Goal: Information Seeking & Learning: Compare options

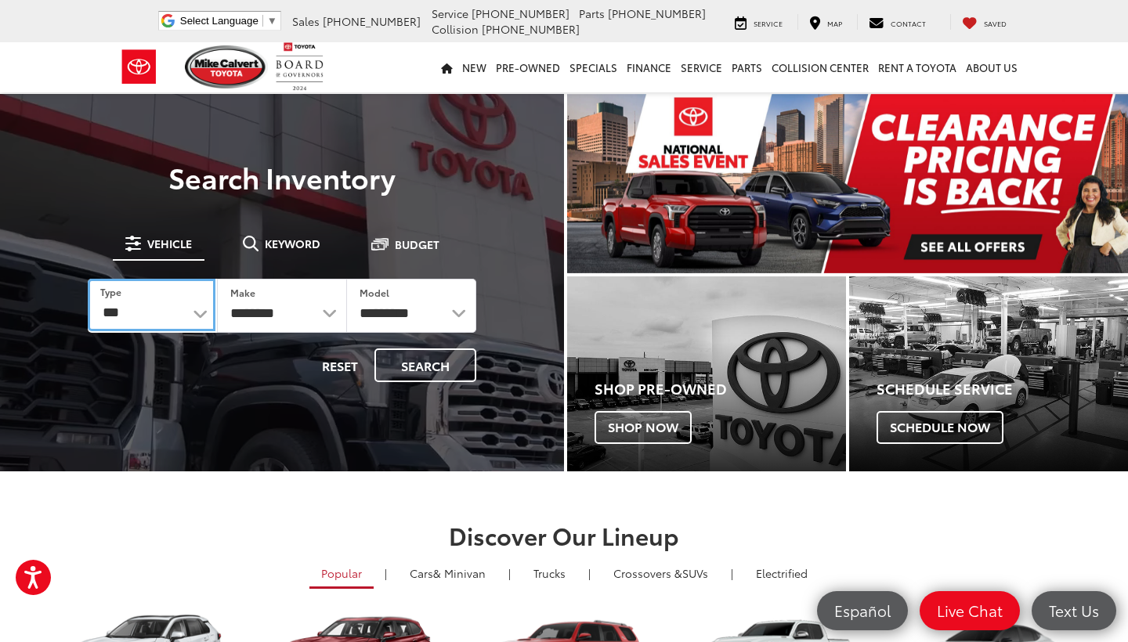
click at [199, 315] on select "*** *** **** *********" at bounding box center [152, 305] width 128 height 52
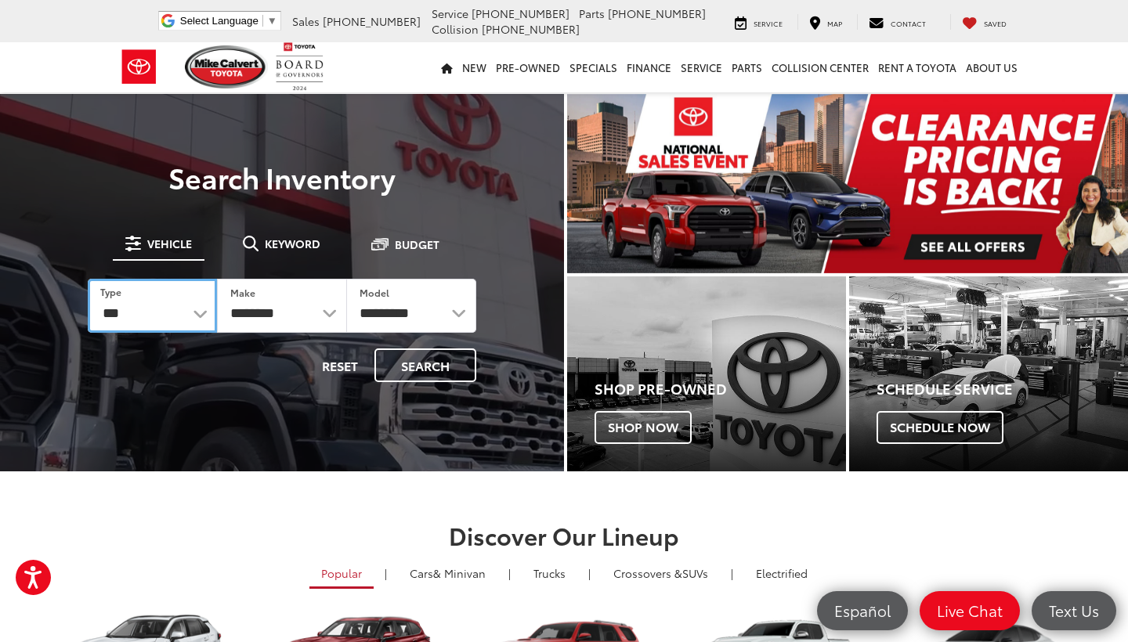
select select "******"
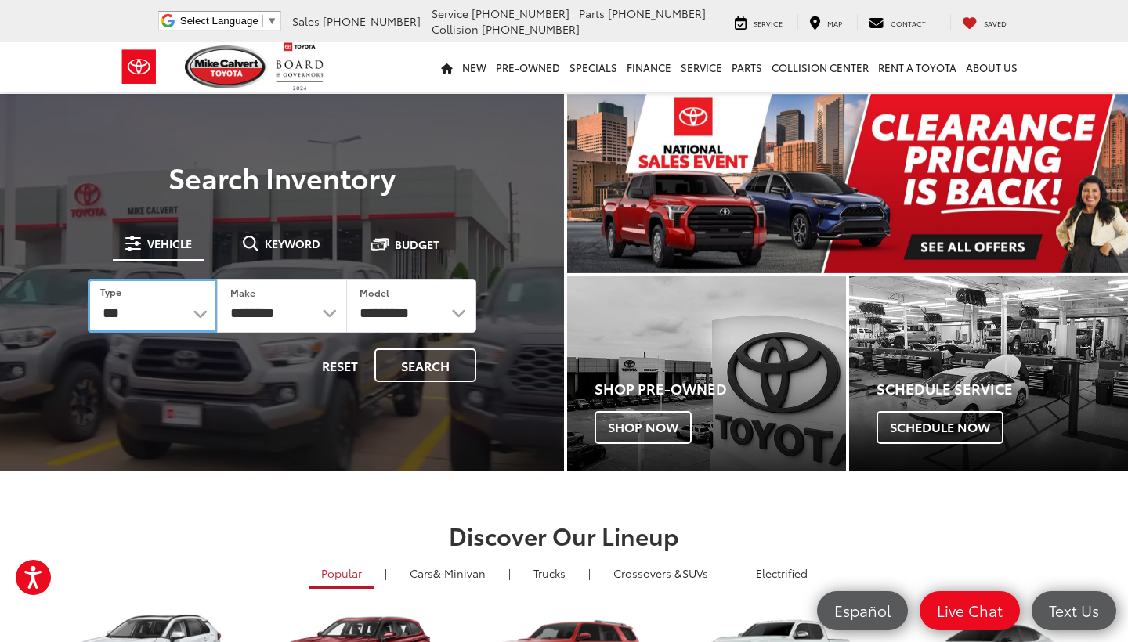
select select
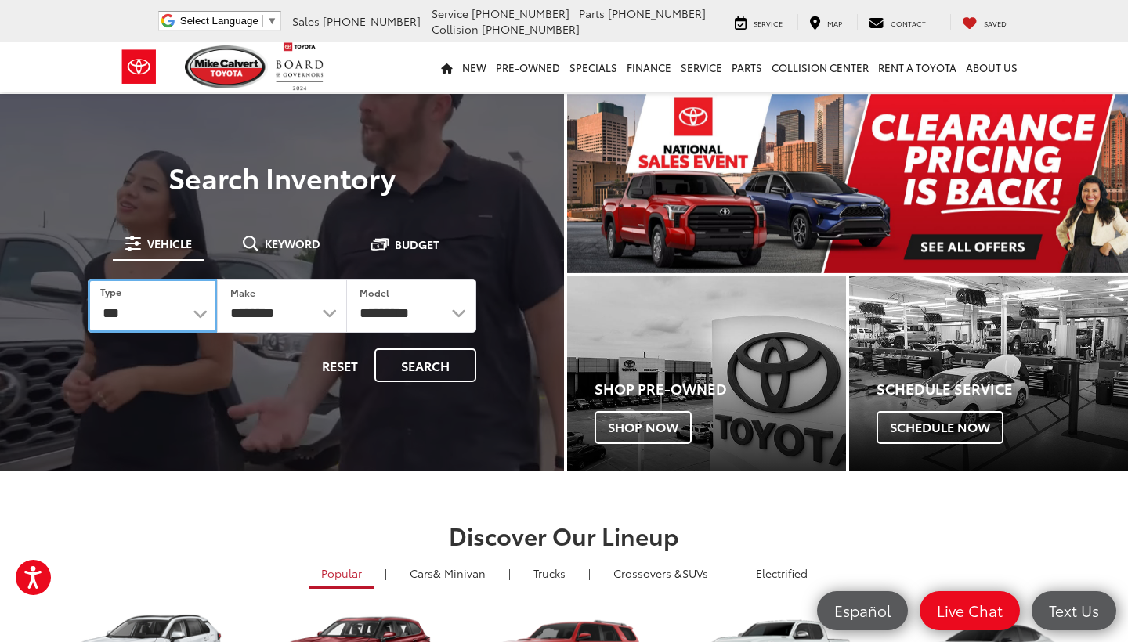
select select
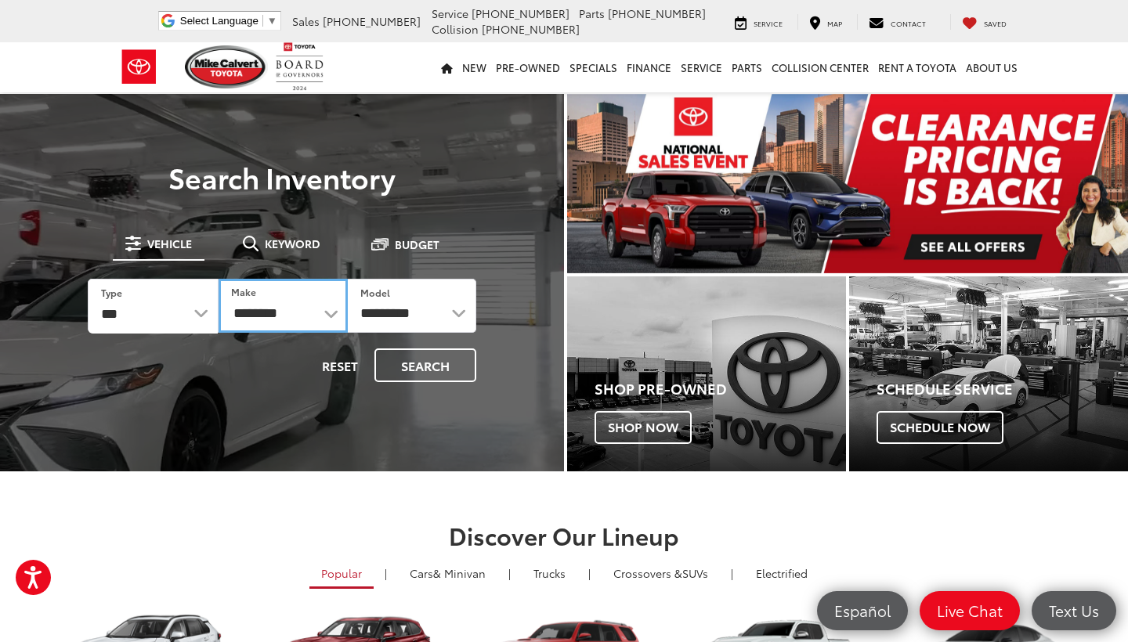
click at [323, 317] on select "**********" at bounding box center [283, 306] width 128 height 54
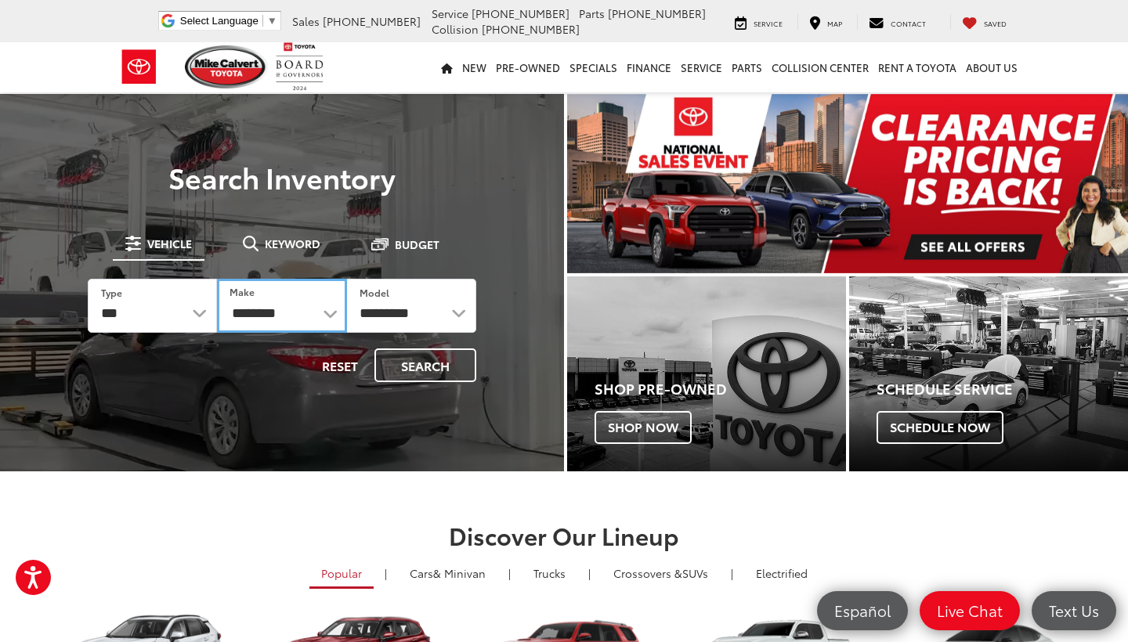
select select "******"
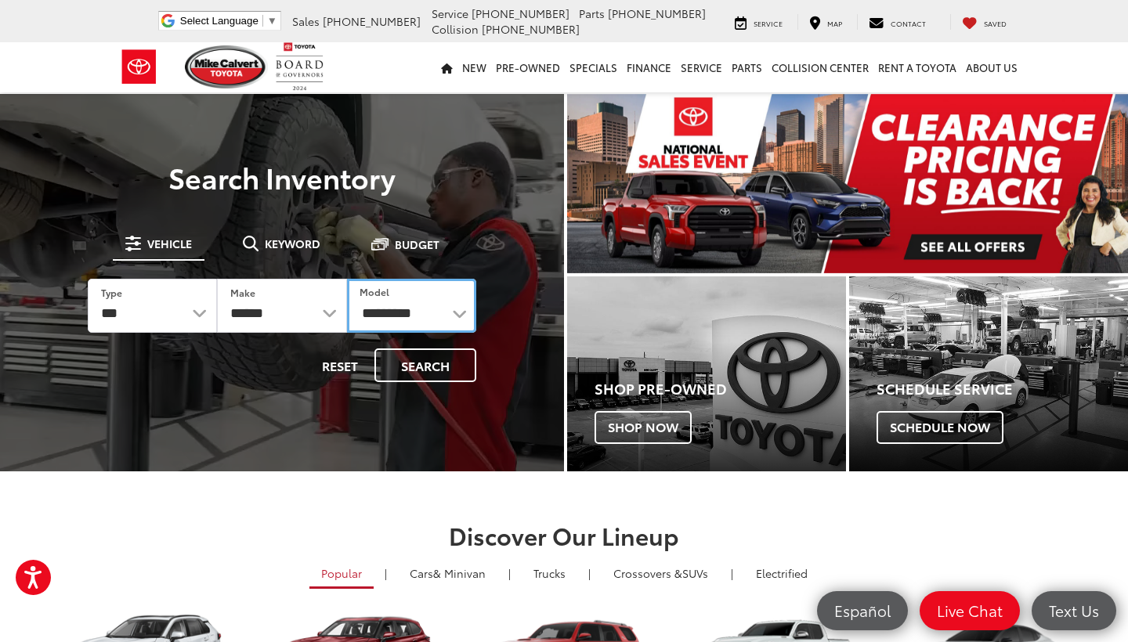
select select "**********"
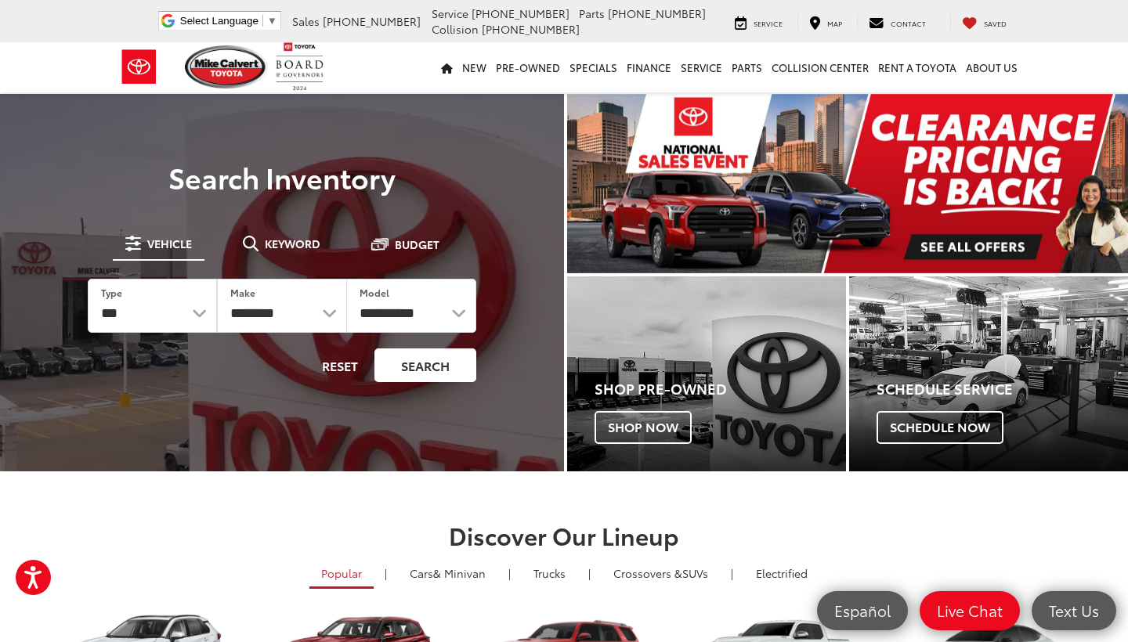
click at [438, 361] on button "Search" at bounding box center [425, 366] width 102 height 34
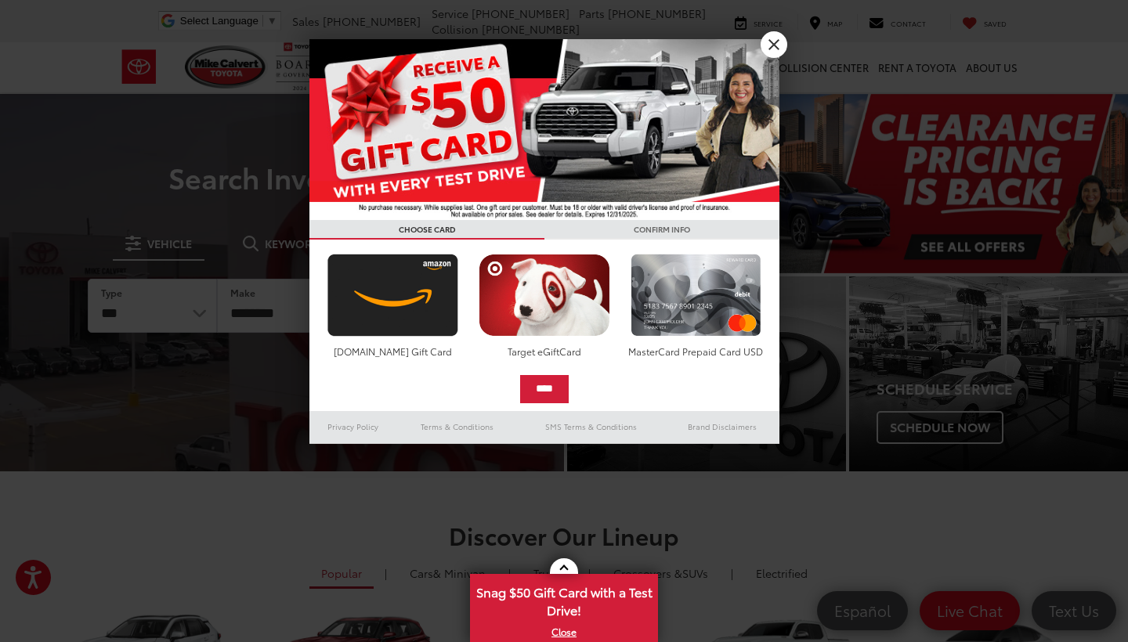
click at [782, 45] on link "X" at bounding box center [773, 44] width 27 height 27
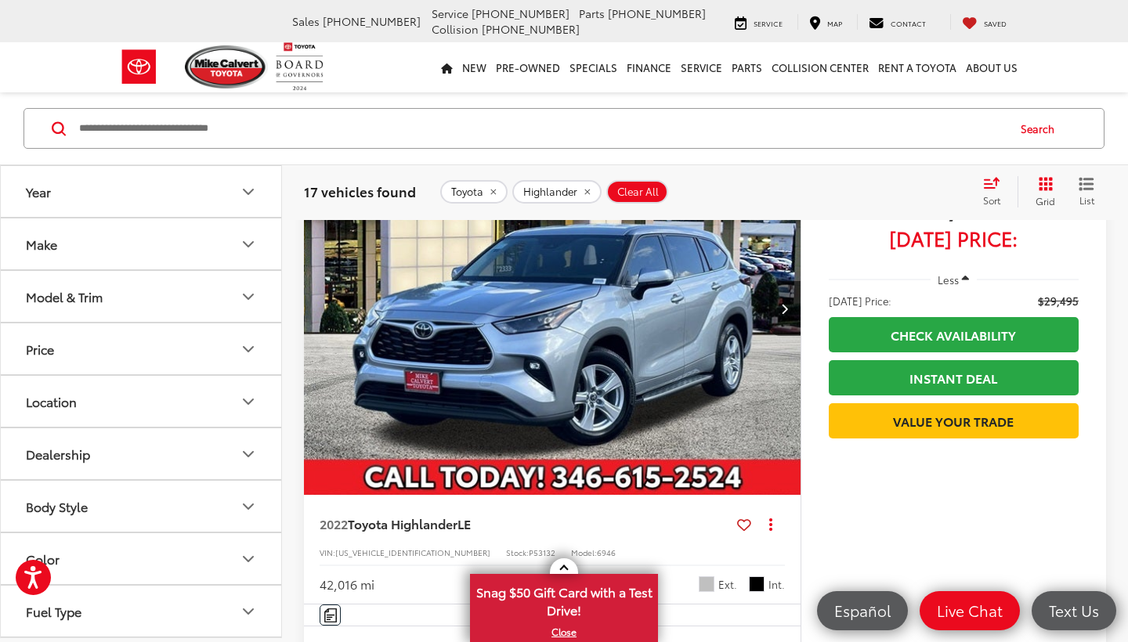
scroll to position [5557, 0]
click at [782, 304] on icon "Next image" at bounding box center [784, 308] width 7 height 11
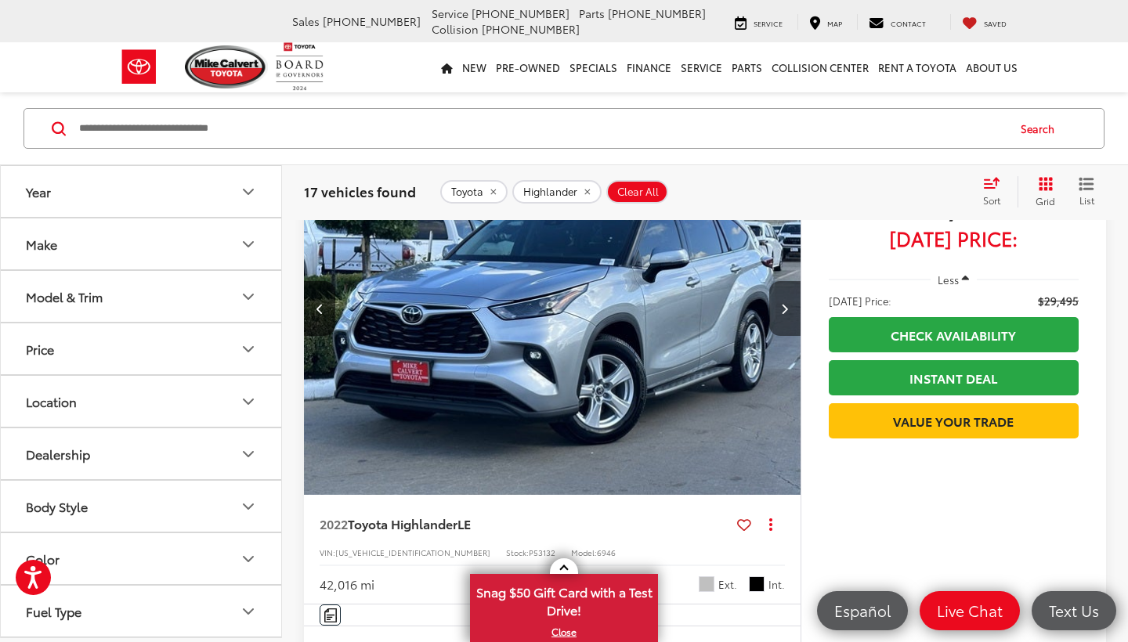
click at [782, 304] on icon "Next image" at bounding box center [784, 308] width 7 height 11
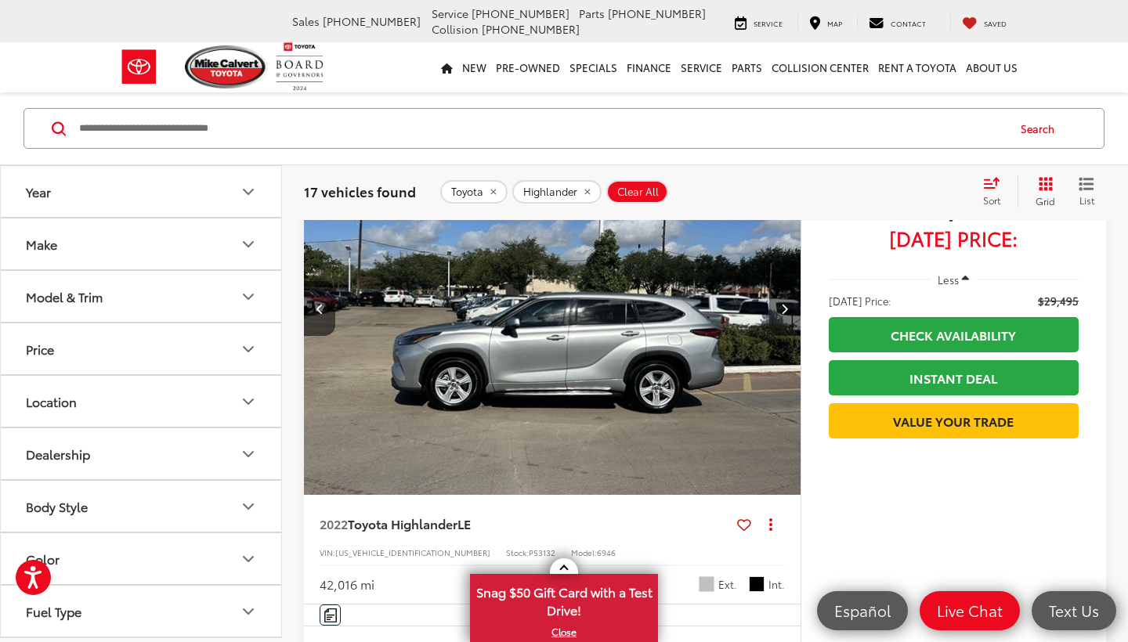
click at [782, 304] on icon "Next image" at bounding box center [784, 308] width 7 height 11
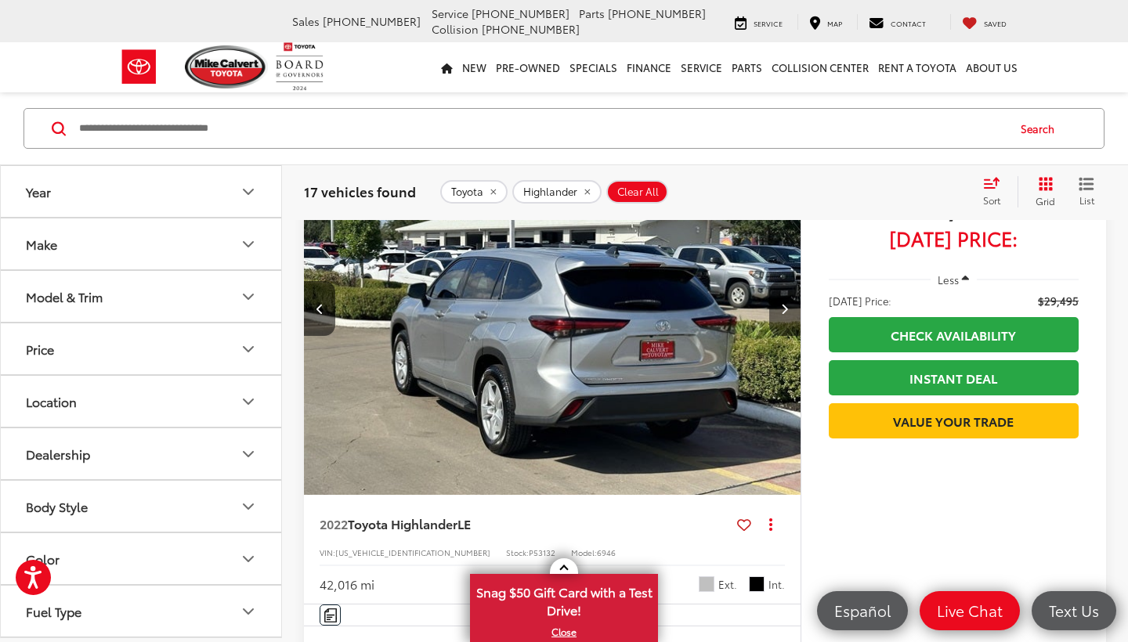
click at [782, 304] on icon "Next image" at bounding box center [784, 308] width 7 height 11
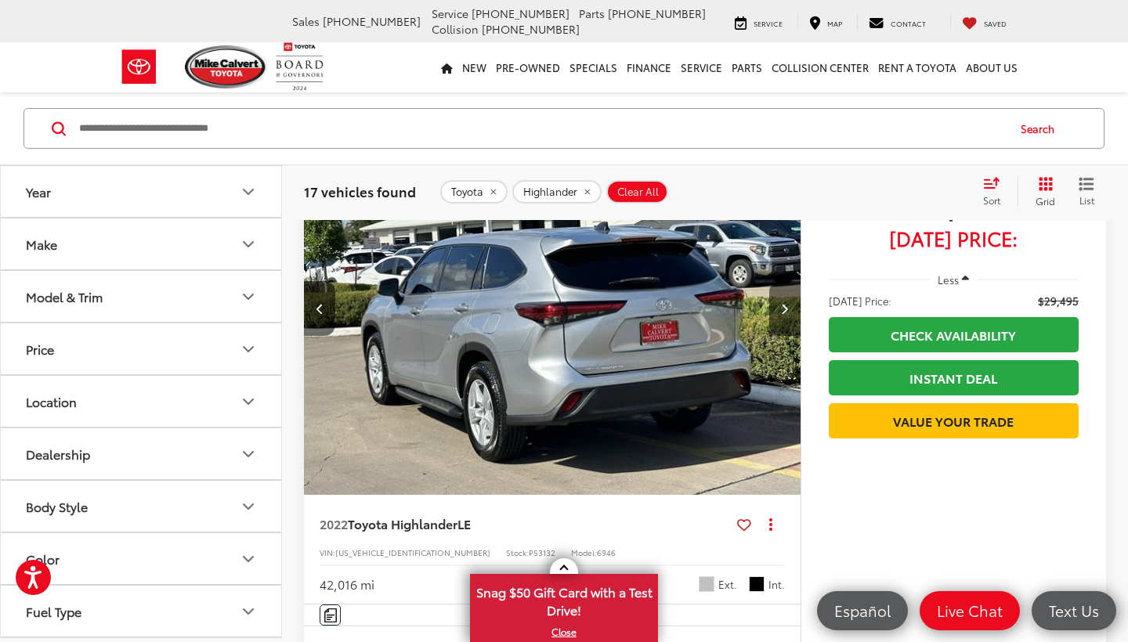
click at [782, 304] on icon "Next image" at bounding box center [784, 308] width 7 height 11
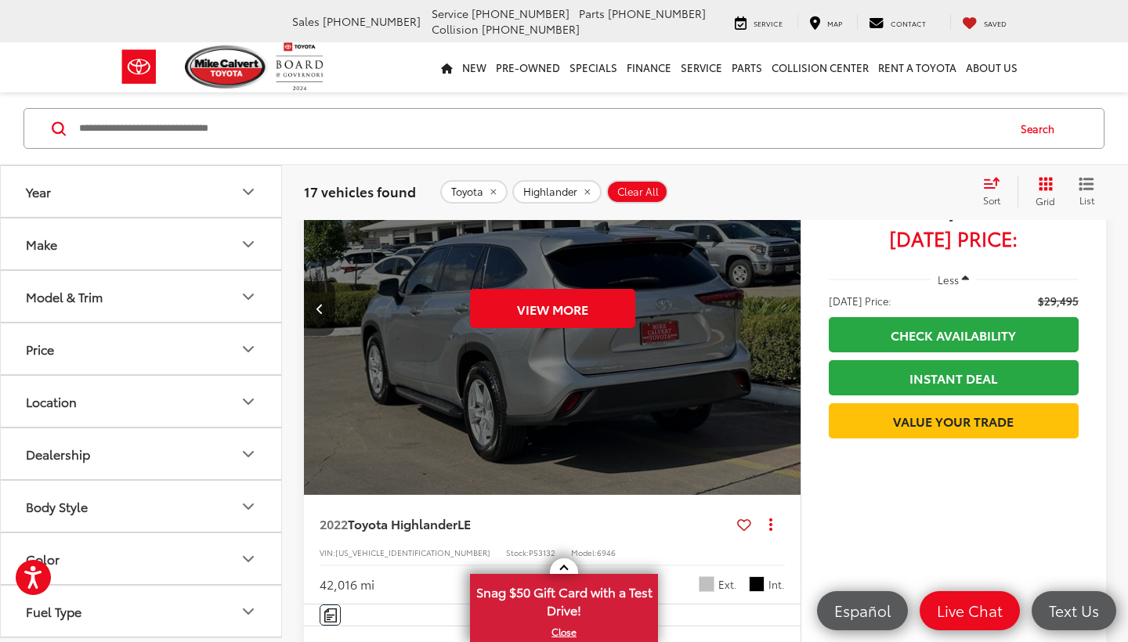
click at [782, 304] on div "View More" at bounding box center [552, 309] width 499 height 374
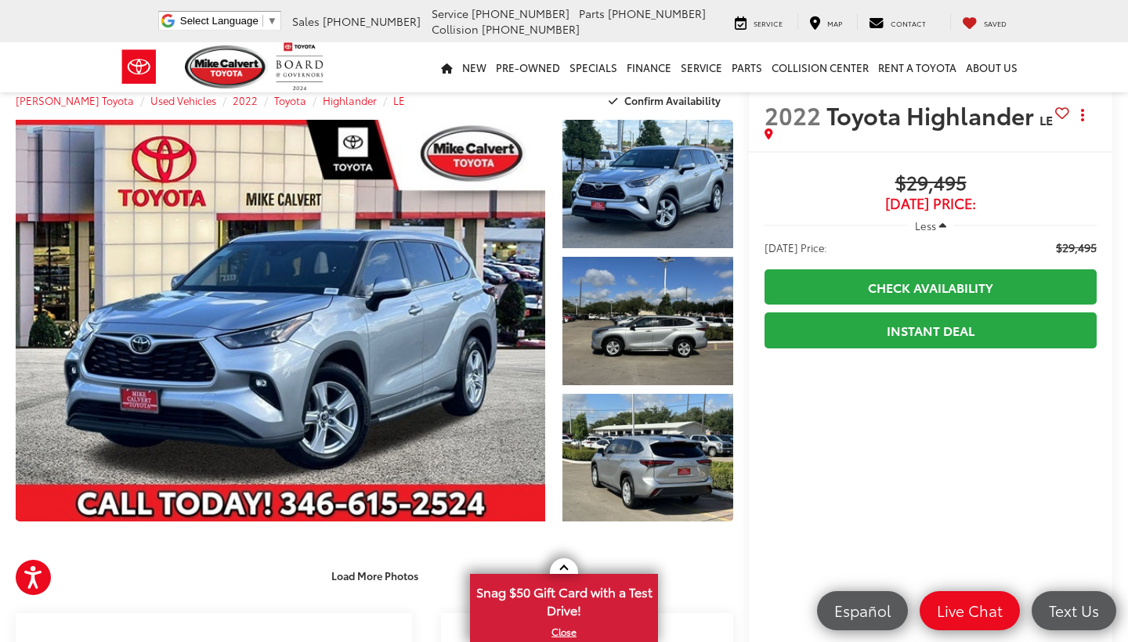
scroll to position [19, 0]
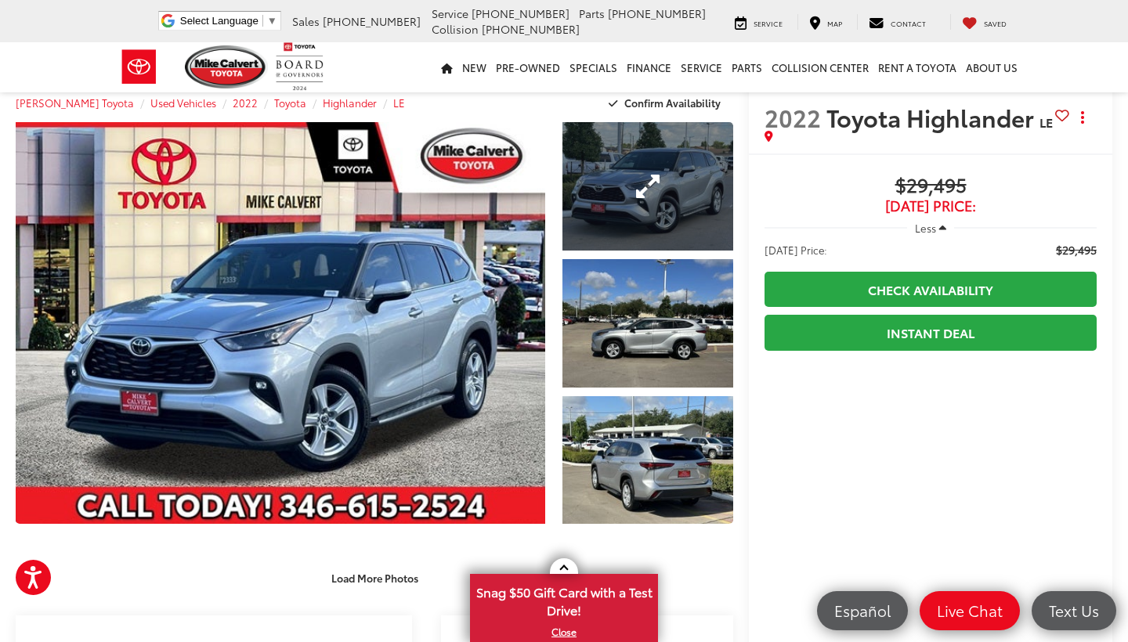
click at [636, 203] on link "Expand Photo 1" at bounding box center [647, 186] width 171 height 128
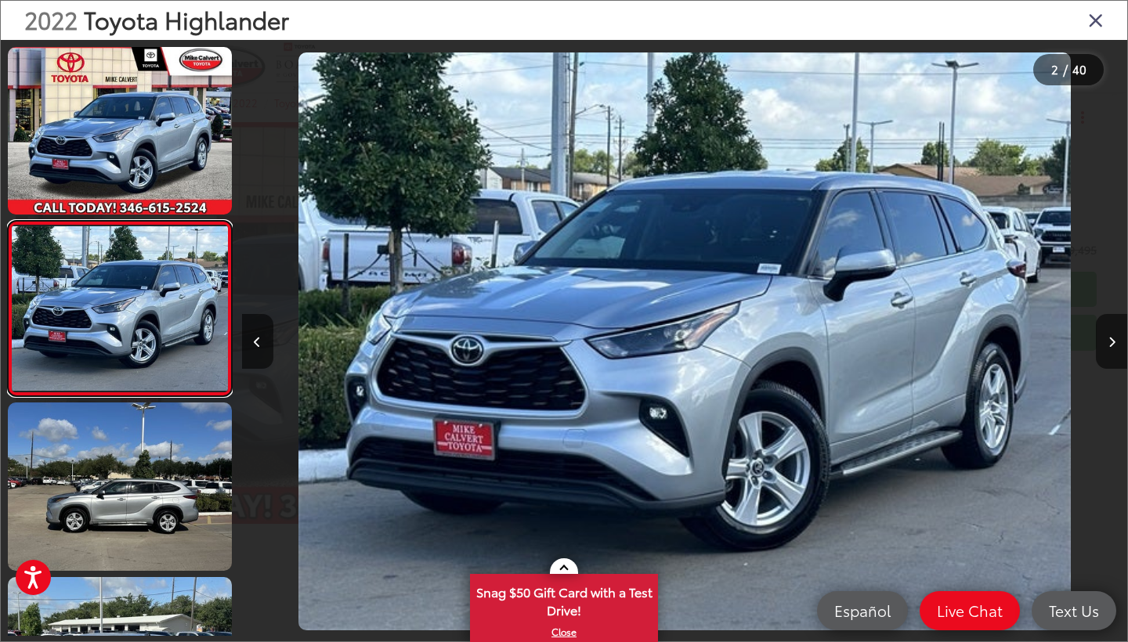
scroll to position [13, 0]
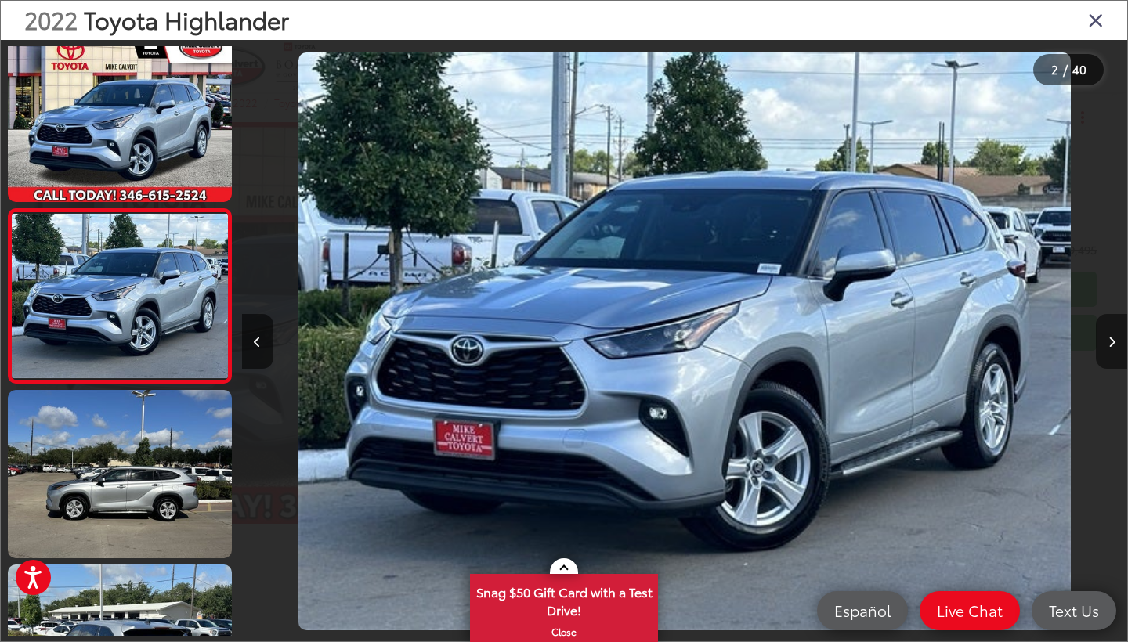
click at [1101, 340] on button "Next image" at bounding box center [1111, 341] width 31 height 55
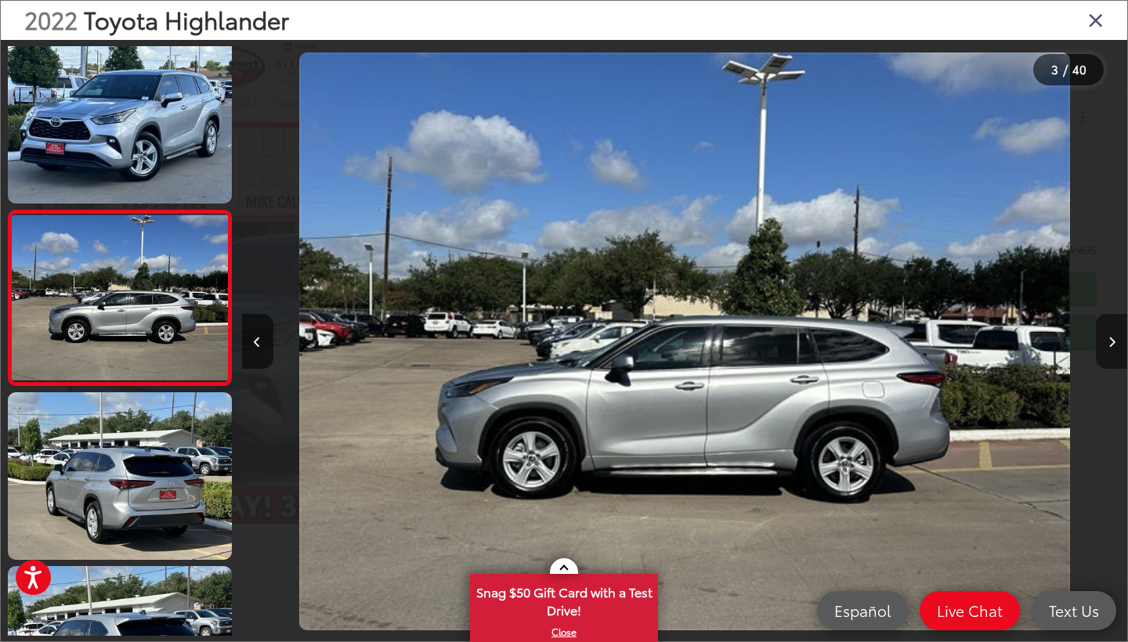
scroll to position [186, 0]
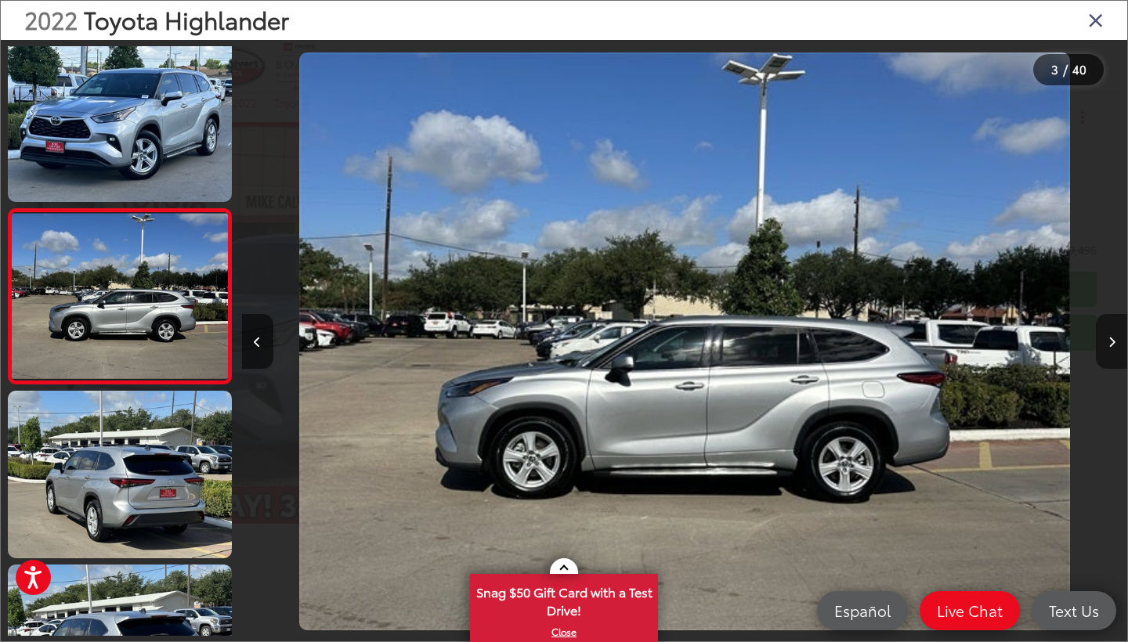
click at [1101, 340] on button "Next image" at bounding box center [1111, 341] width 31 height 55
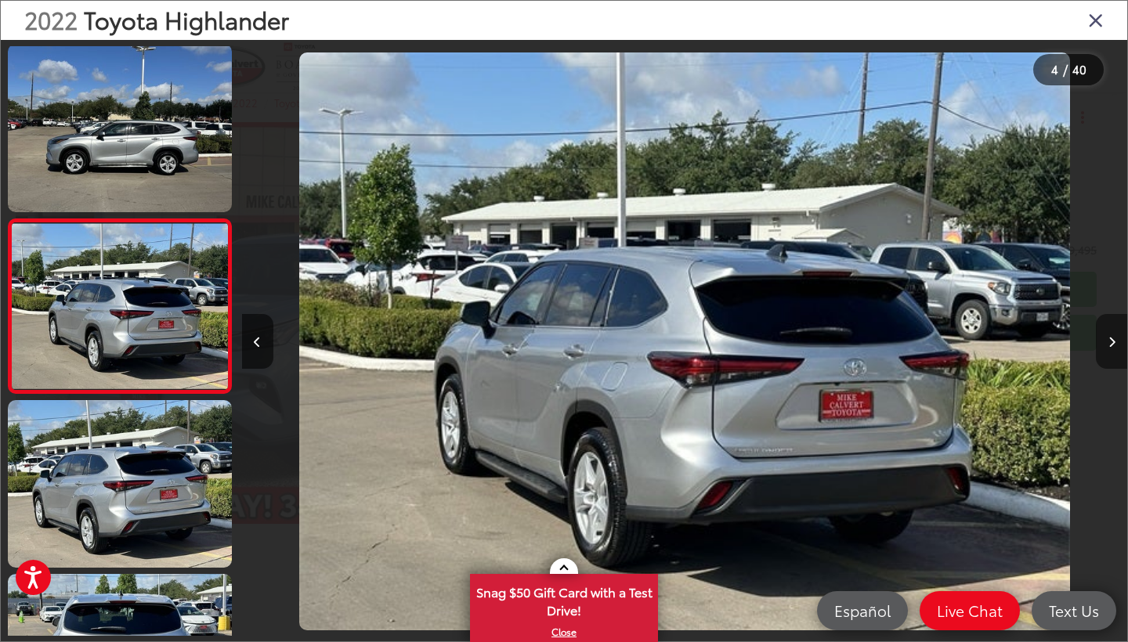
scroll to position [361, 0]
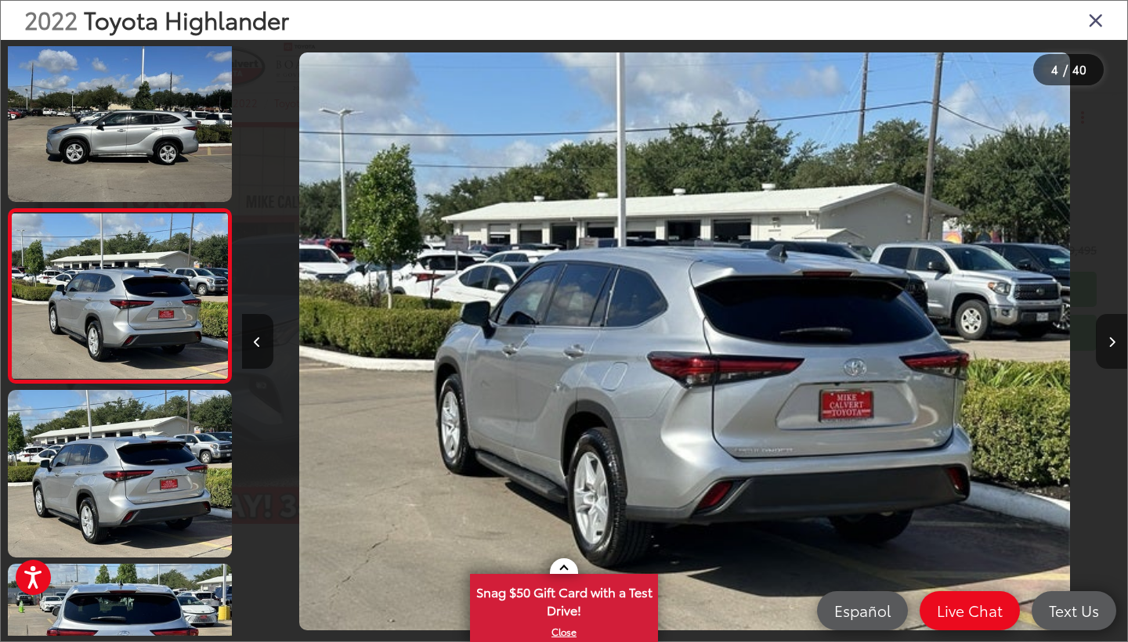
click at [1101, 340] on button "Next image" at bounding box center [1111, 341] width 31 height 55
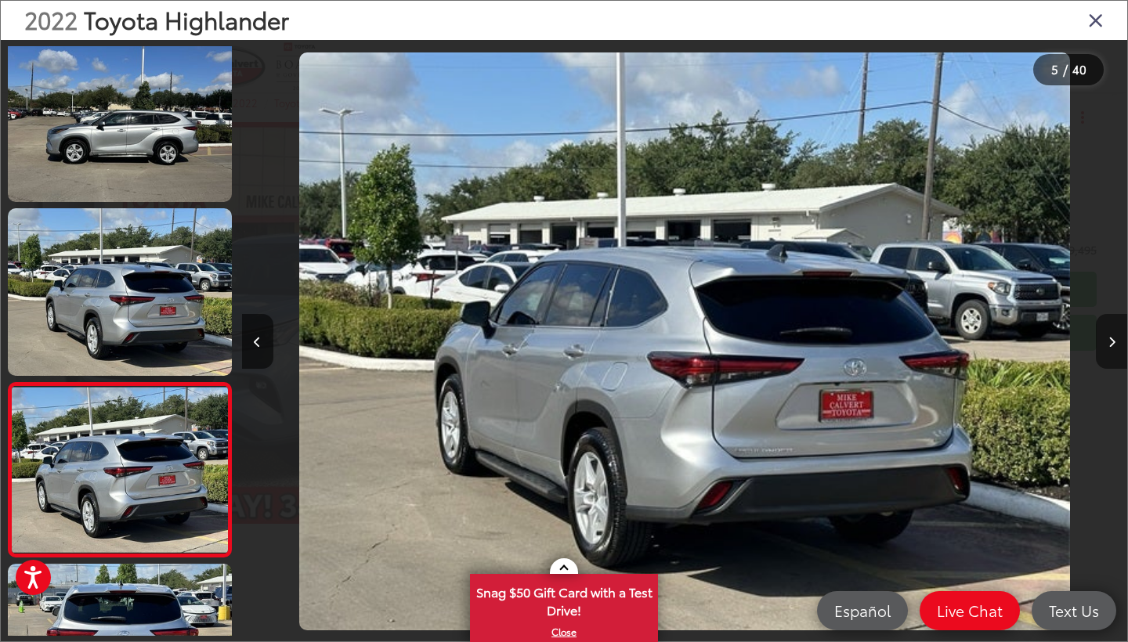
scroll to position [535, 0]
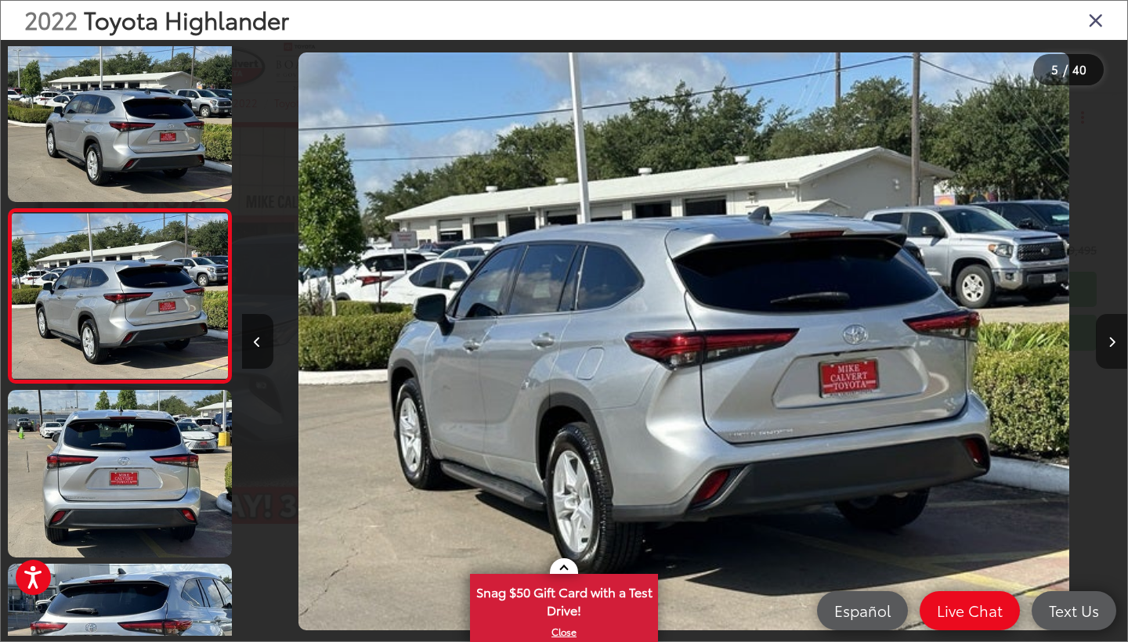
click at [1112, 338] on icon "Next image" at bounding box center [1111, 342] width 7 height 11
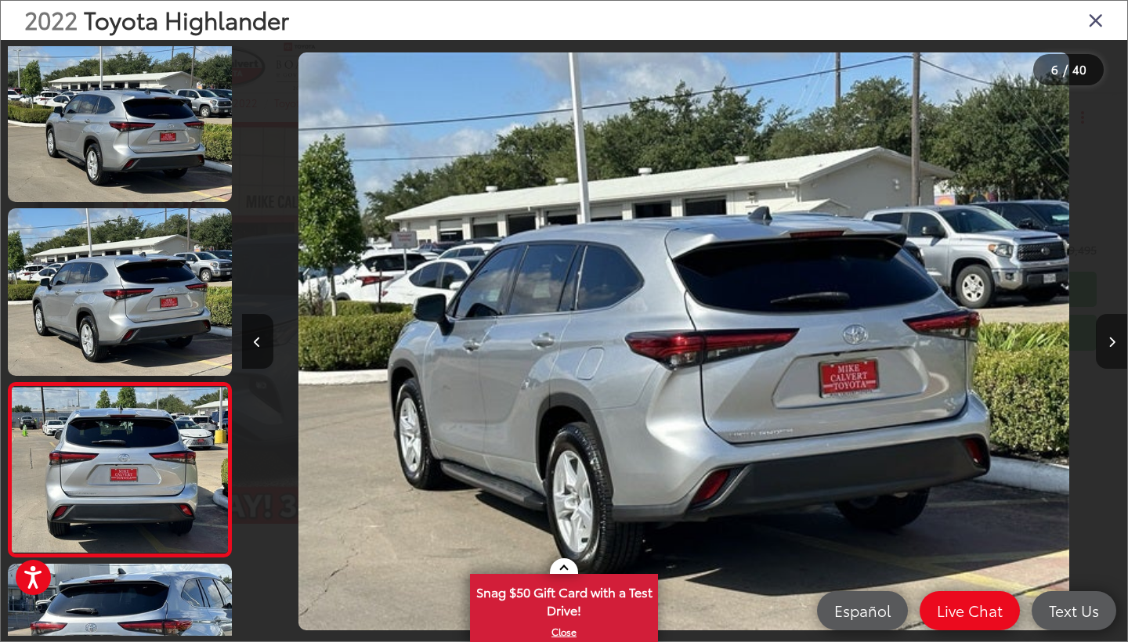
scroll to position [709, 0]
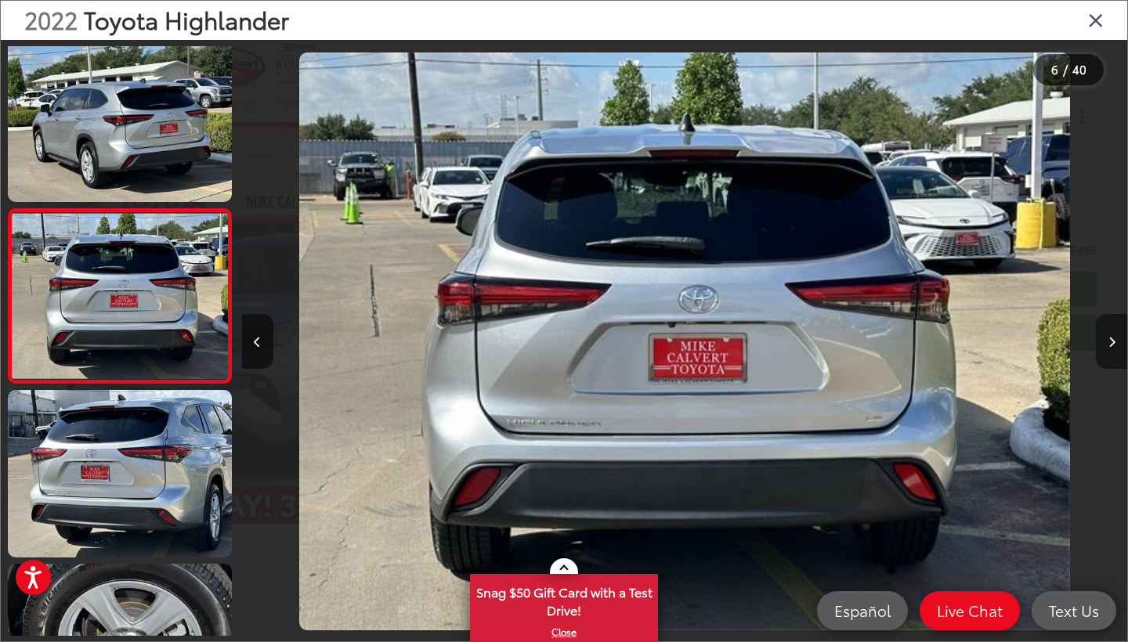
click at [1112, 338] on icon "Next image" at bounding box center [1111, 342] width 7 height 11
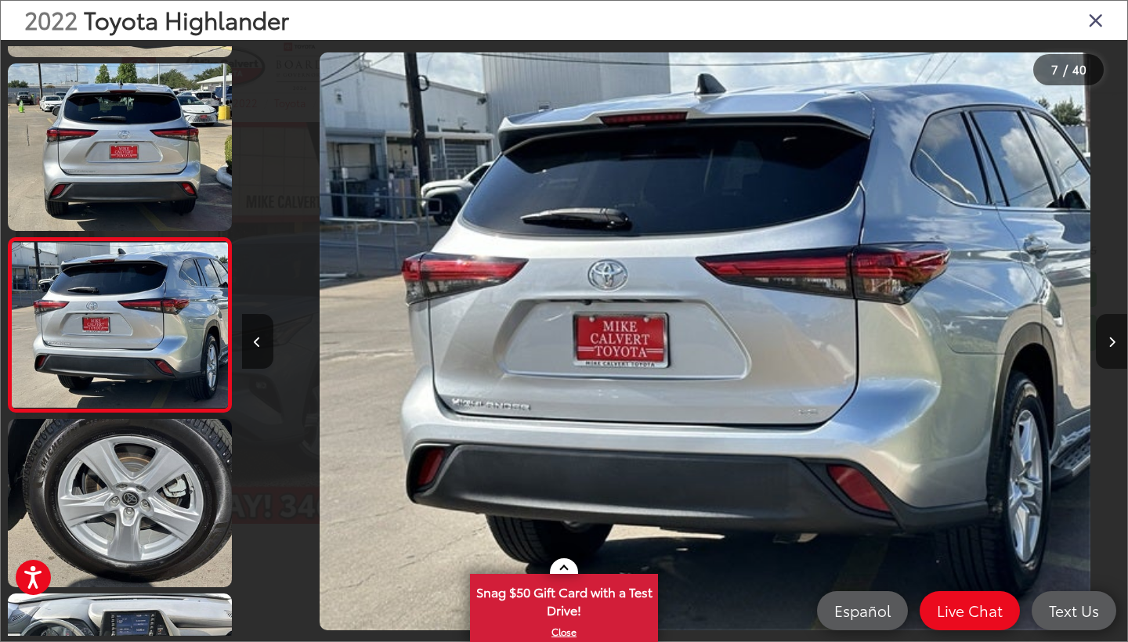
scroll to position [883, 0]
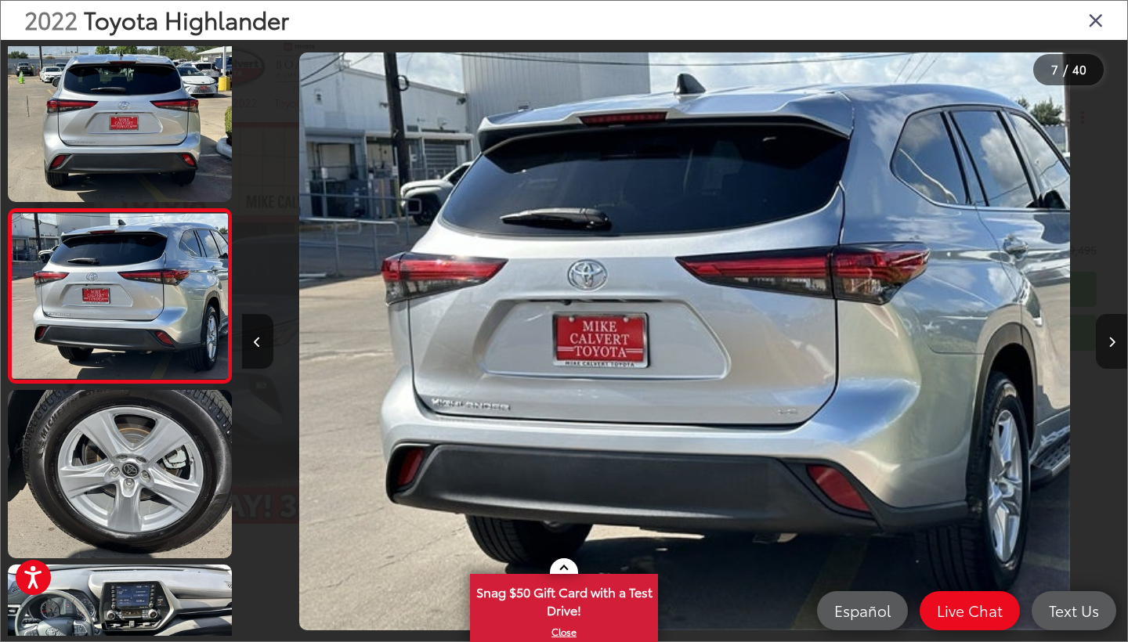
click at [1112, 338] on icon "Next image" at bounding box center [1111, 342] width 7 height 11
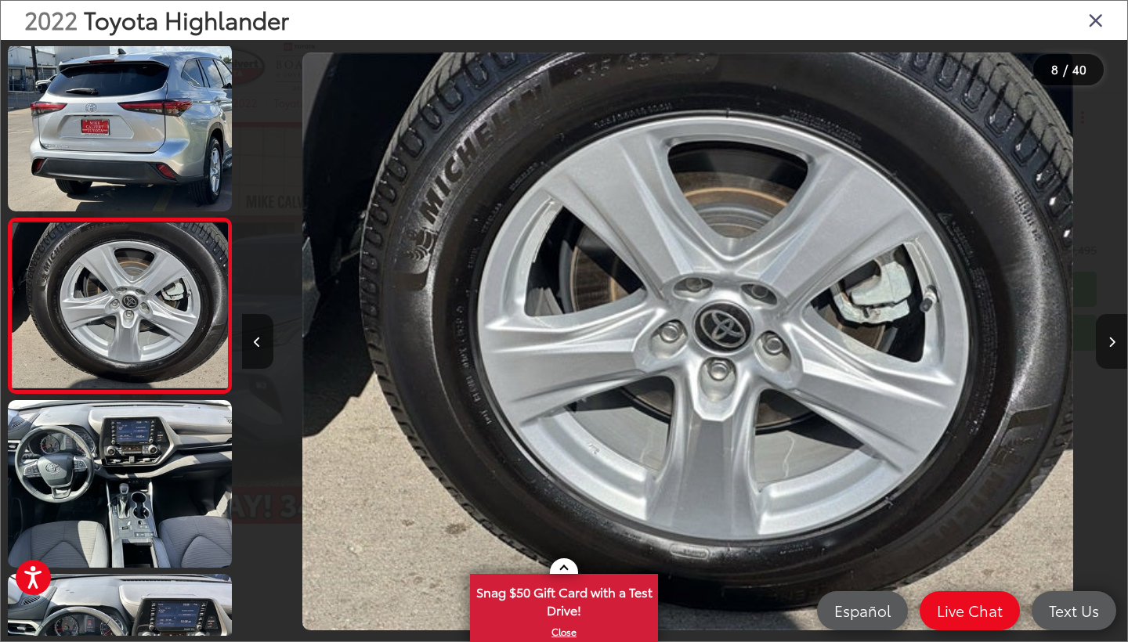
scroll to position [1057, 0]
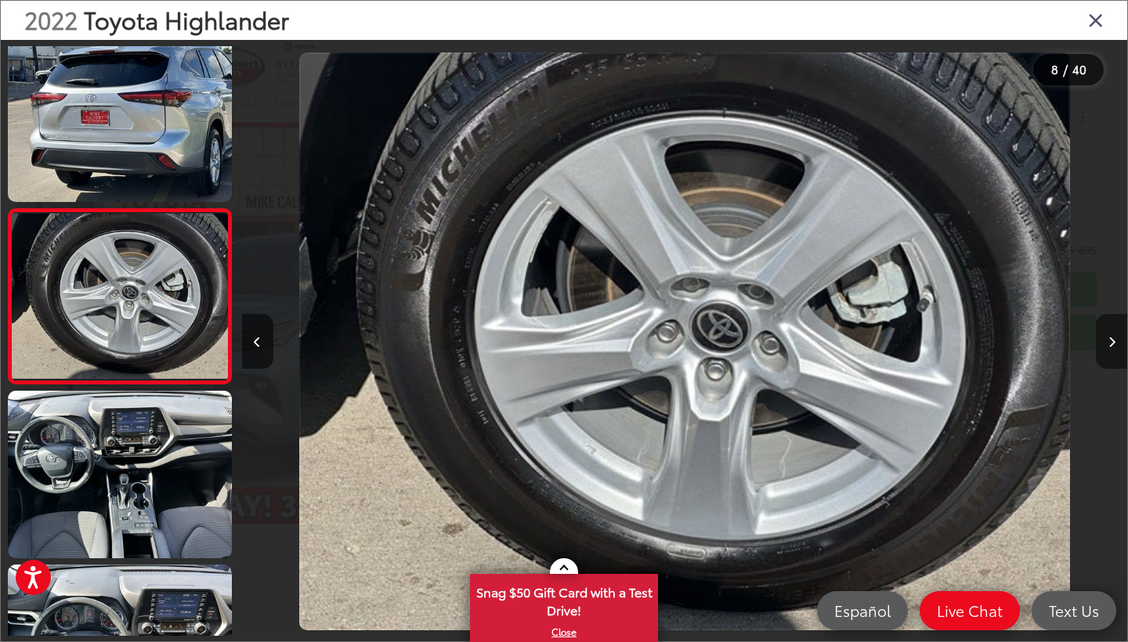
click at [1112, 338] on icon "Next image" at bounding box center [1111, 342] width 7 height 11
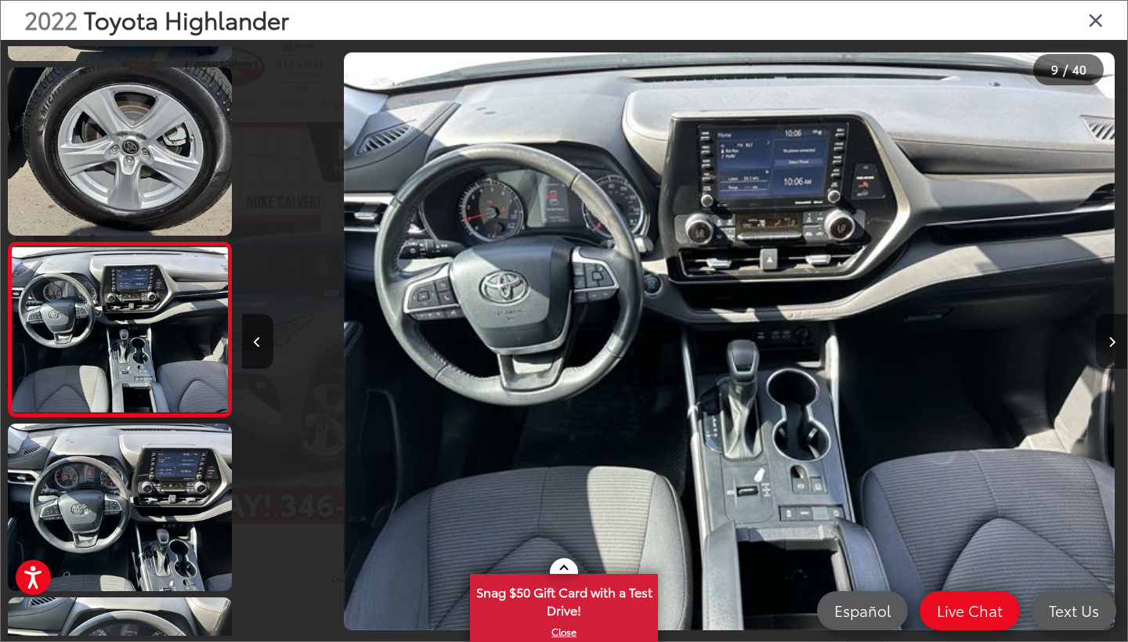
scroll to position [1231, 0]
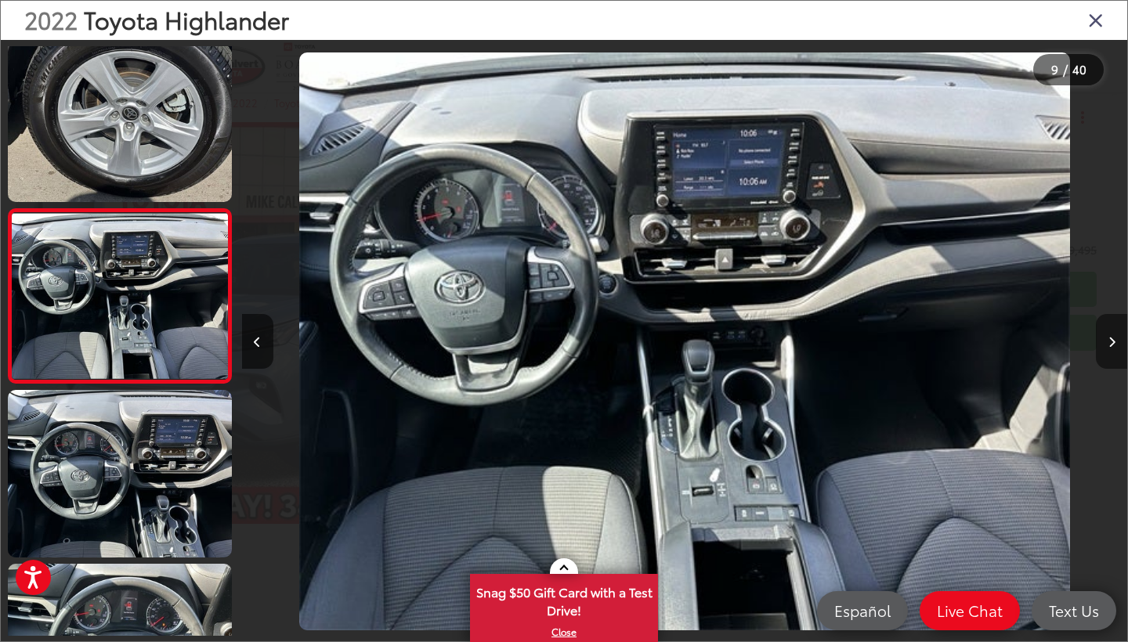
click at [1112, 338] on icon "Next image" at bounding box center [1111, 342] width 7 height 11
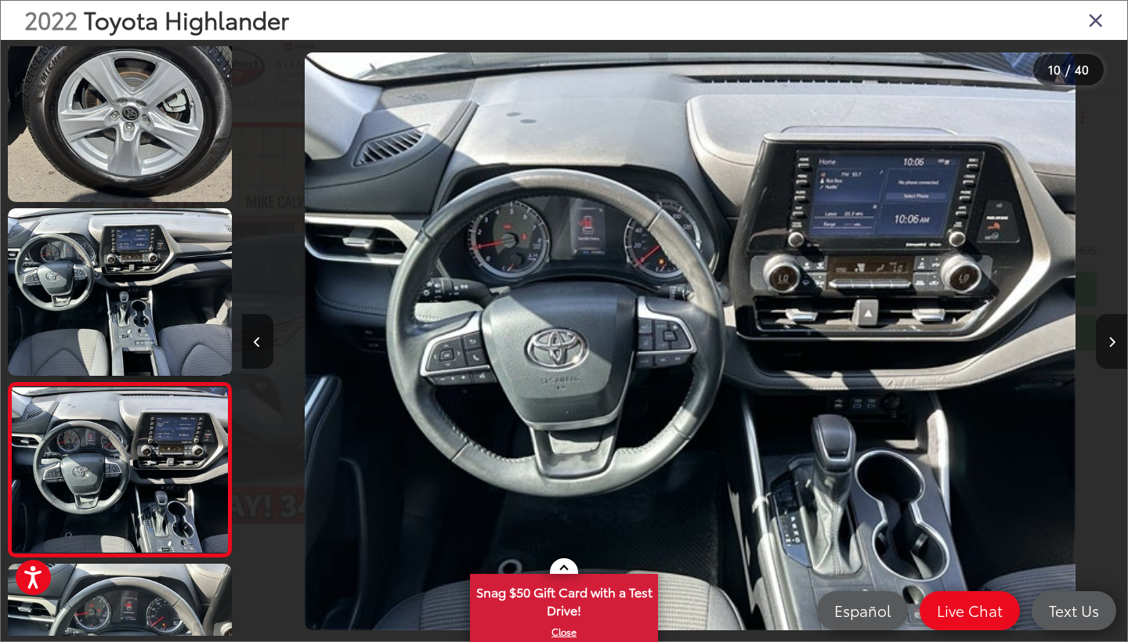
scroll to position [1405, 0]
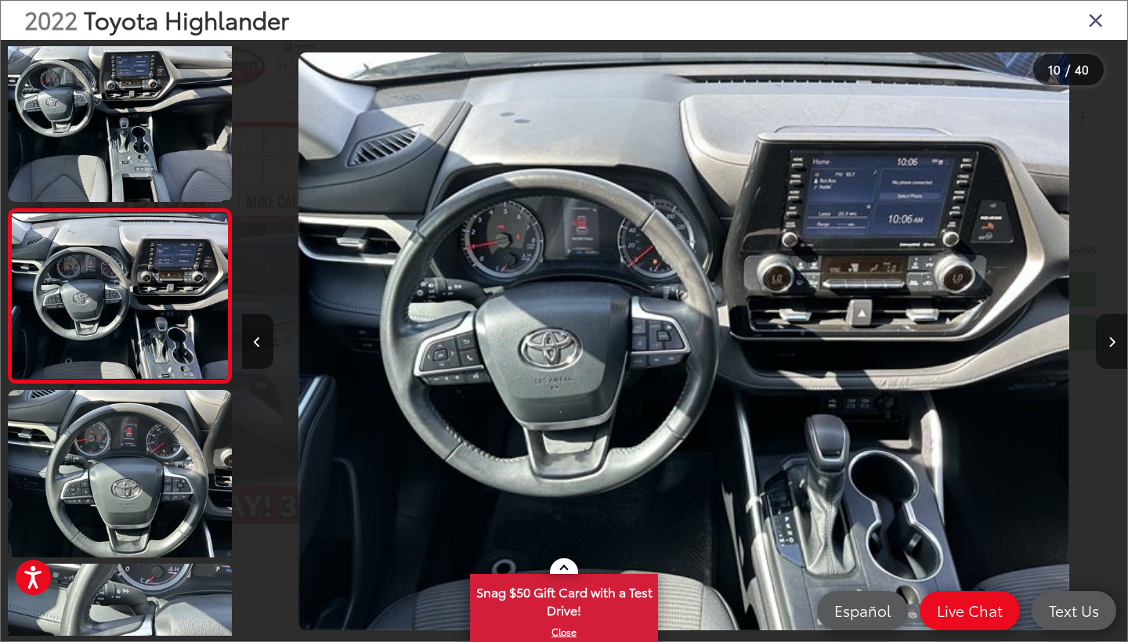
click at [1112, 338] on icon "Next image" at bounding box center [1111, 342] width 7 height 11
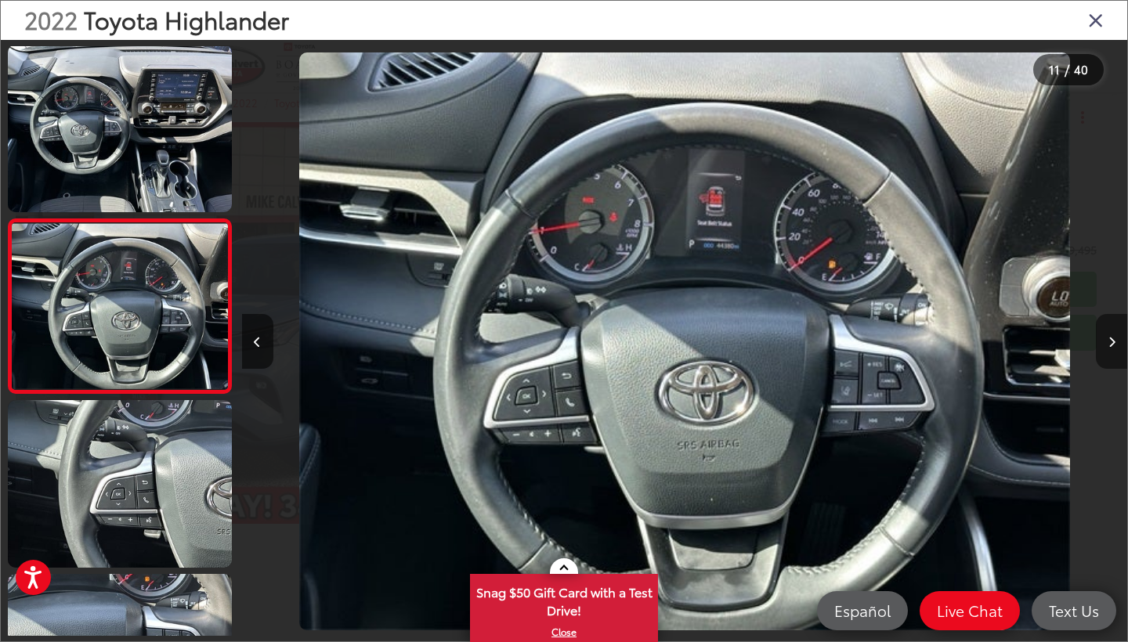
scroll to position [1579, 0]
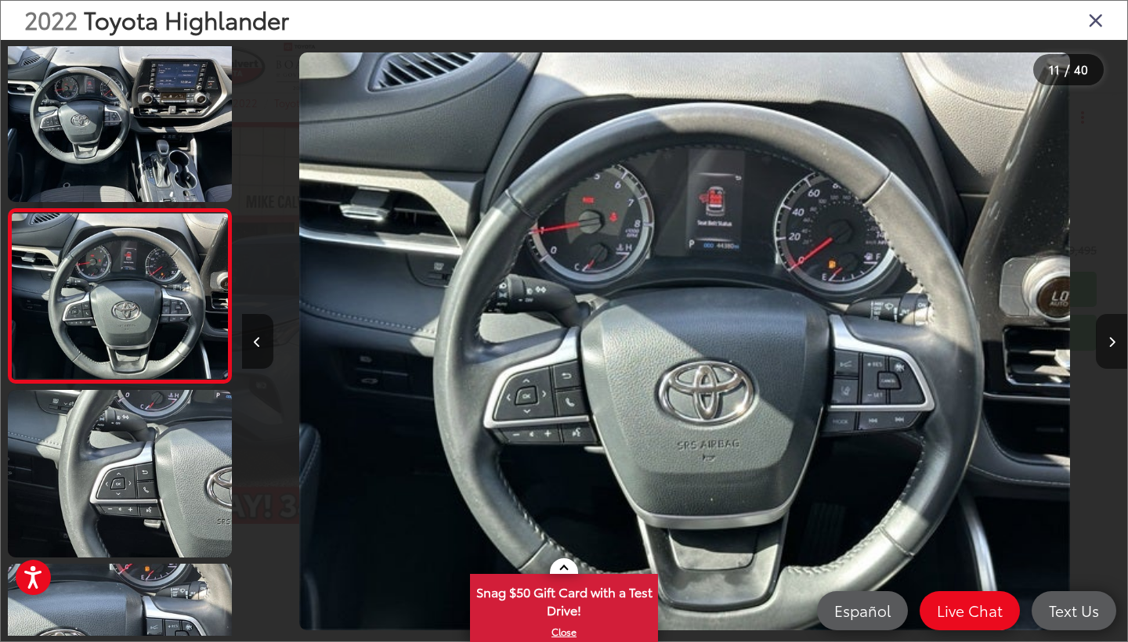
click at [1112, 338] on icon "Next image" at bounding box center [1111, 342] width 7 height 11
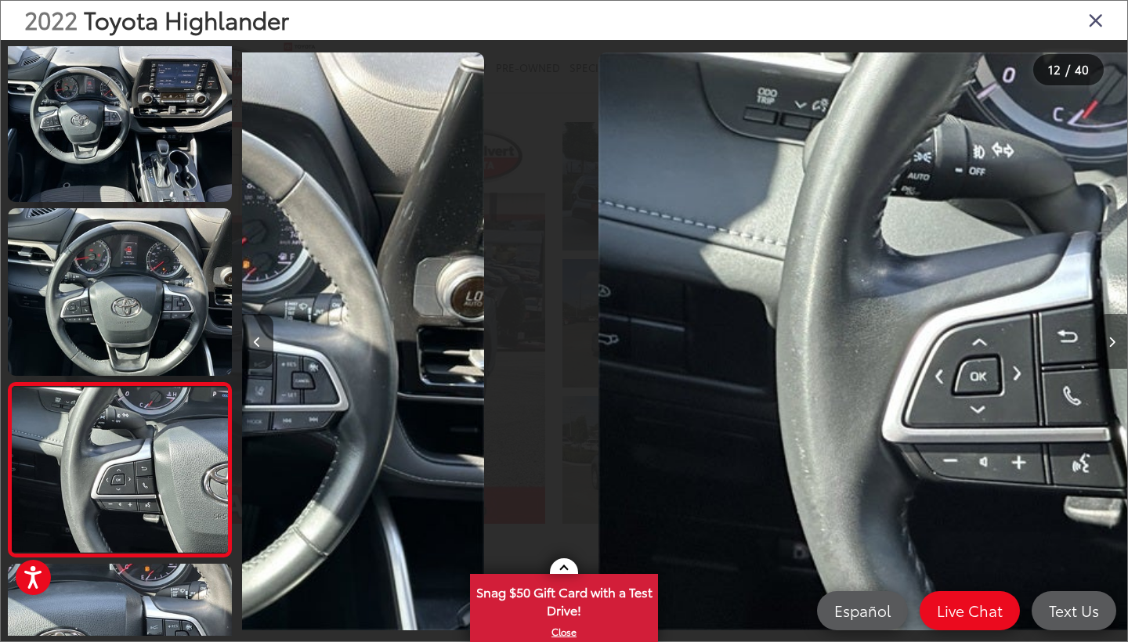
scroll to position [0, 0]
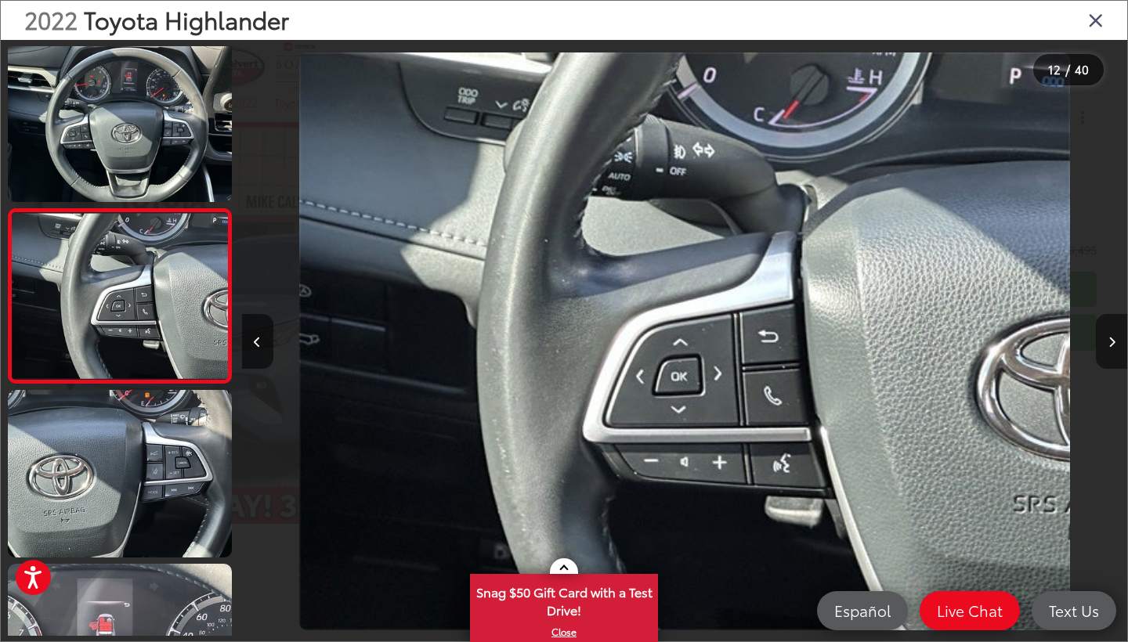
click at [1112, 338] on icon "Next image" at bounding box center [1111, 342] width 7 height 11
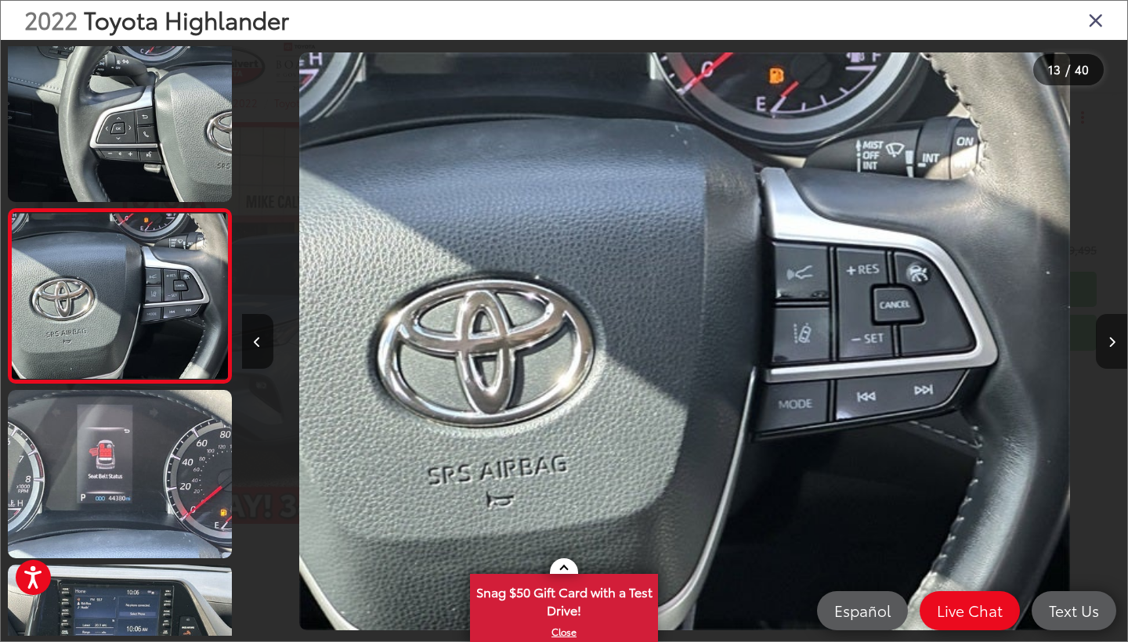
click at [1112, 338] on icon "Next image" at bounding box center [1111, 342] width 7 height 11
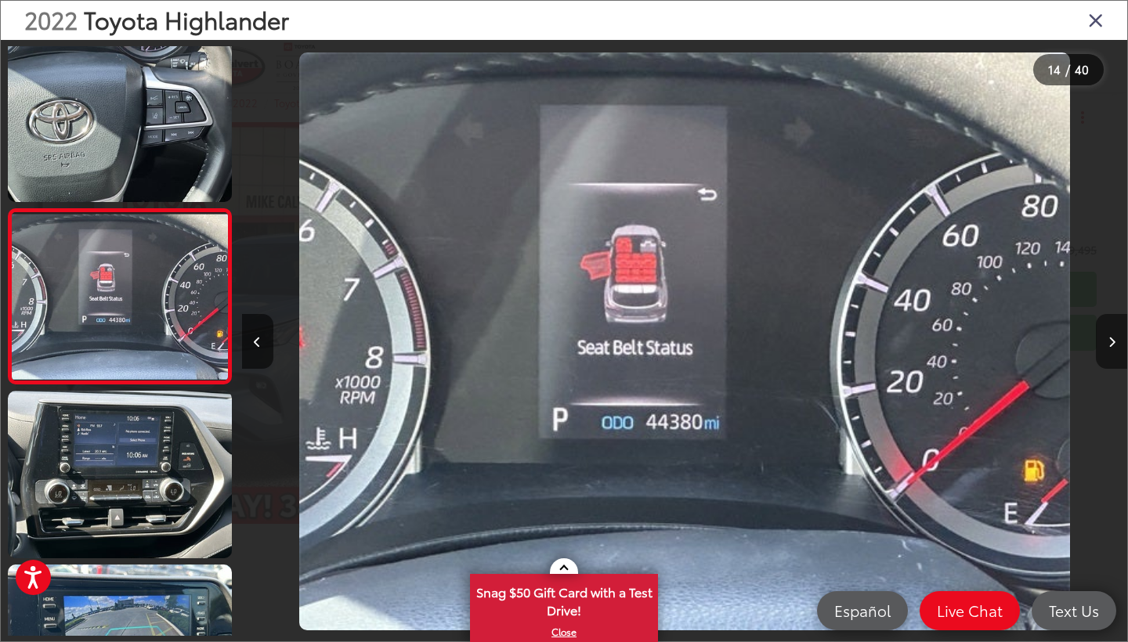
click at [1112, 338] on icon "Next image" at bounding box center [1111, 342] width 7 height 11
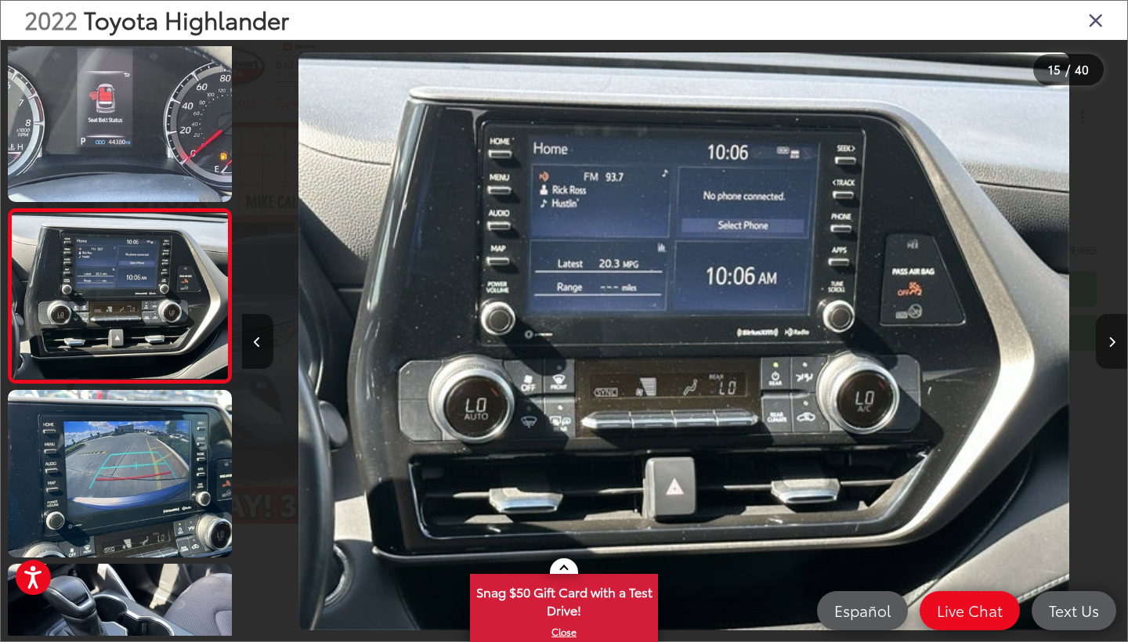
click at [1112, 338] on icon "Next image" at bounding box center [1111, 342] width 7 height 11
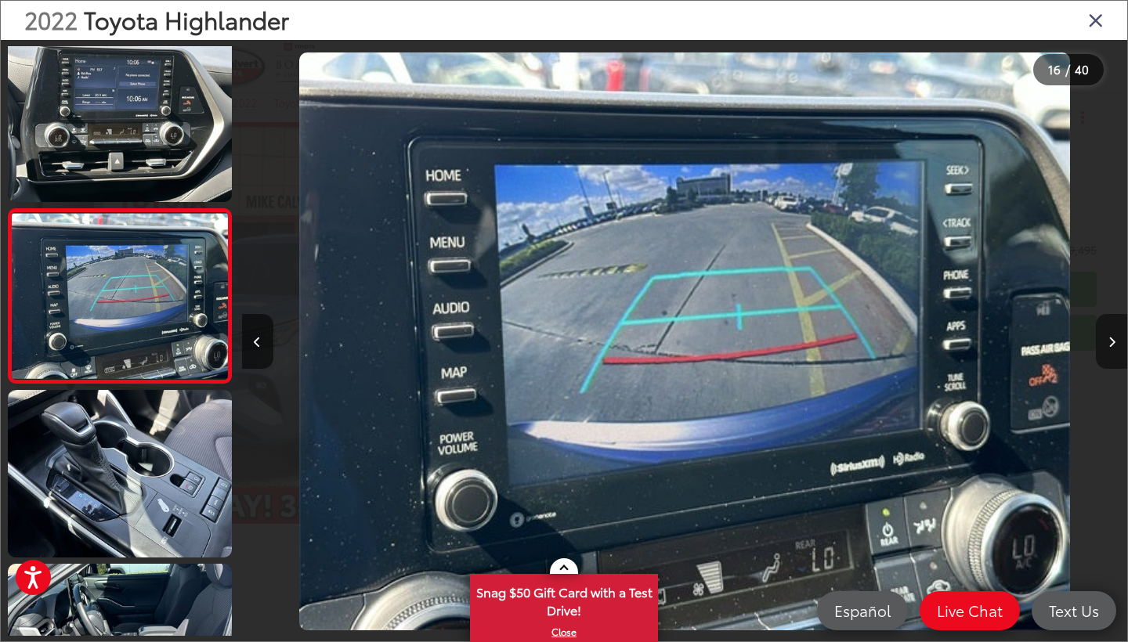
click at [1112, 338] on icon "Next image" at bounding box center [1111, 342] width 7 height 11
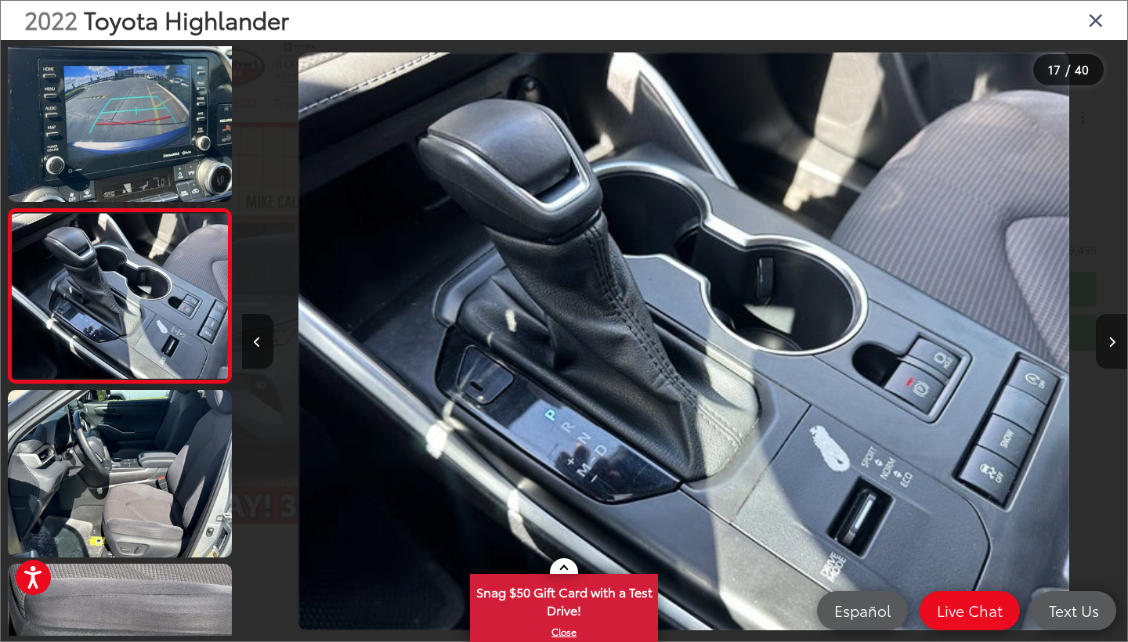
click at [1112, 338] on icon "Next image" at bounding box center [1111, 342] width 7 height 11
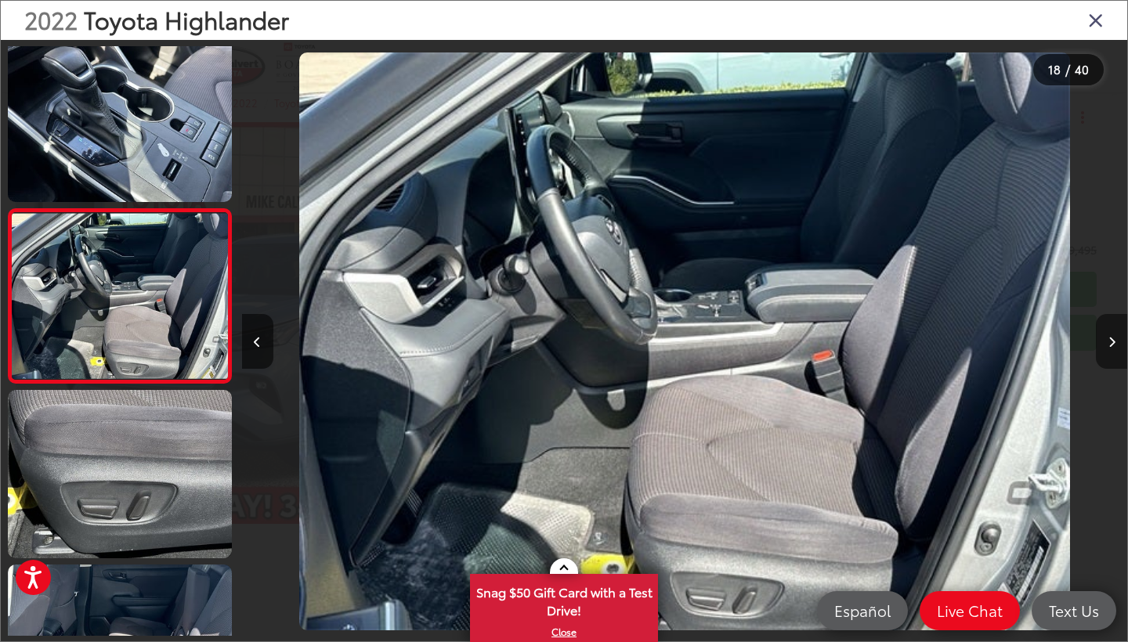
click at [1112, 338] on icon "Next image" at bounding box center [1111, 342] width 7 height 11
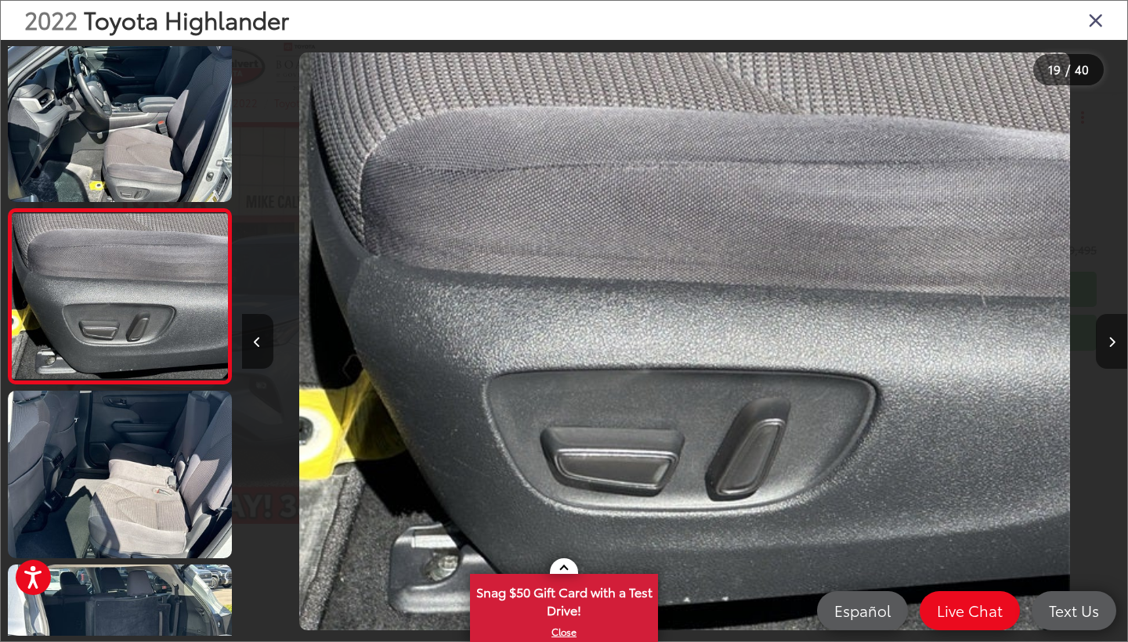
click at [1112, 338] on icon "Next image" at bounding box center [1111, 342] width 7 height 11
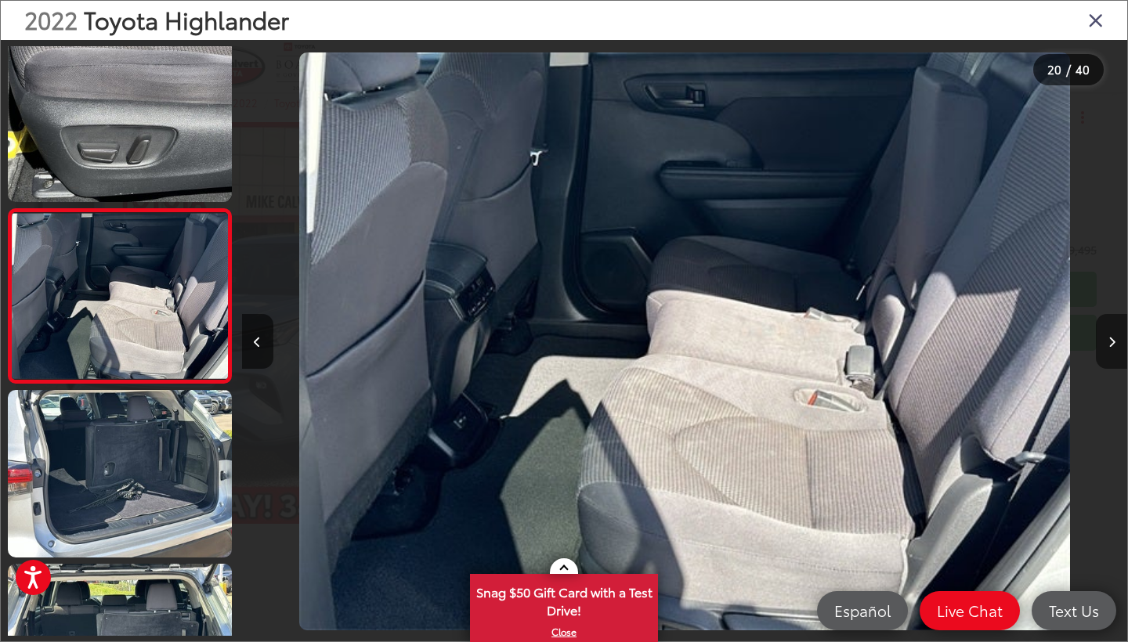
click at [1112, 338] on icon "Next image" at bounding box center [1111, 342] width 7 height 11
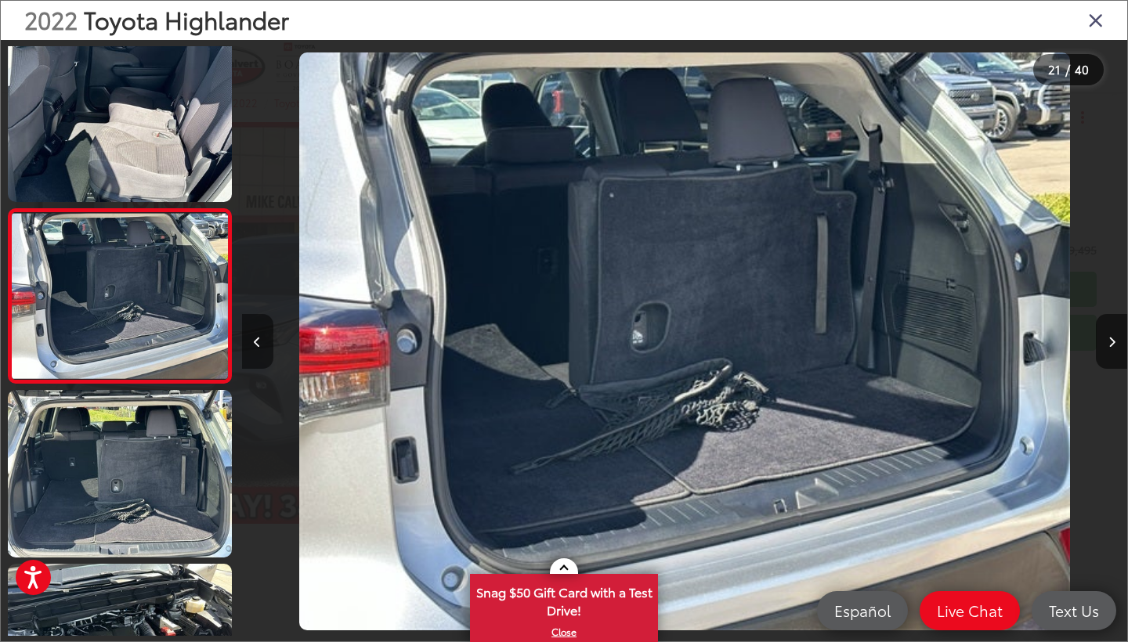
click at [266, 342] on button "Previous image" at bounding box center [257, 341] width 31 height 55
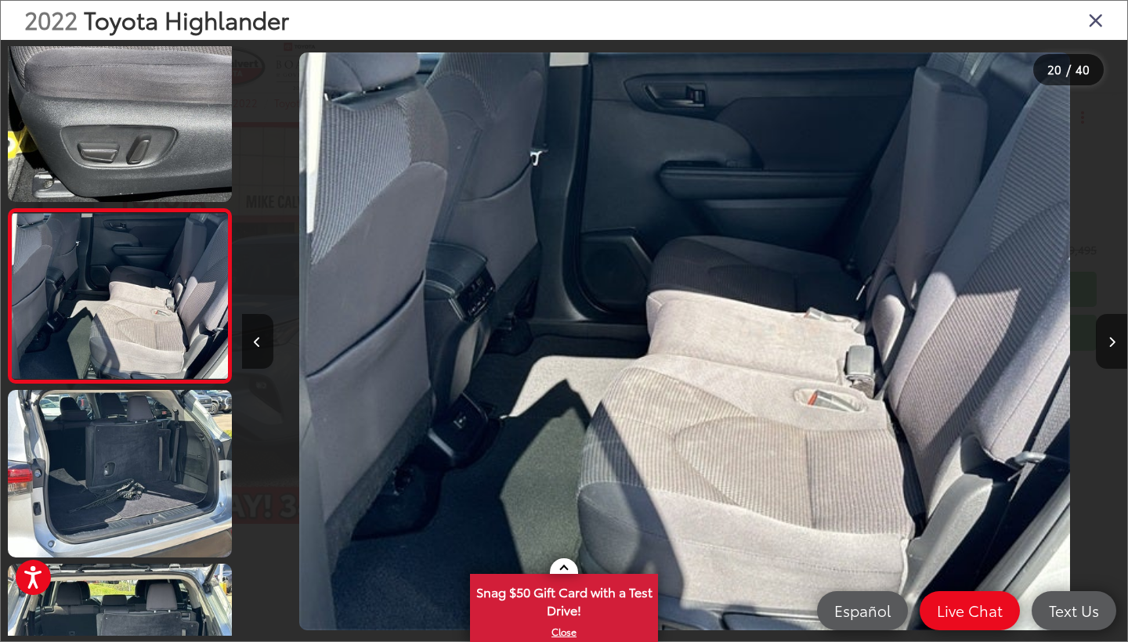
click at [1091, 23] on icon "Close gallery" at bounding box center [1096, 19] width 16 height 20
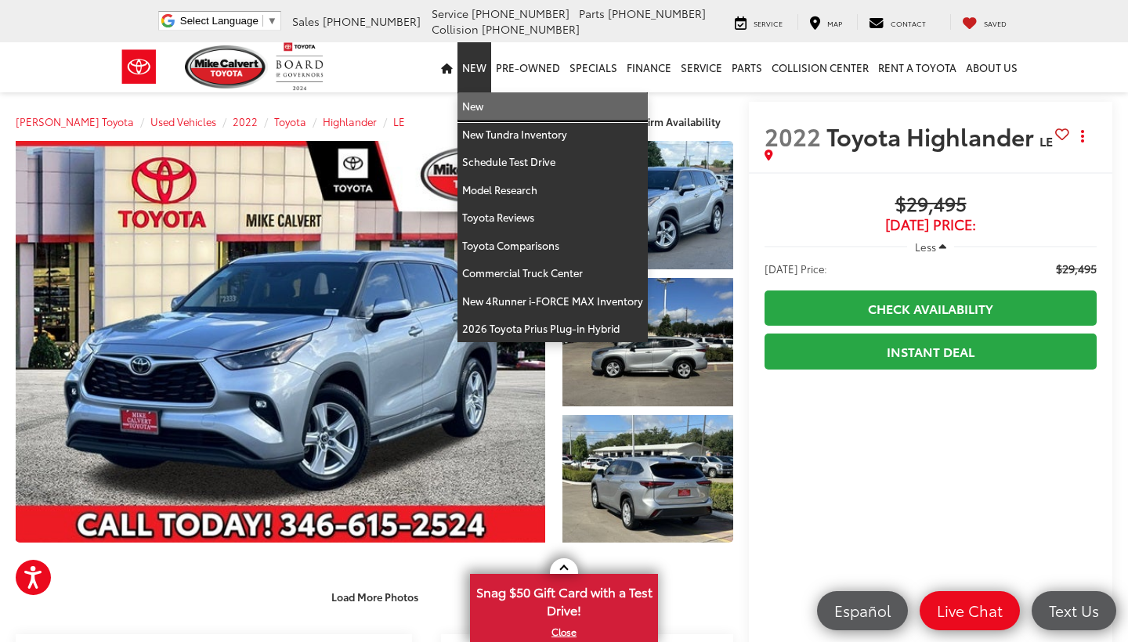
click at [475, 112] on link "New" at bounding box center [552, 106] width 190 height 28
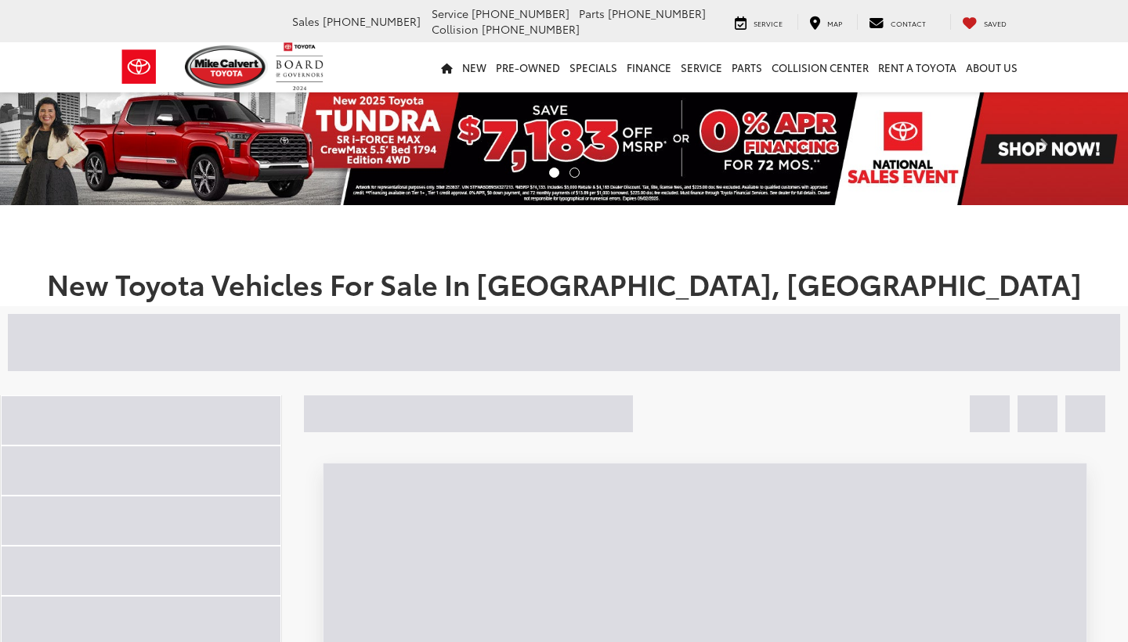
scroll to position [72, 0]
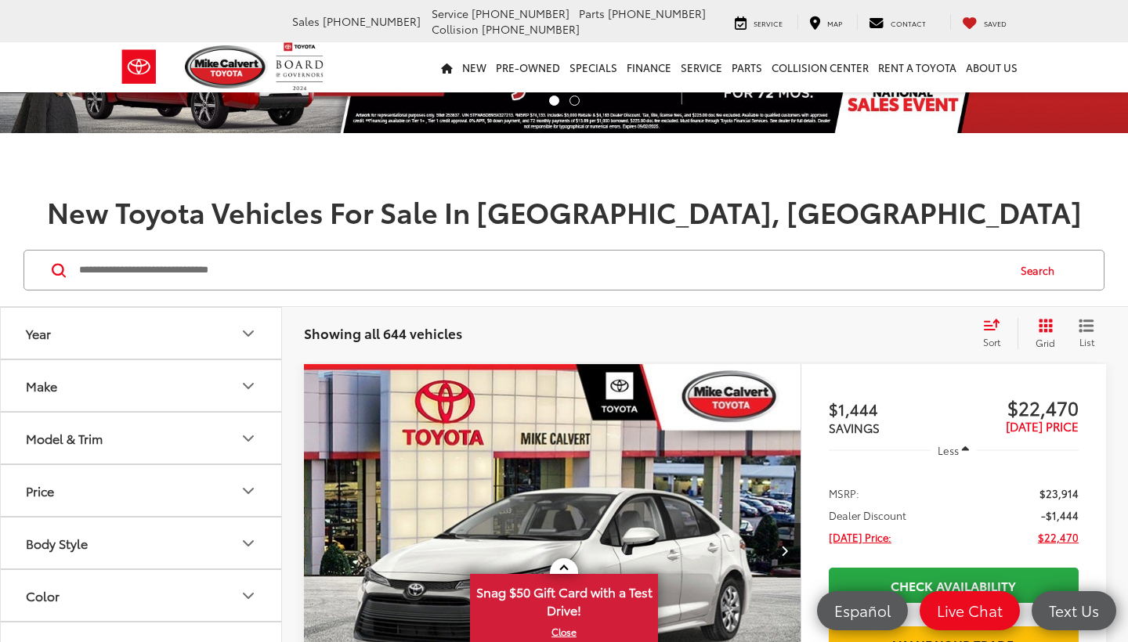
click at [251, 377] on icon "Make" at bounding box center [248, 386] width 19 height 19
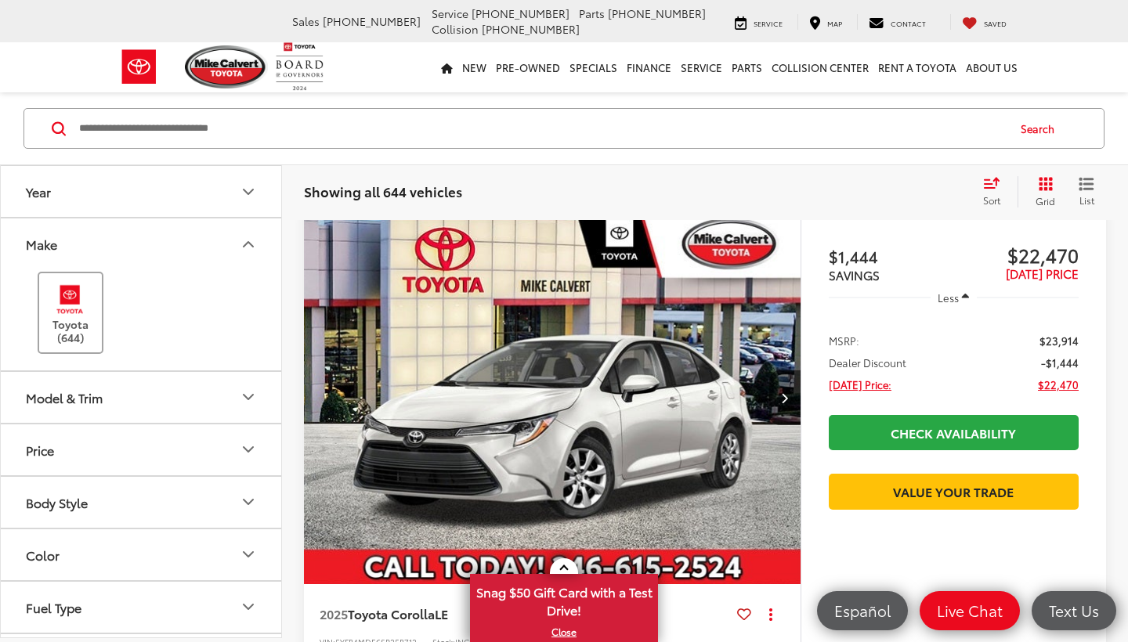
click at [67, 312] on img at bounding box center [70, 299] width 43 height 37
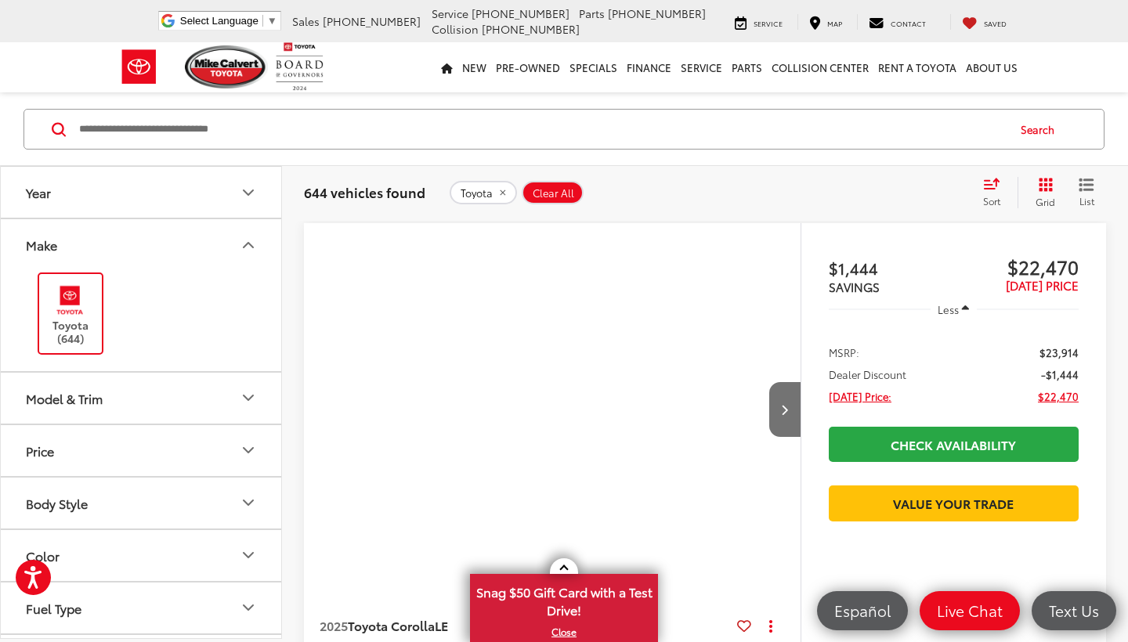
click at [193, 396] on button "Model & Trim" at bounding box center [142, 398] width 282 height 51
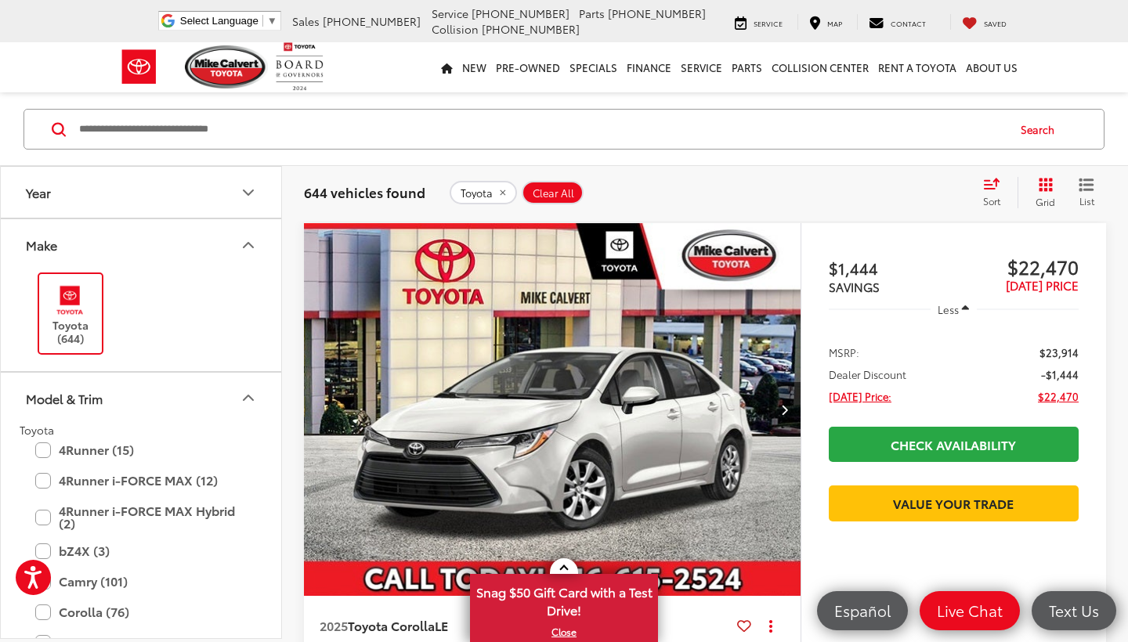
click at [240, 537] on label "bZ4X (3)" at bounding box center [140, 550] width 211 height 27
click at [43, 537] on label "bZ4X (3)" at bounding box center [140, 550] width 211 height 27
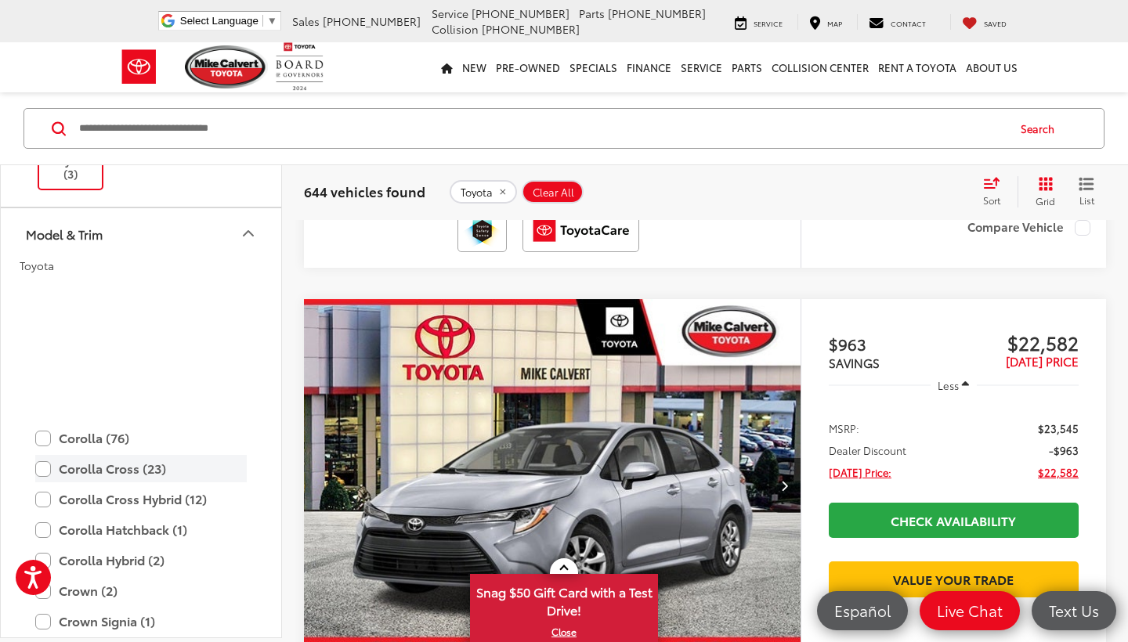
scroll to position [424, 0]
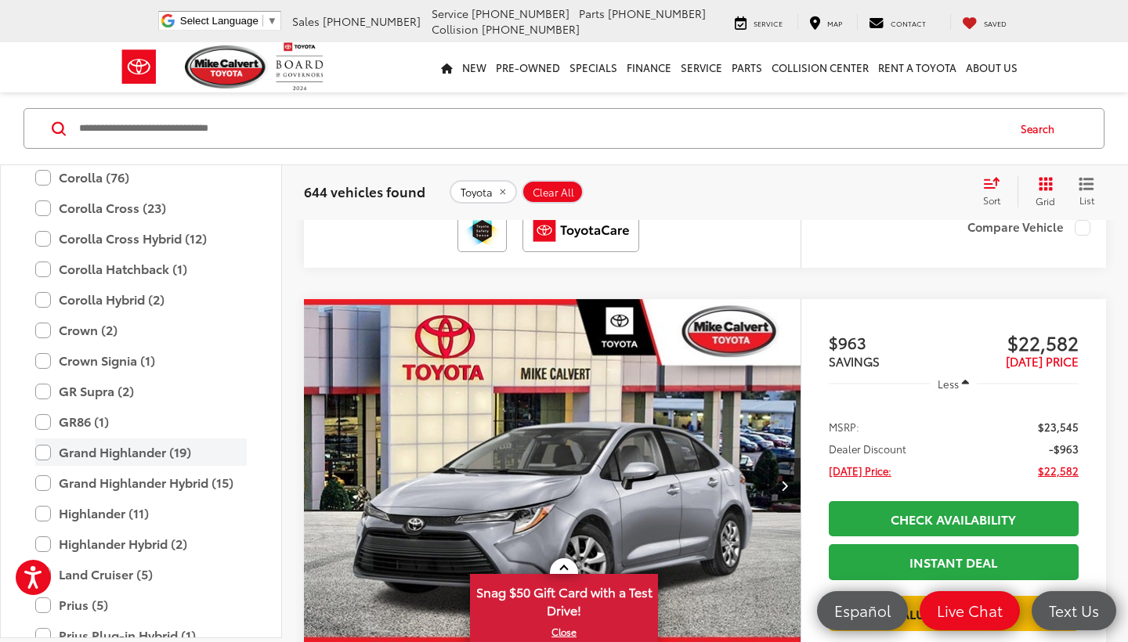
click at [45, 455] on label "Grand Highlander (19)" at bounding box center [140, 452] width 211 height 27
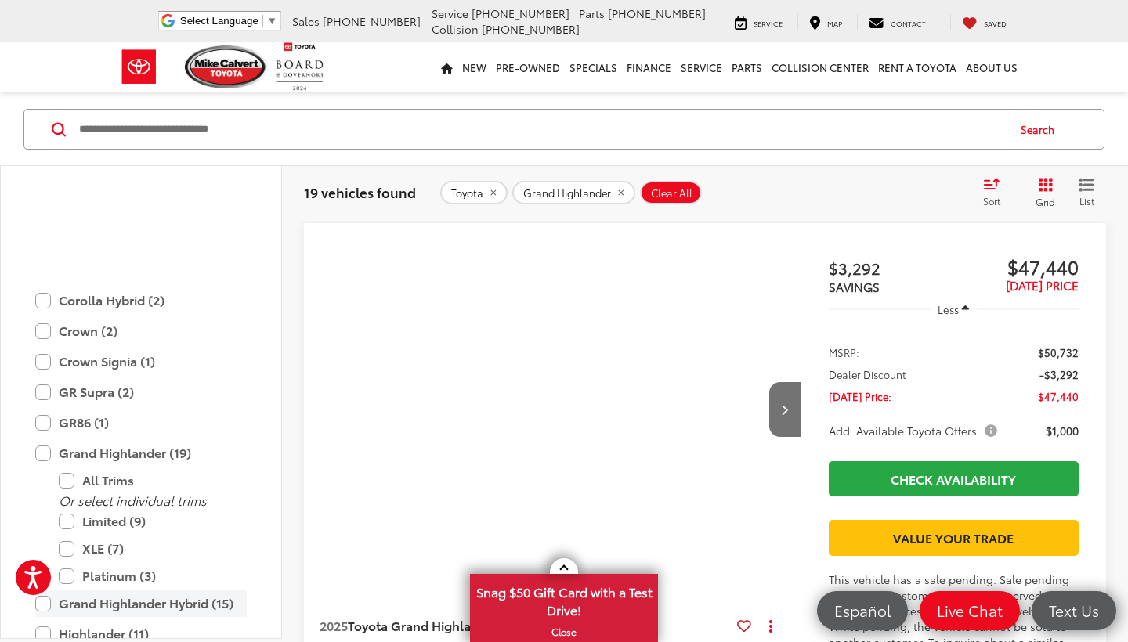
scroll to position [559, 0]
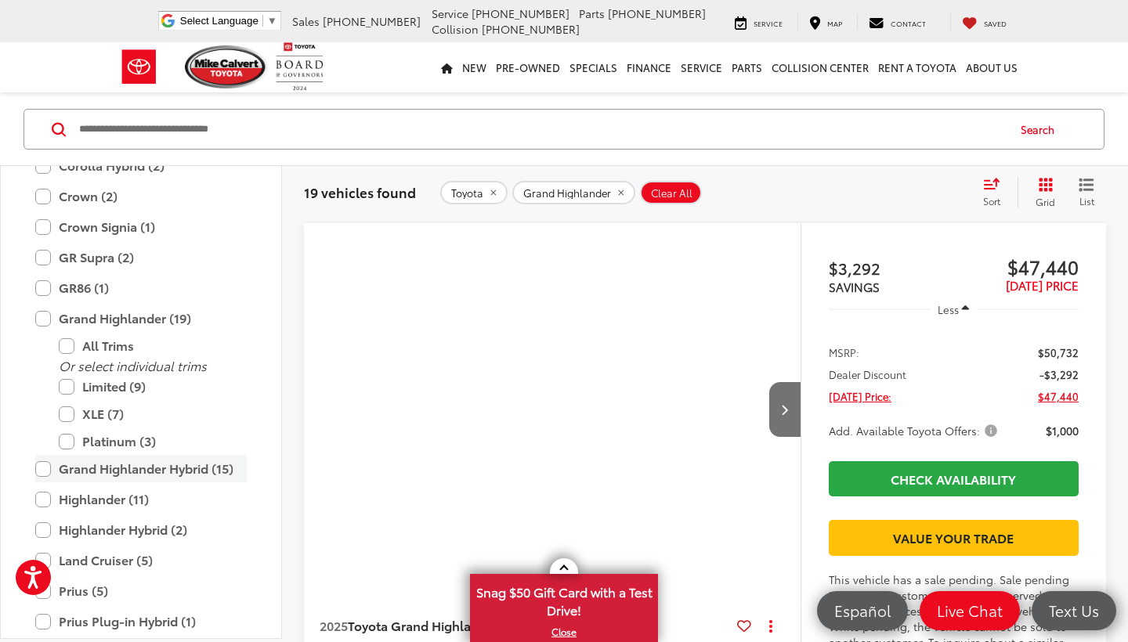
click at [43, 470] on label "Grand Highlander Hybrid (15)" at bounding box center [140, 468] width 211 height 27
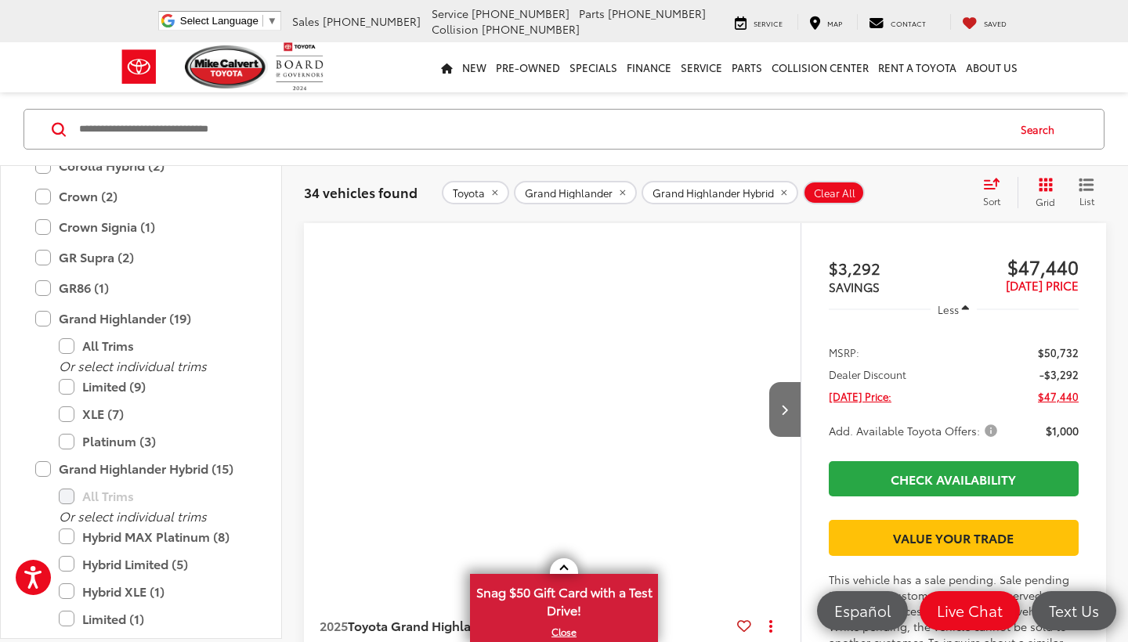
click at [987, 188] on icon "Select sort value" at bounding box center [991, 183] width 14 height 9
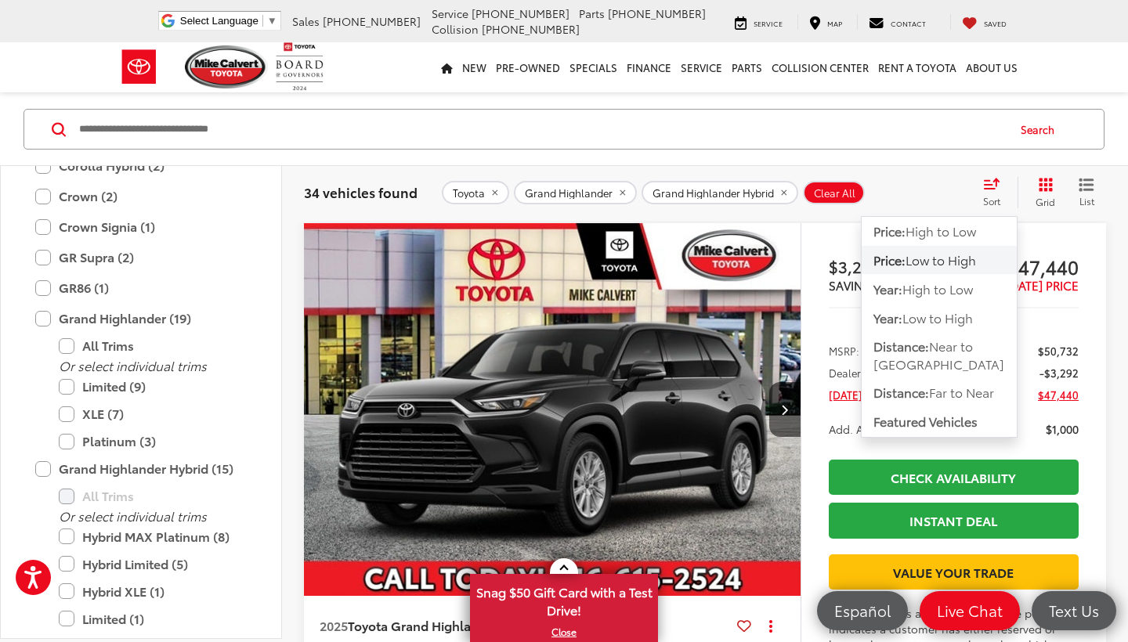
click at [927, 266] on span "Low to High" at bounding box center [940, 260] width 70 height 18
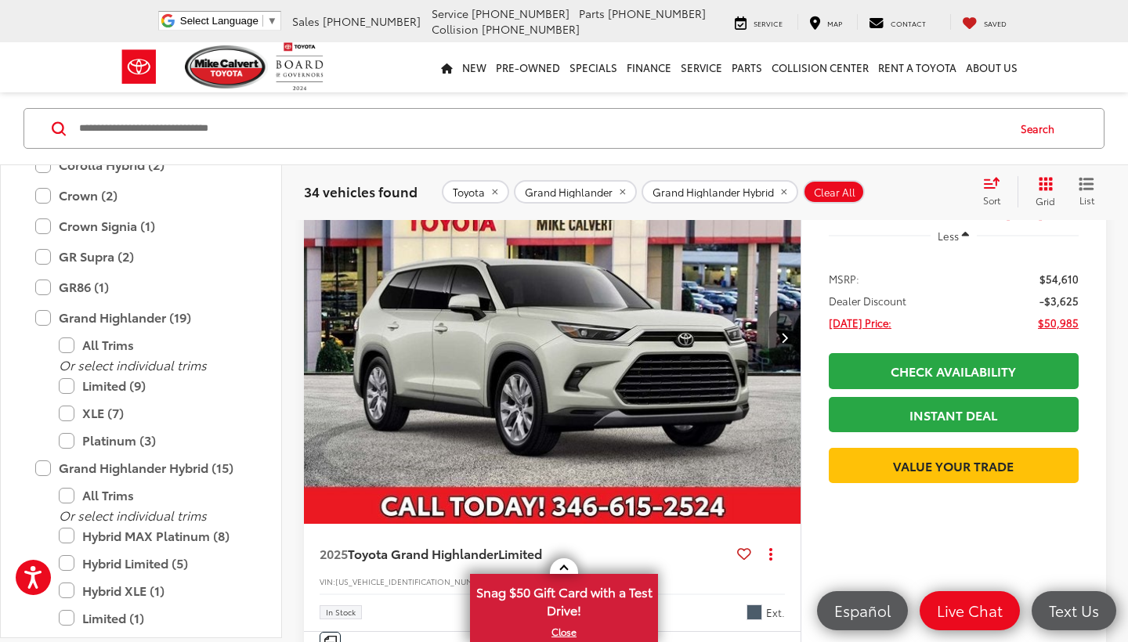
scroll to position [898, 0]
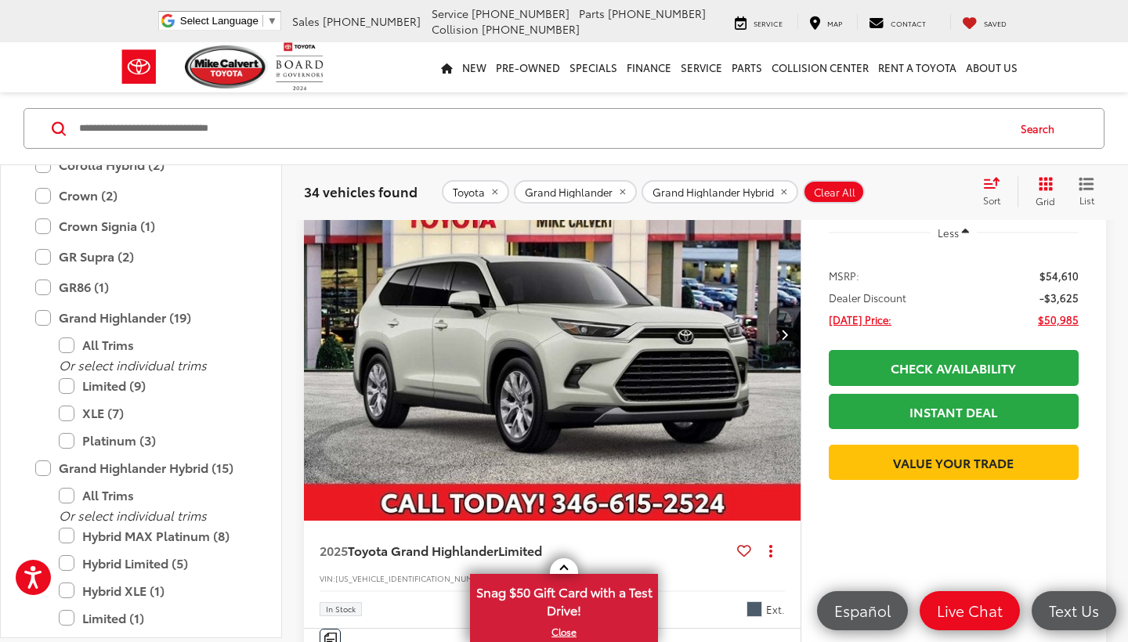
click at [775, 362] on button "Next image" at bounding box center [784, 334] width 31 height 55
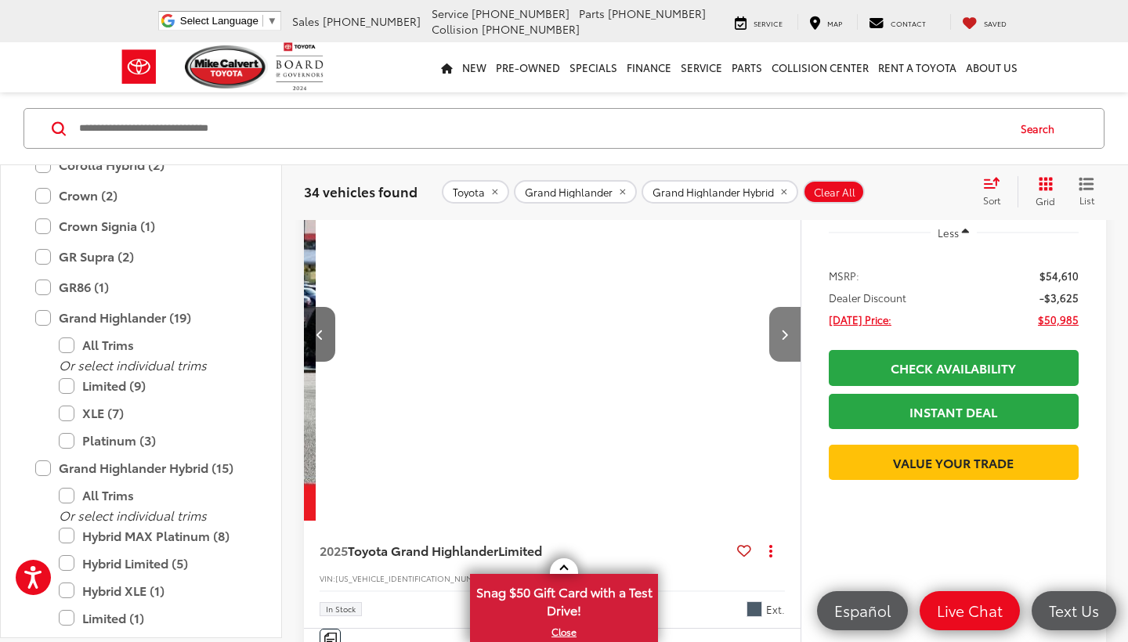
scroll to position [0, 499]
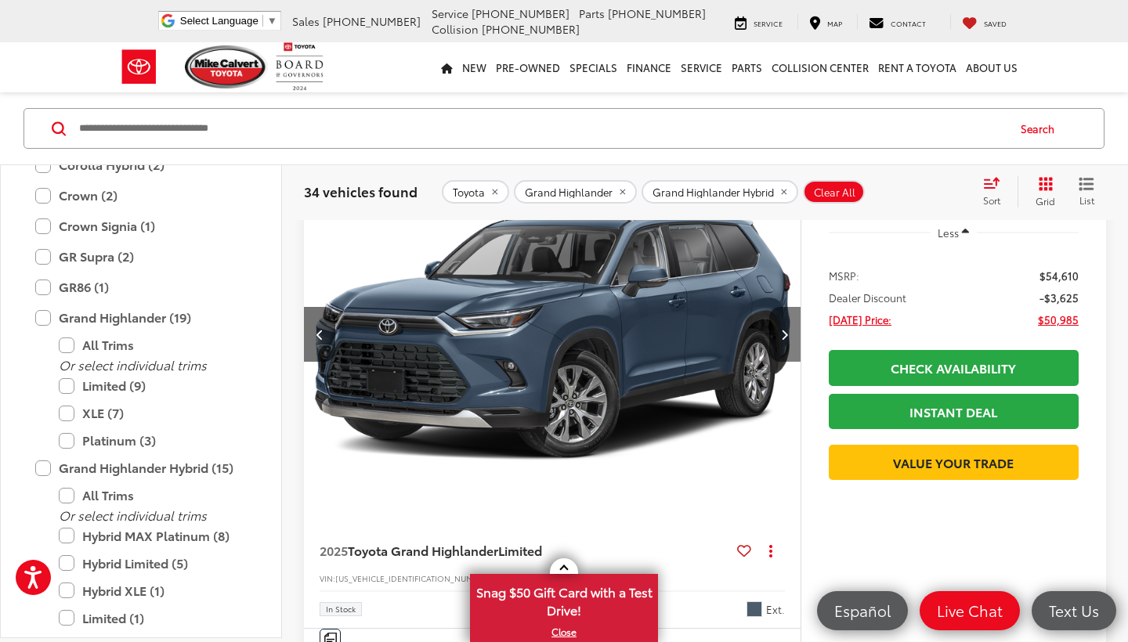
click at [775, 362] on button "Next image" at bounding box center [784, 334] width 31 height 55
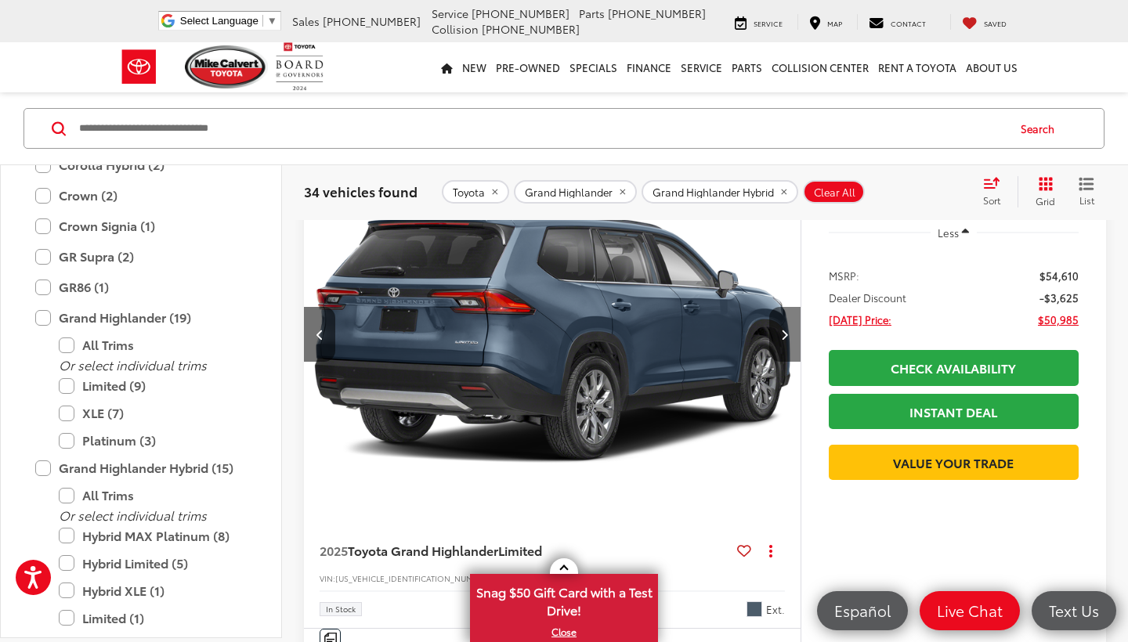
click at [775, 362] on button "Next image" at bounding box center [784, 334] width 31 height 55
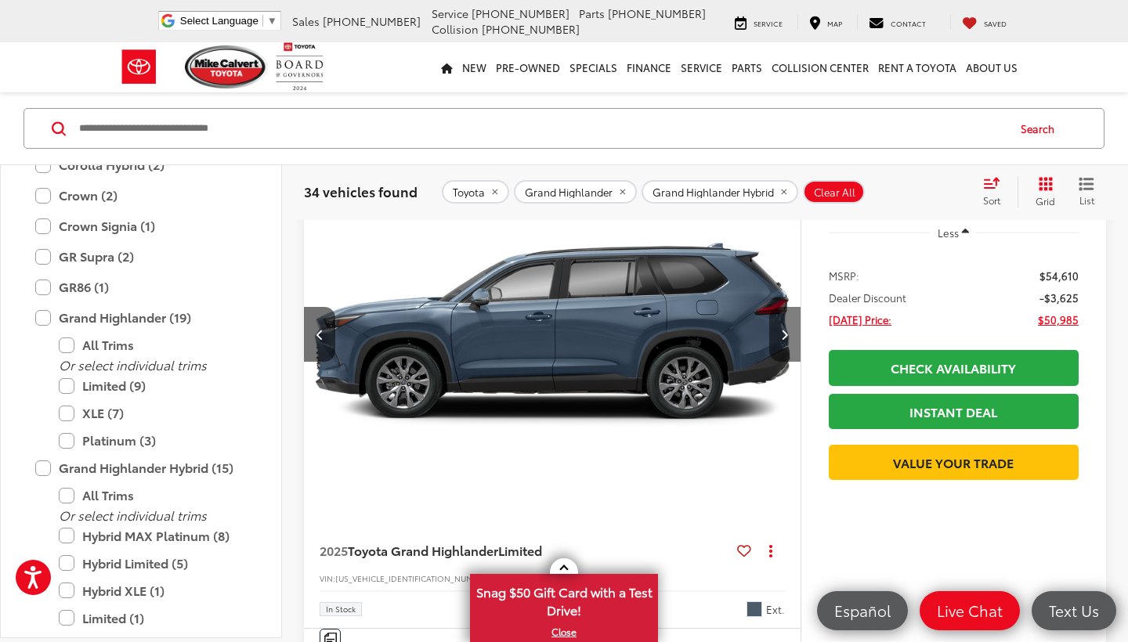
click at [775, 362] on button "Next image" at bounding box center [784, 334] width 31 height 55
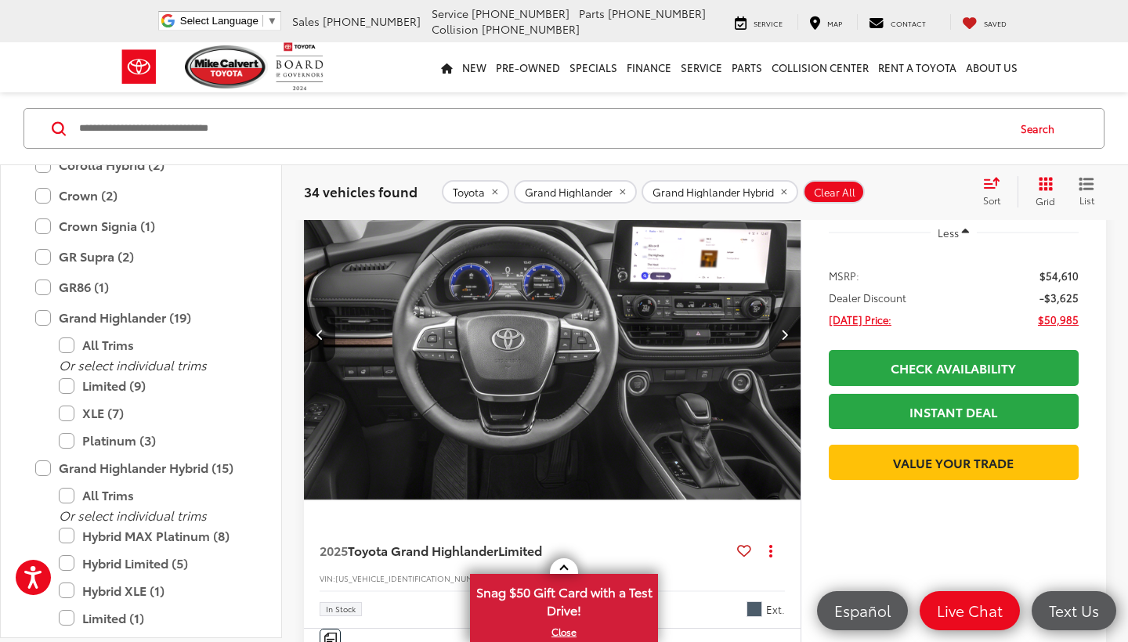
click at [775, 362] on button "Next image" at bounding box center [784, 334] width 31 height 55
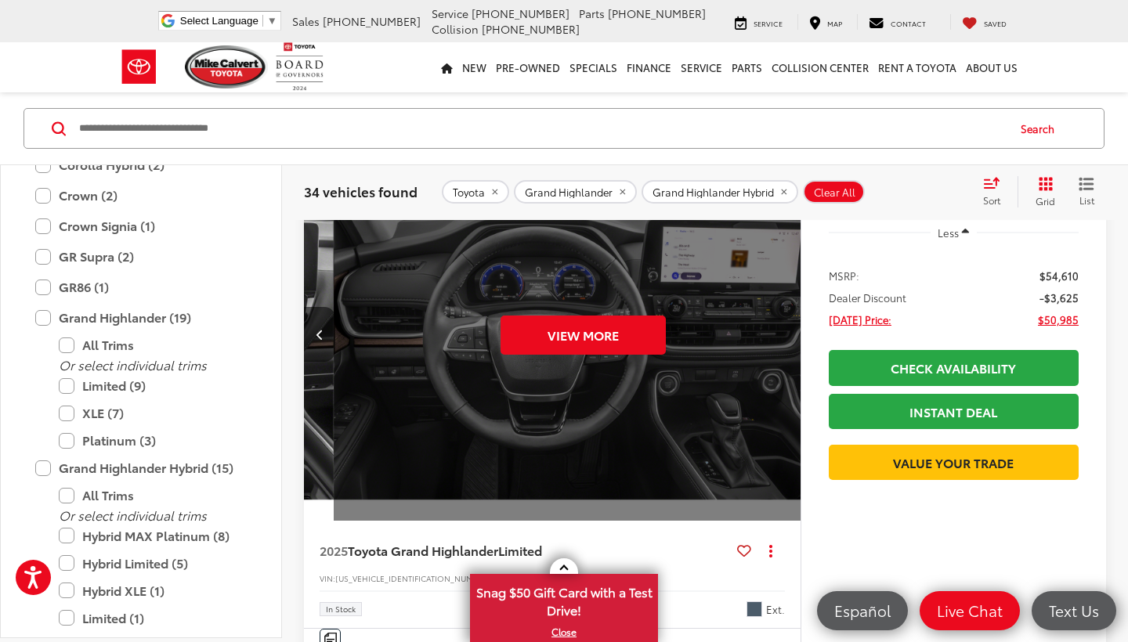
scroll to position [0, 2494]
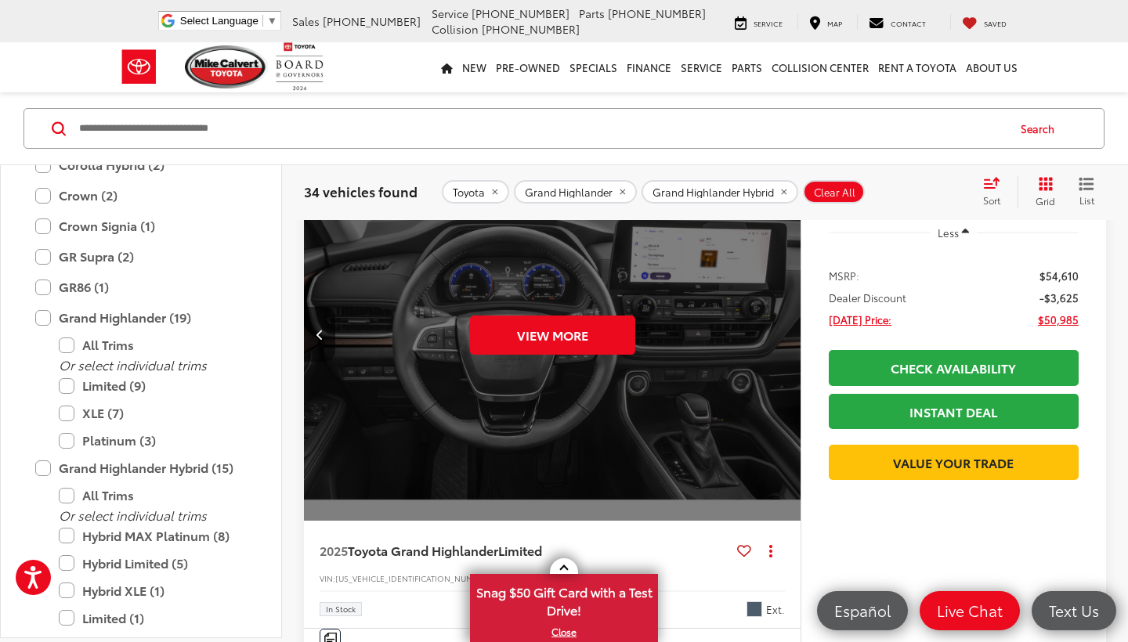
click at [775, 389] on div "View More" at bounding box center [552, 335] width 499 height 374
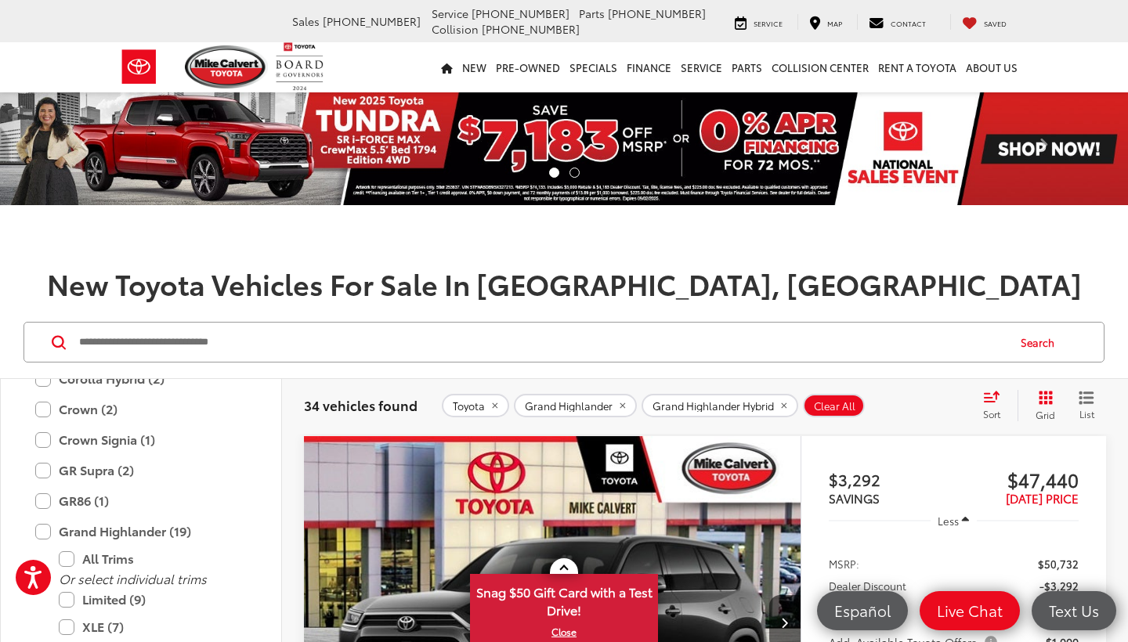
scroll to position [121, 0]
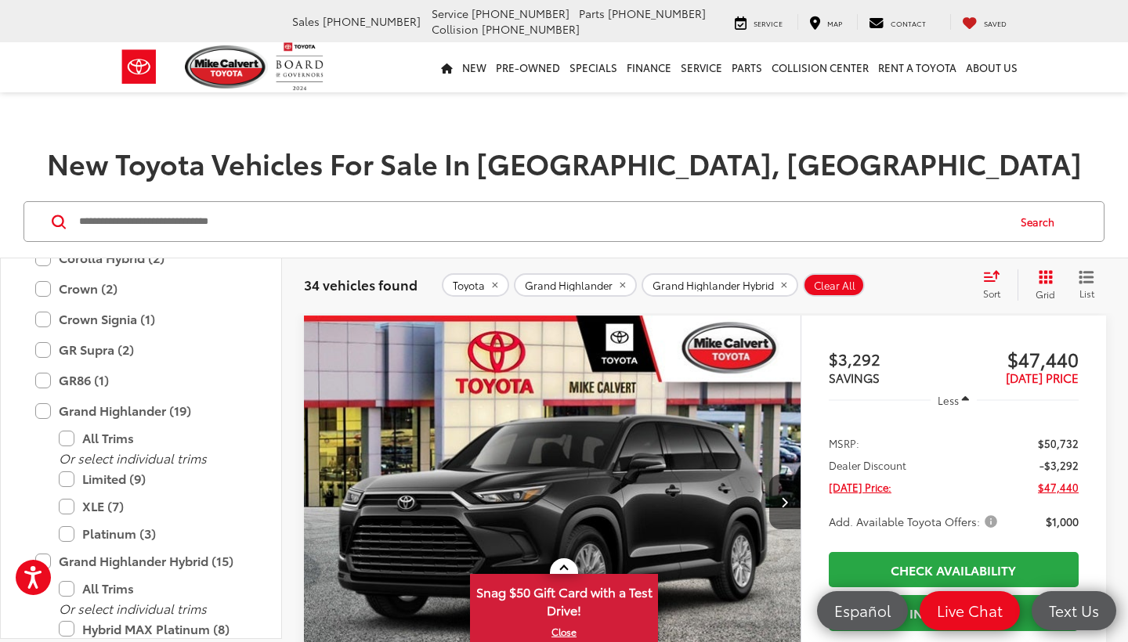
click at [992, 279] on icon "Select sort value" at bounding box center [991, 276] width 17 height 12
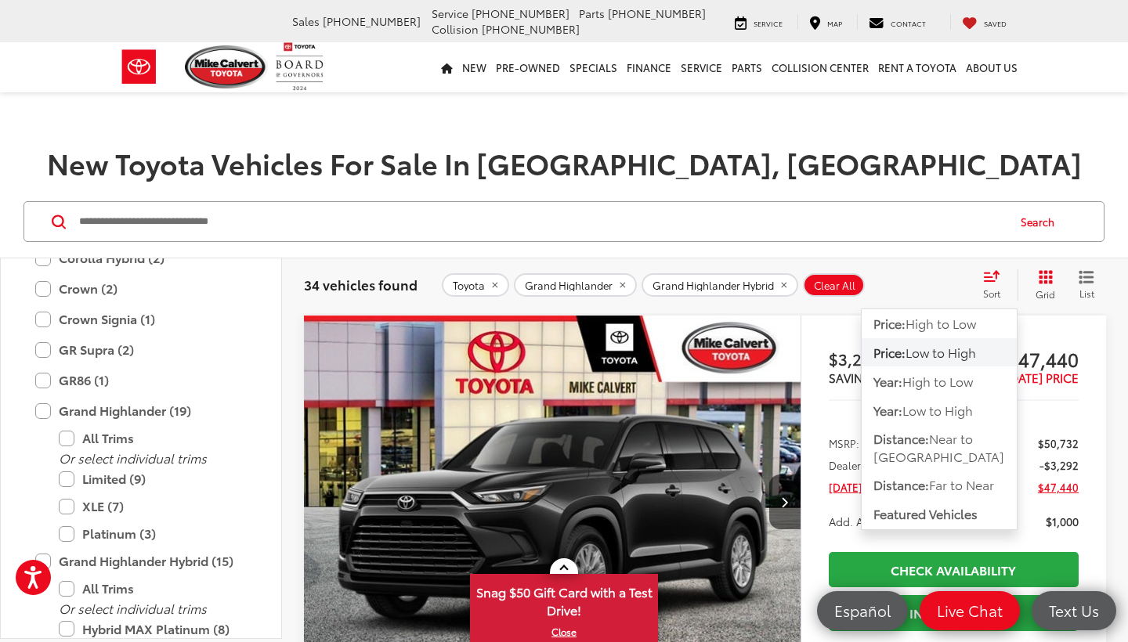
click at [928, 352] on span "Low to High" at bounding box center [940, 352] width 70 height 18
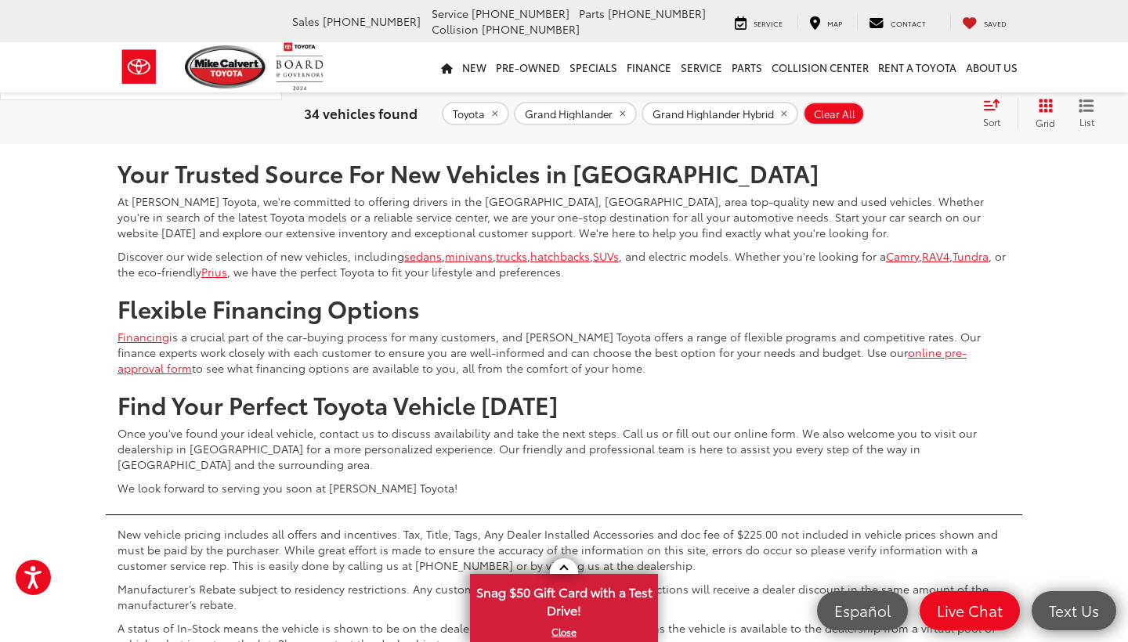
scroll to position [7673, 0]
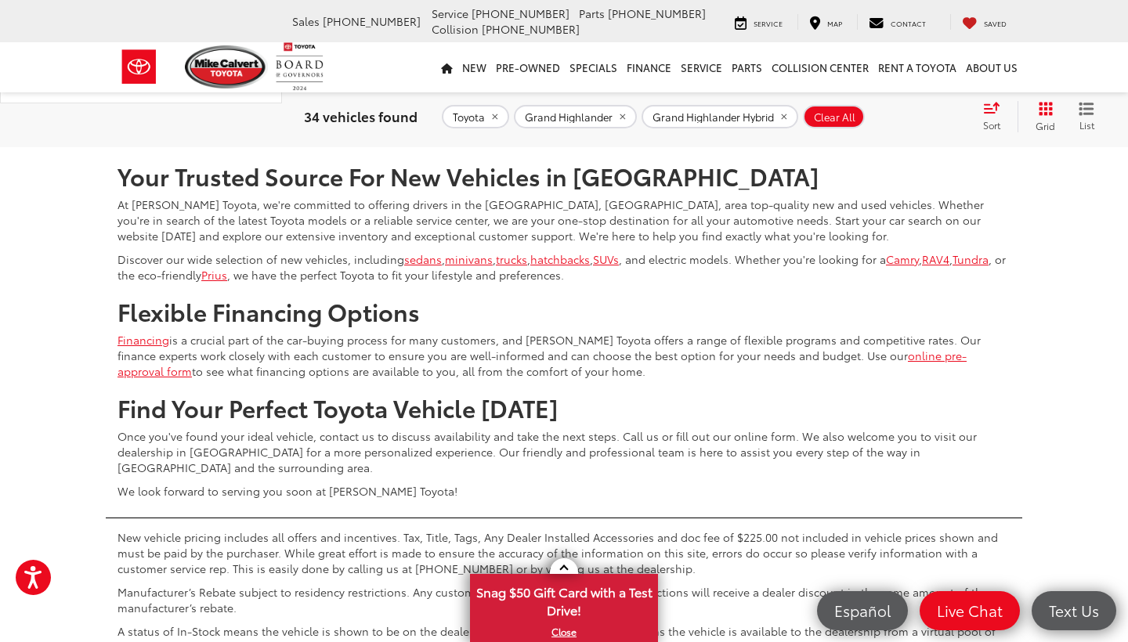
click at [861, 115] on link "2" at bounding box center [873, 101] width 24 height 28
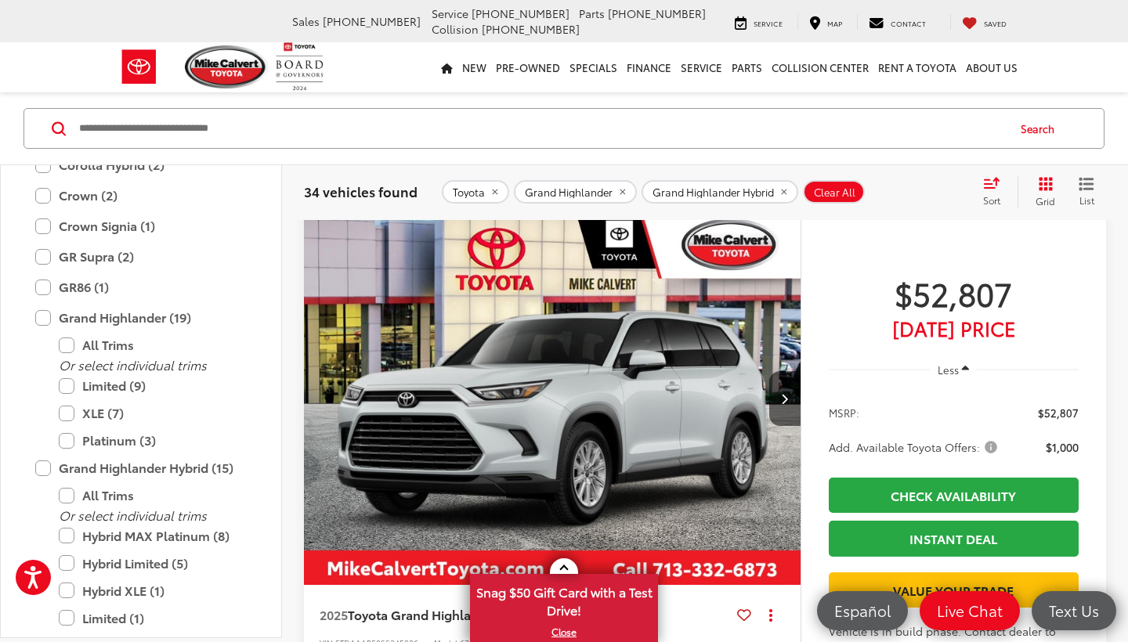
scroll to position [224, 0]
click at [779, 393] on button "Next image" at bounding box center [784, 398] width 31 height 55
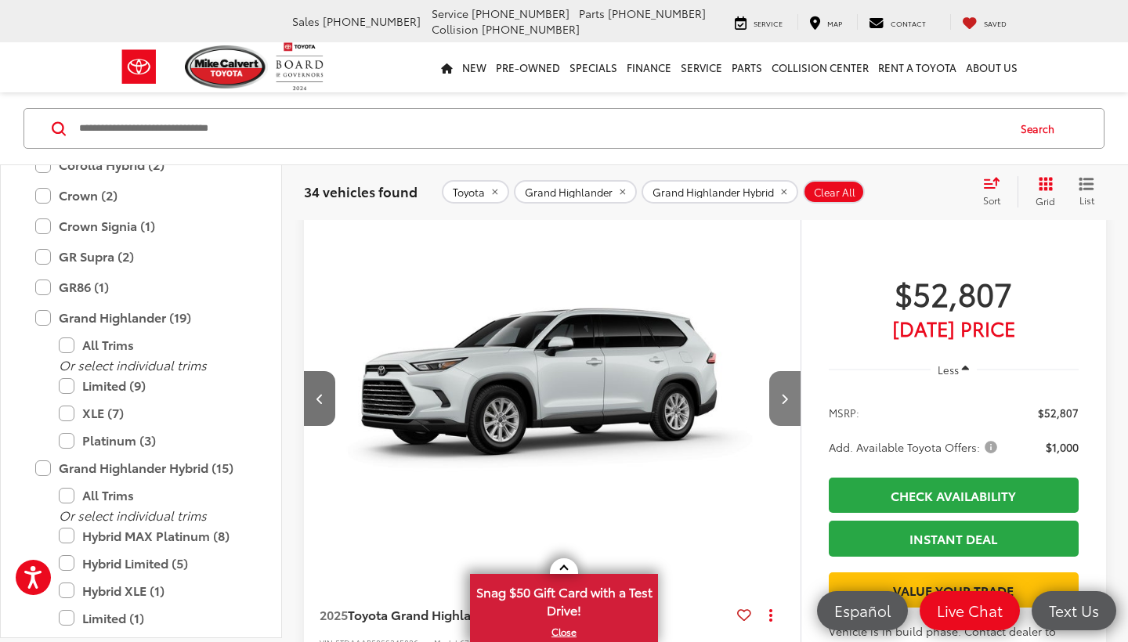
click at [779, 393] on button "Next image" at bounding box center [784, 398] width 31 height 55
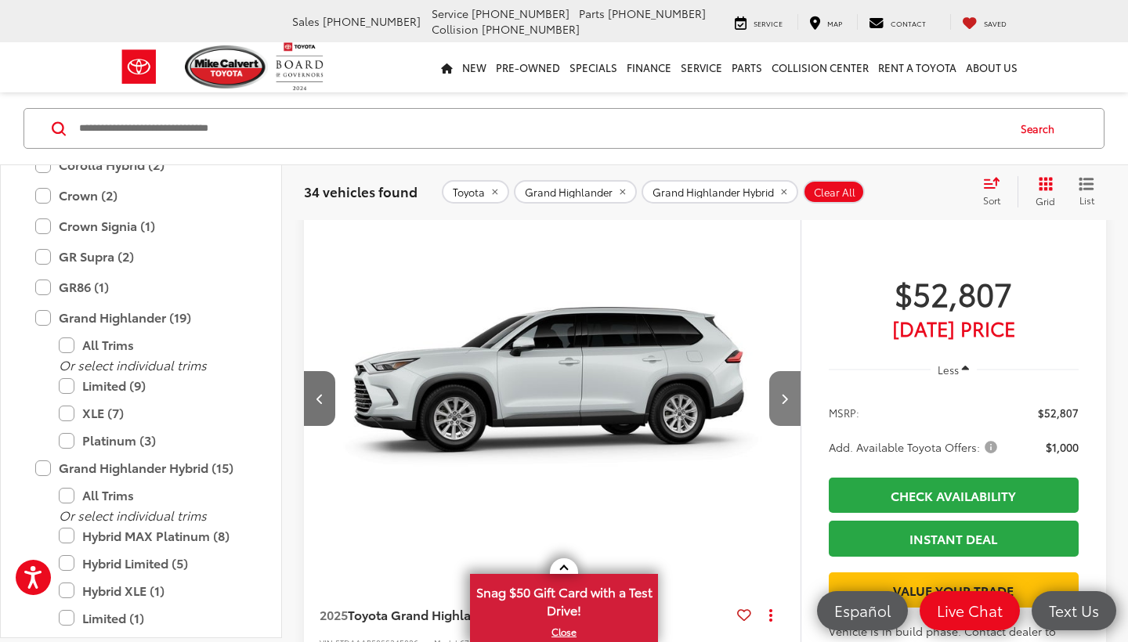
click at [779, 393] on button "Next image" at bounding box center [784, 398] width 31 height 55
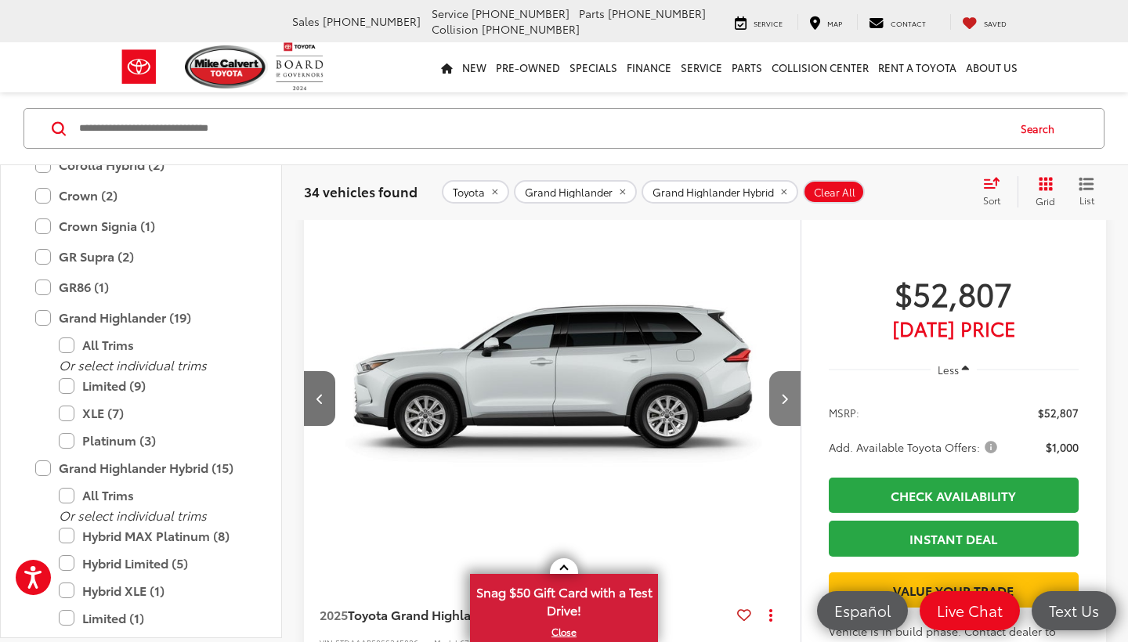
click at [779, 393] on button "Next image" at bounding box center [784, 398] width 31 height 55
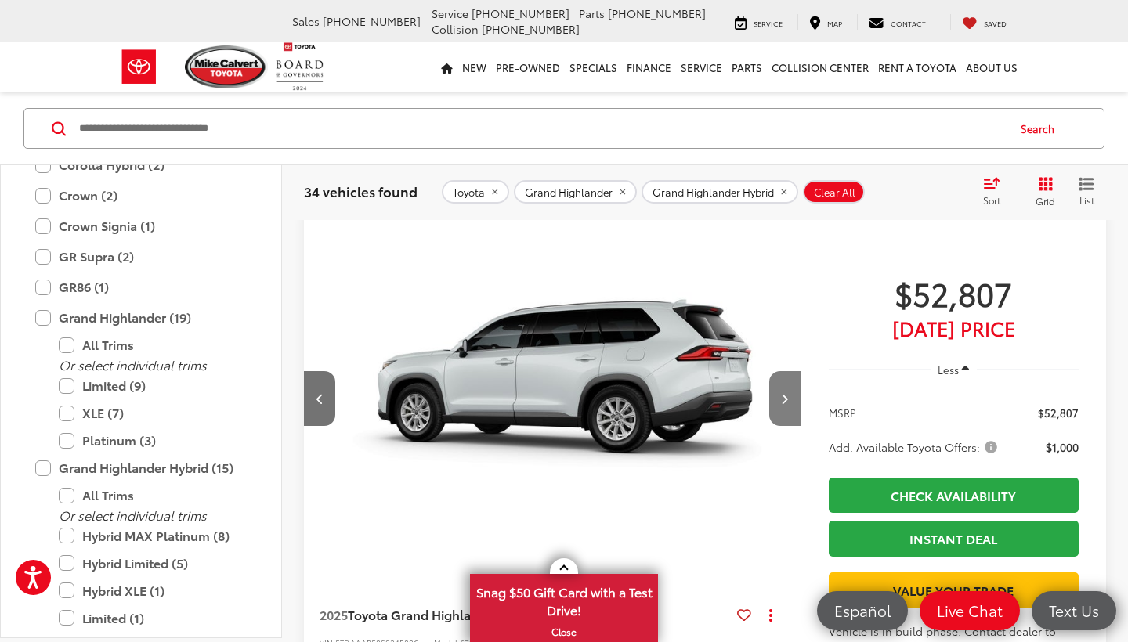
click at [779, 393] on button "Next image" at bounding box center [784, 398] width 31 height 55
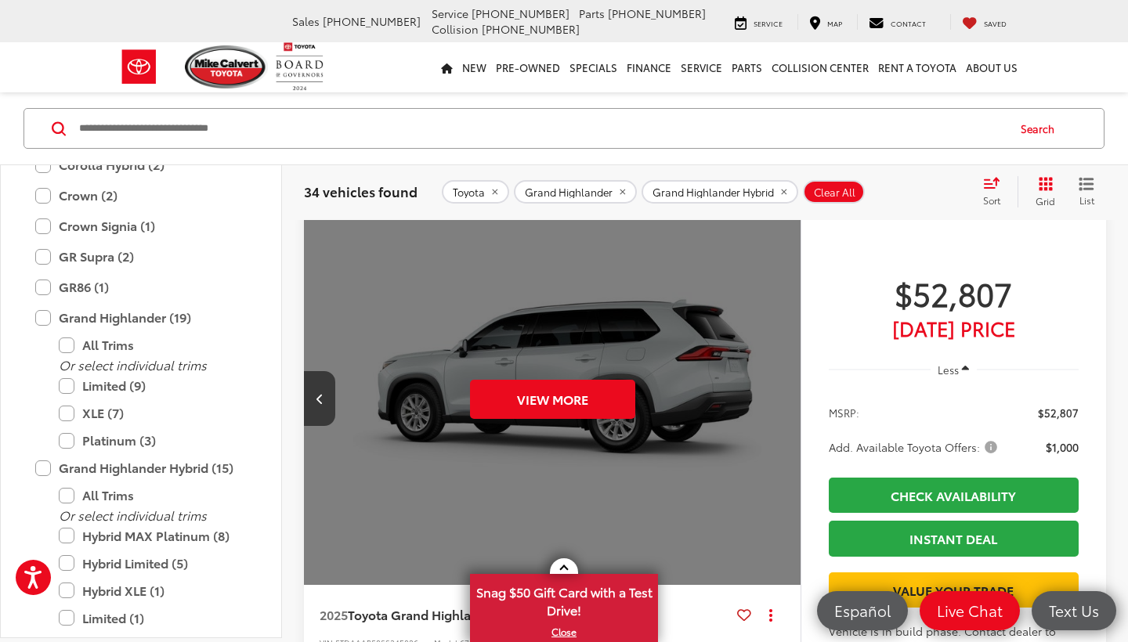
click at [779, 393] on div "View More" at bounding box center [552, 399] width 499 height 374
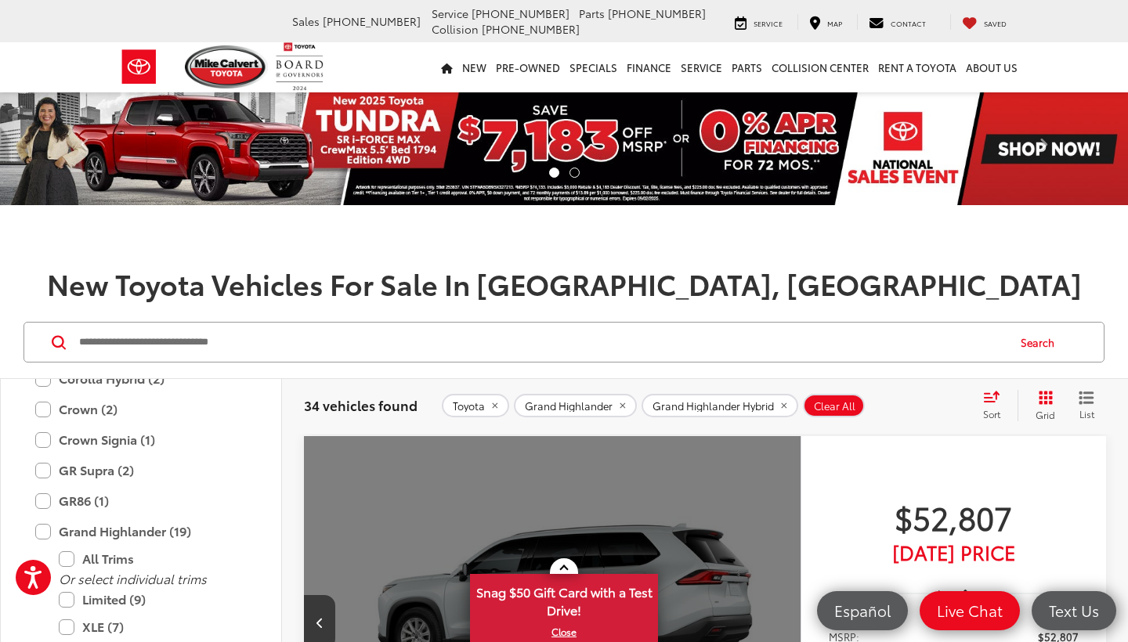
scroll to position [135, 0]
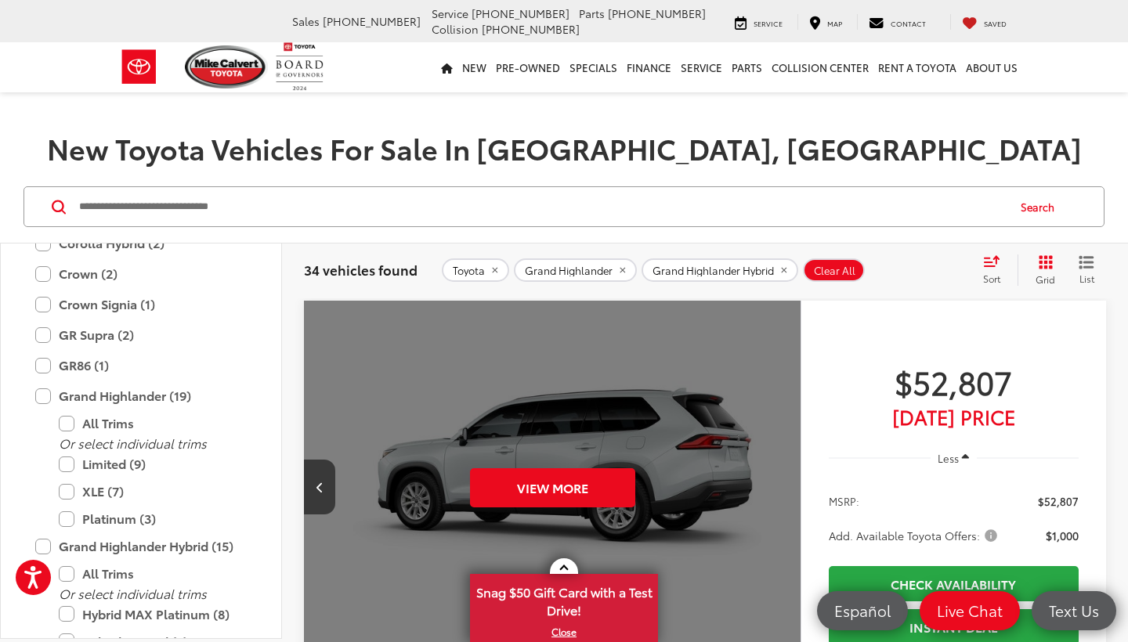
click at [988, 264] on icon "Select sort value" at bounding box center [991, 261] width 17 height 12
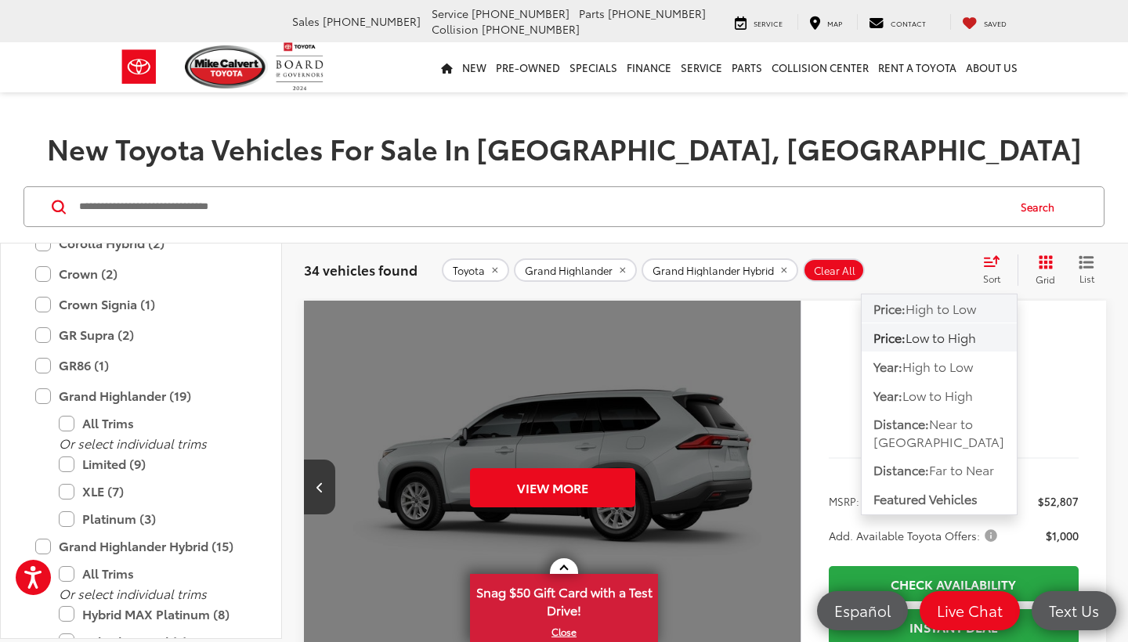
click at [942, 309] on span "High to Low" at bounding box center [940, 308] width 70 height 18
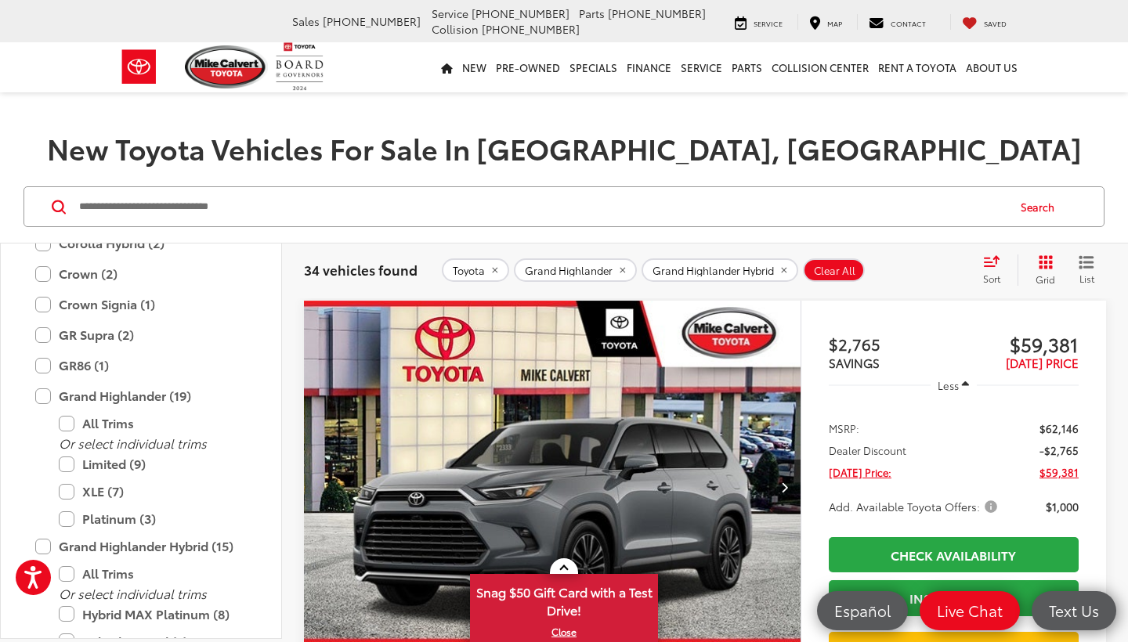
click at [989, 267] on div "Sort" at bounding box center [996, 270] width 42 height 31
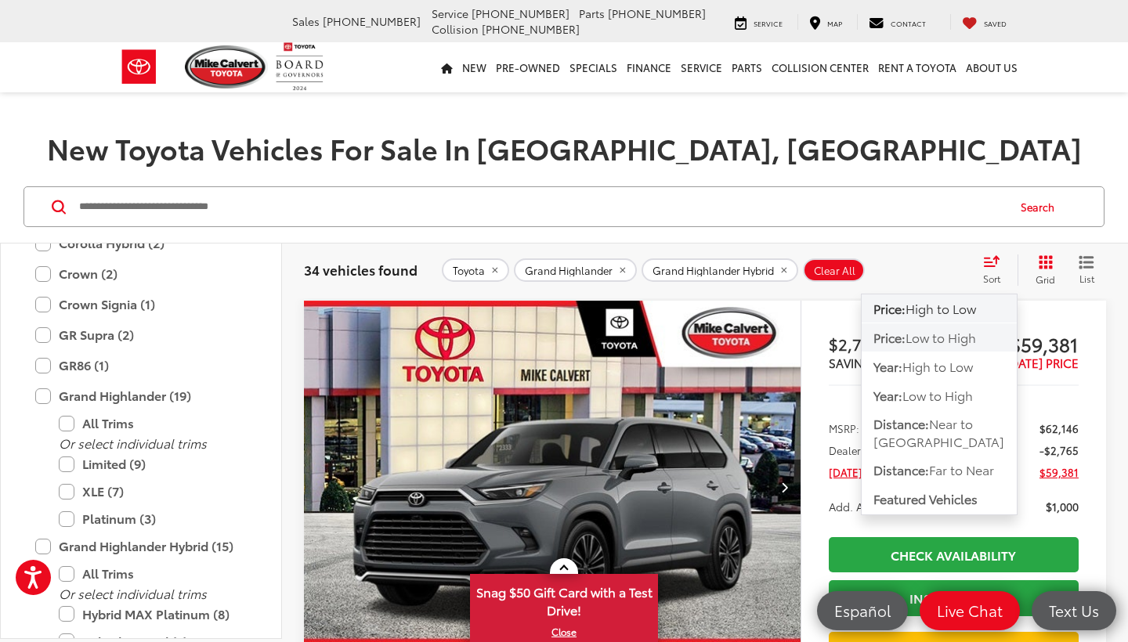
click at [930, 339] on span "Low to High" at bounding box center [940, 337] width 70 height 18
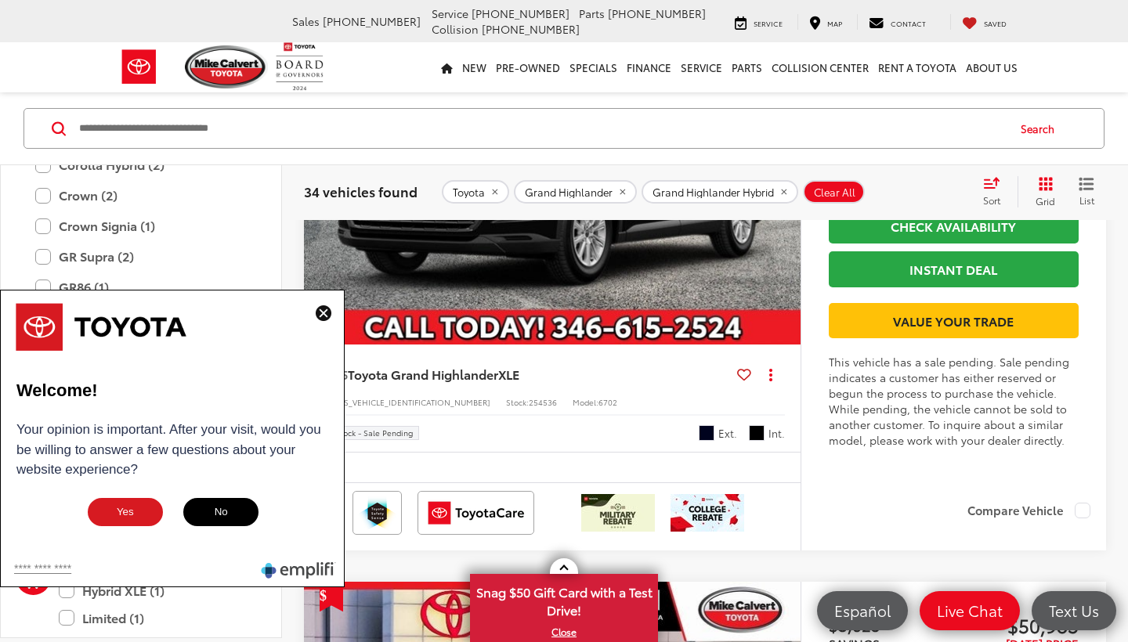
scroll to position [466, 0]
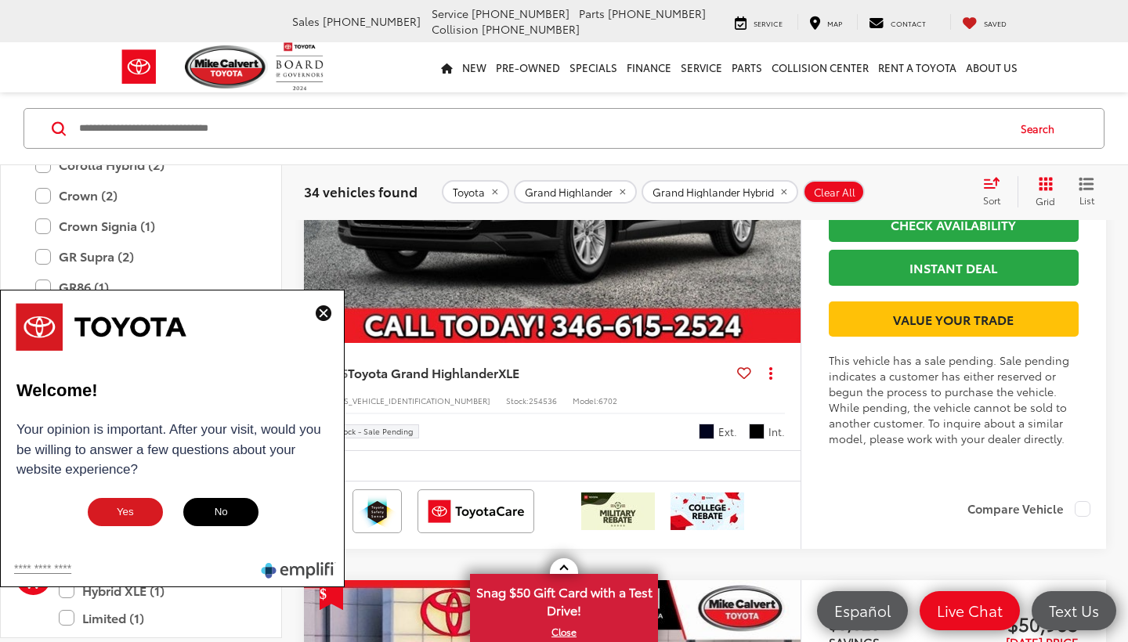
click at [323, 318] on img at bounding box center [324, 313] width 16 height 16
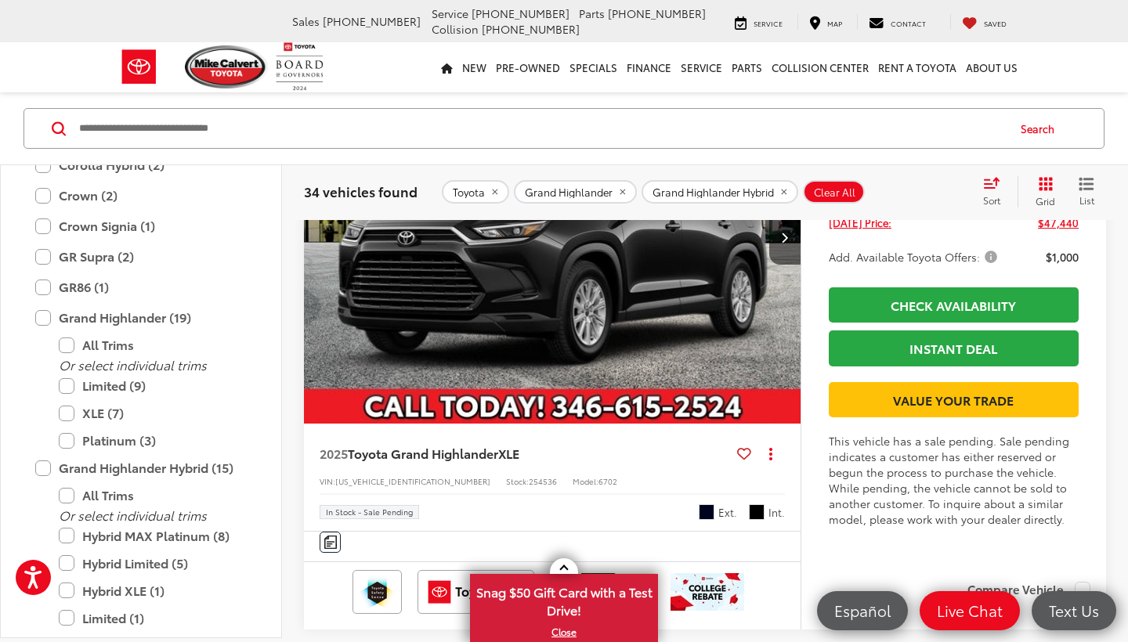
scroll to position [284, 0]
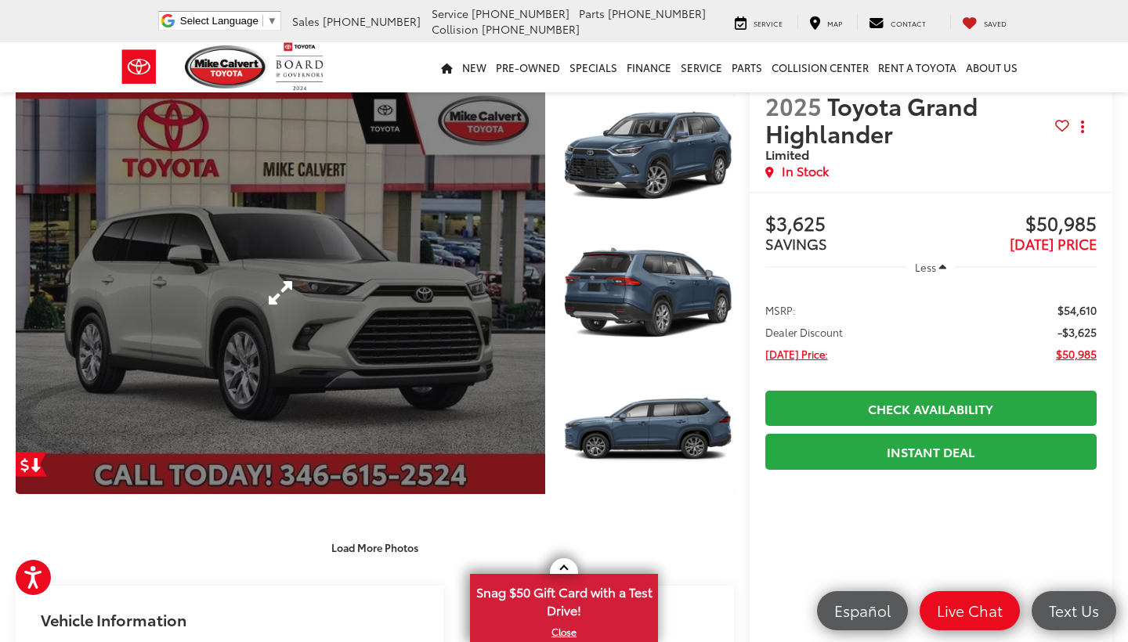
scroll to position [50, 0]
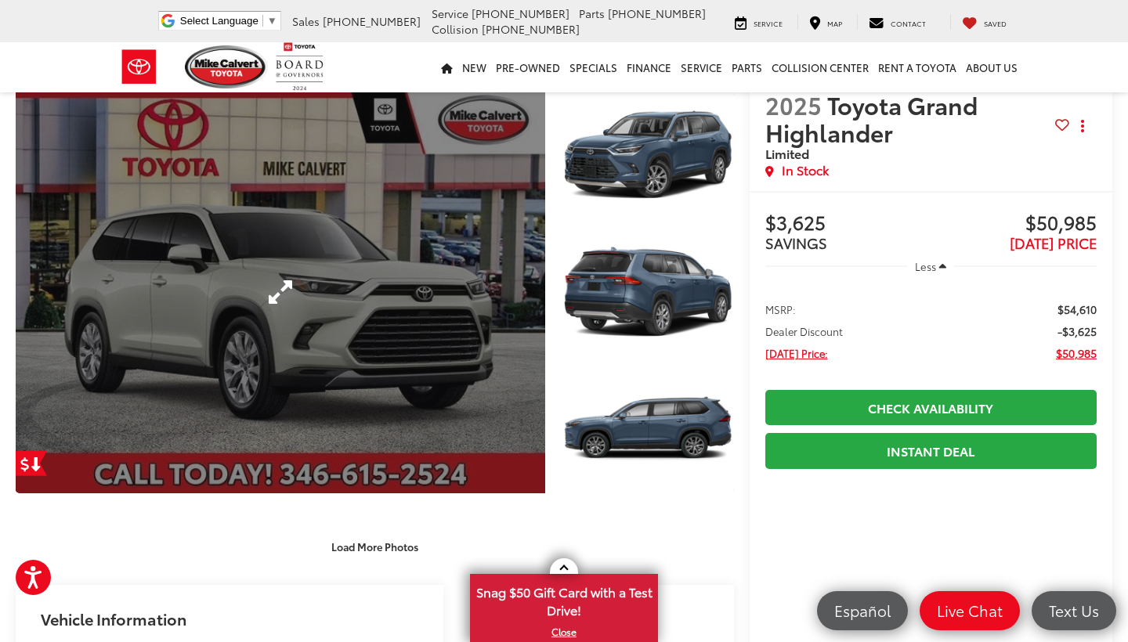
click at [289, 293] on link "Expand Photo 0" at bounding box center [280, 292] width 529 height 403
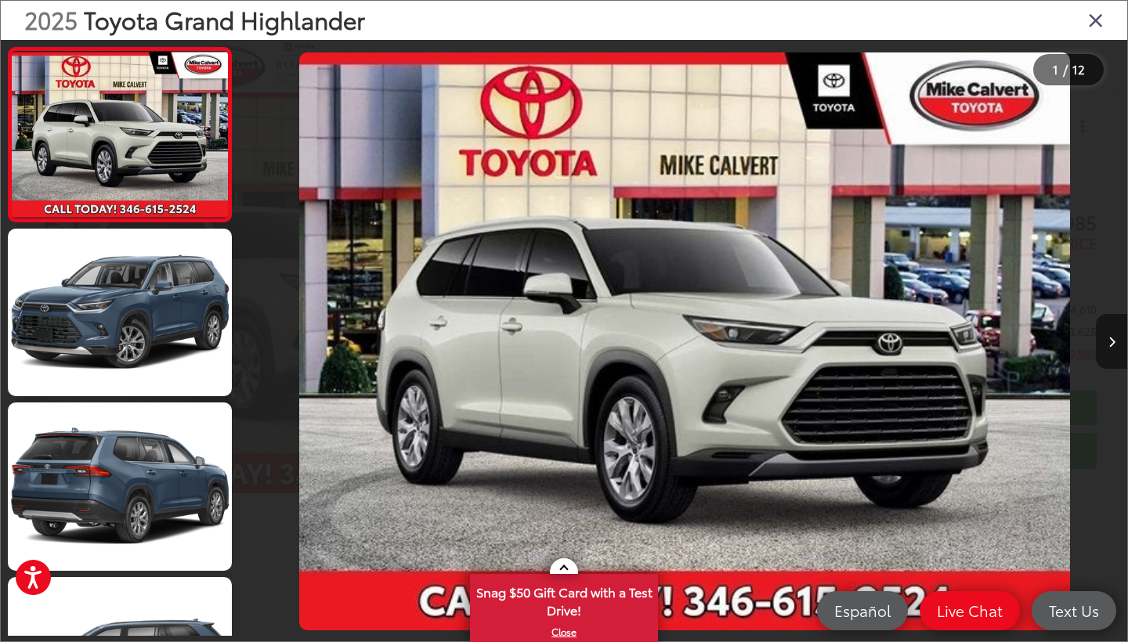
click at [1115, 345] on button "Next image" at bounding box center [1111, 341] width 31 height 55
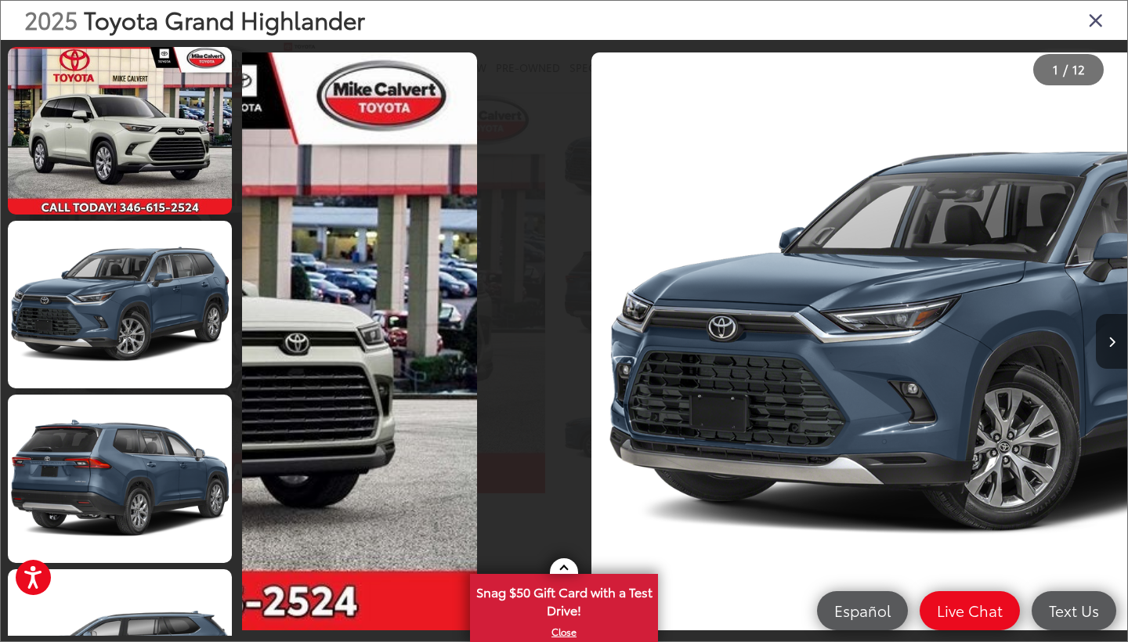
scroll to position [13, 0]
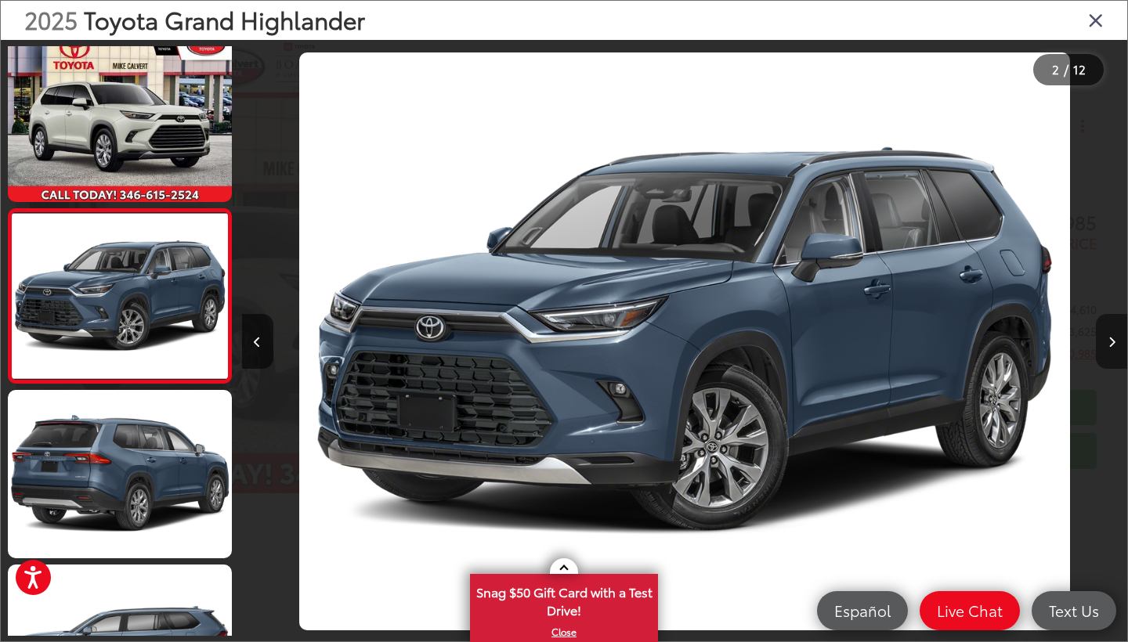
click at [1115, 345] on button "Next image" at bounding box center [1111, 341] width 31 height 55
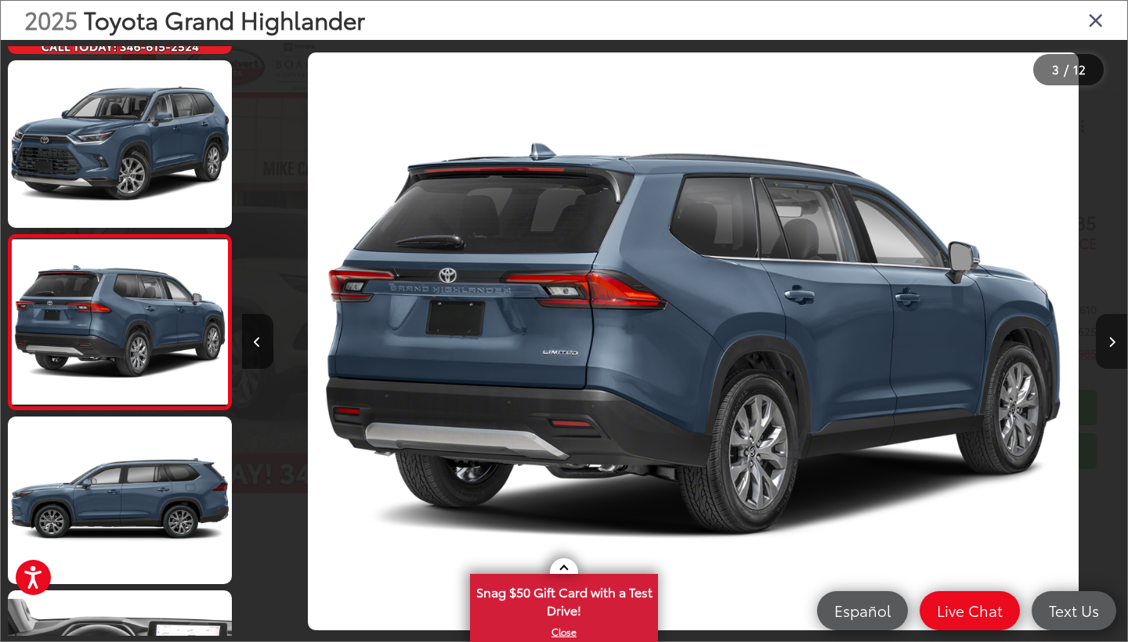
scroll to position [186, 0]
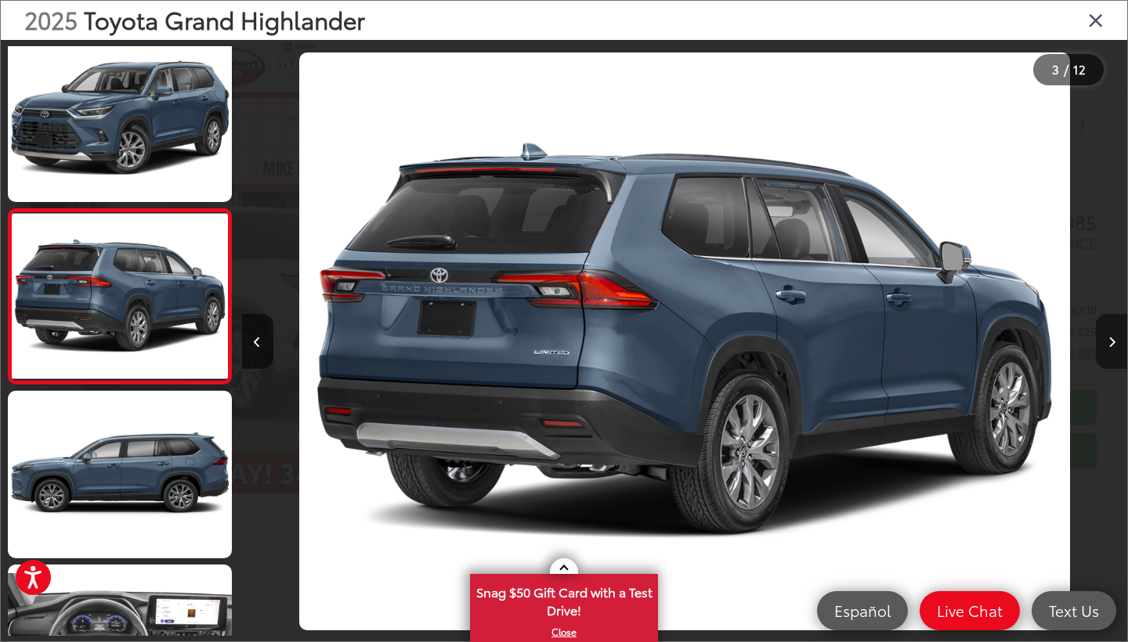
click at [1115, 345] on button "Next image" at bounding box center [1111, 341] width 31 height 55
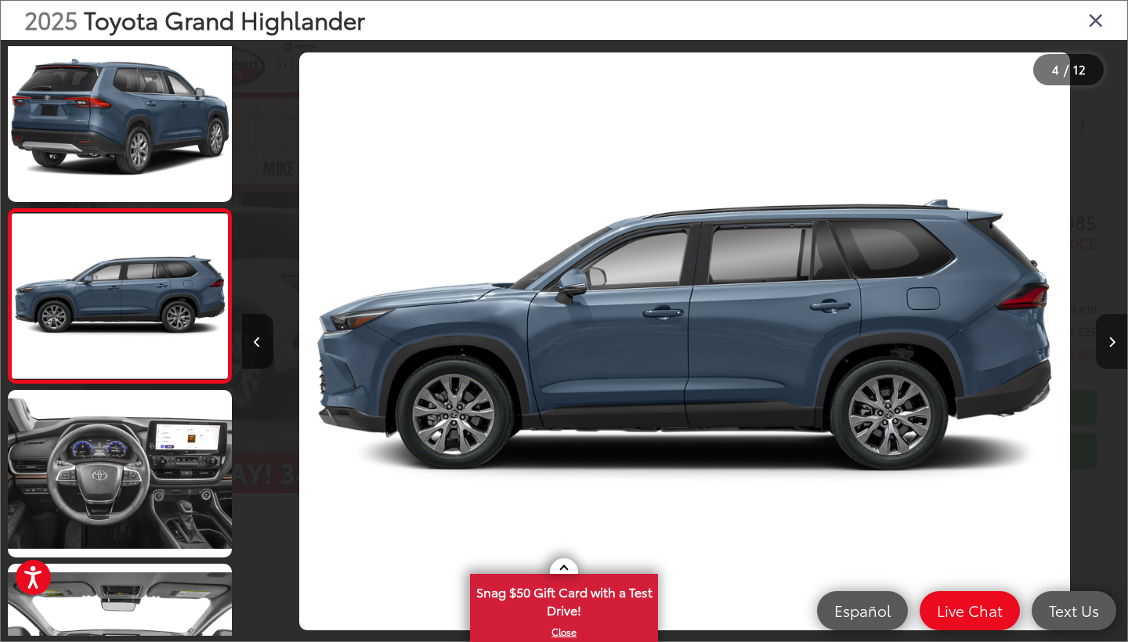
scroll to position [361, 0]
click at [1115, 345] on button "Next image" at bounding box center [1111, 341] width 31 height 55
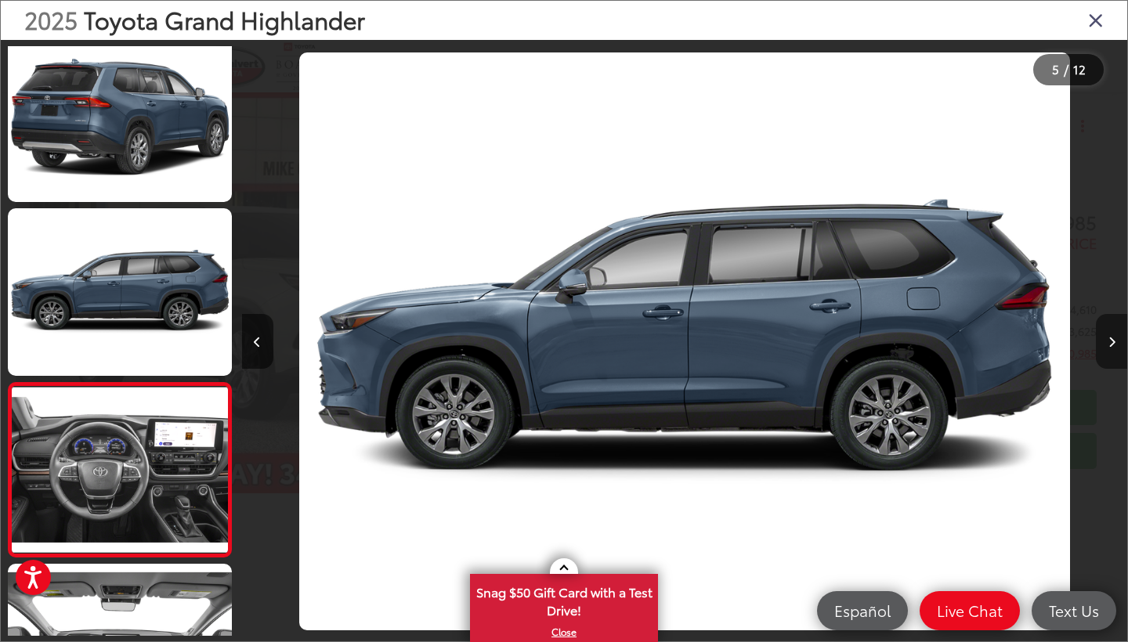
scroll to position [535, 0]
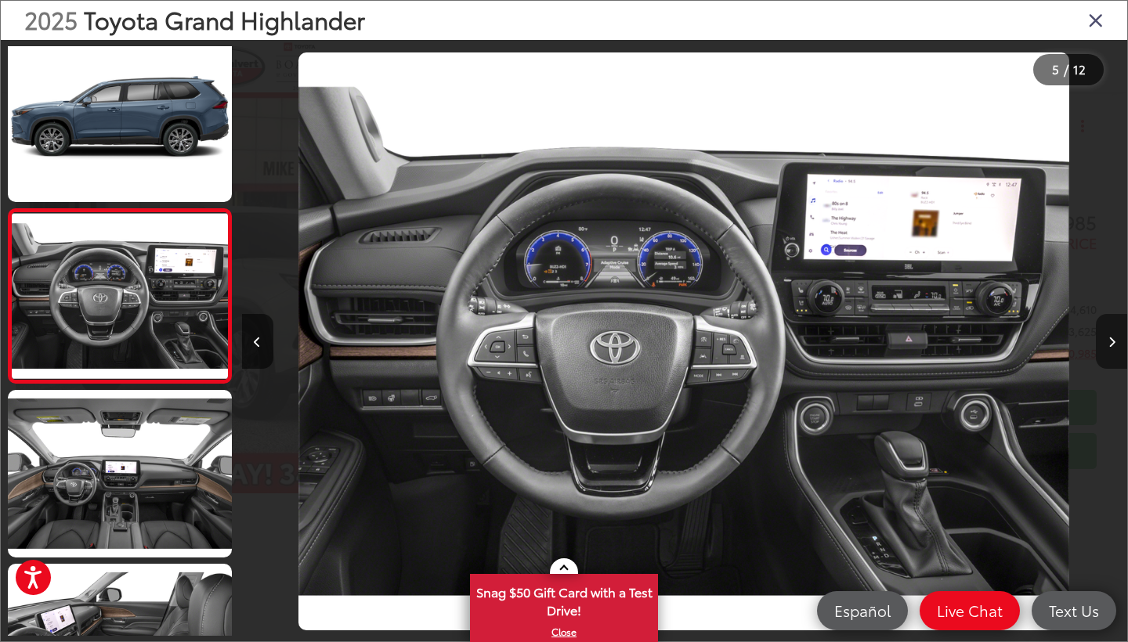
click at [1115, 345] on button "Next image" at bounding box center [1111, 341] width 31 height 55
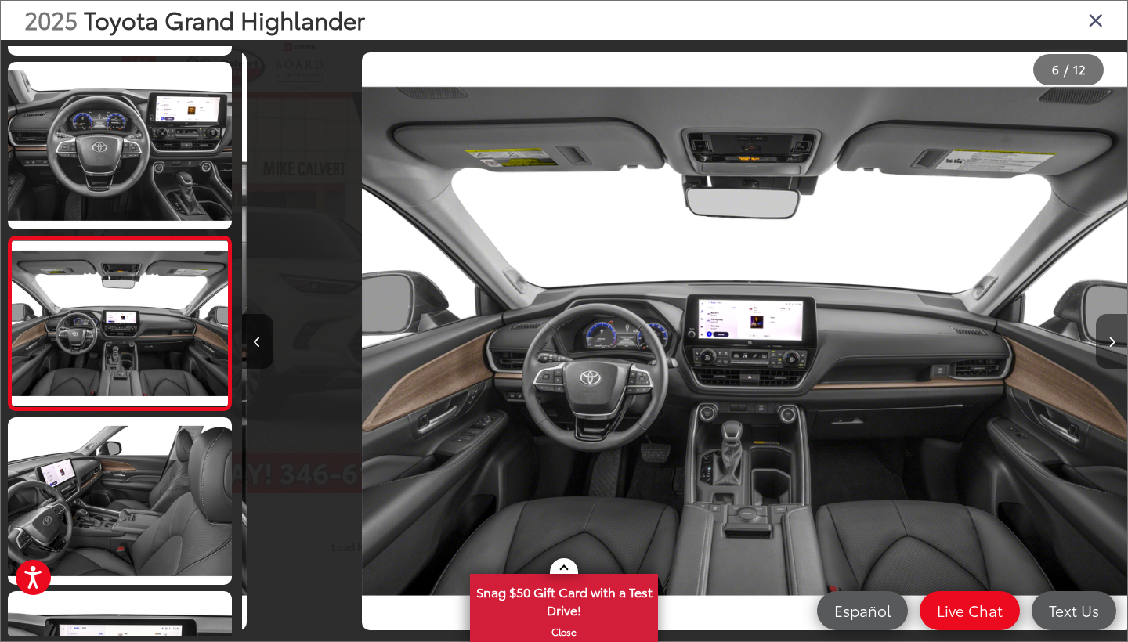
scroll to position [709, 0]
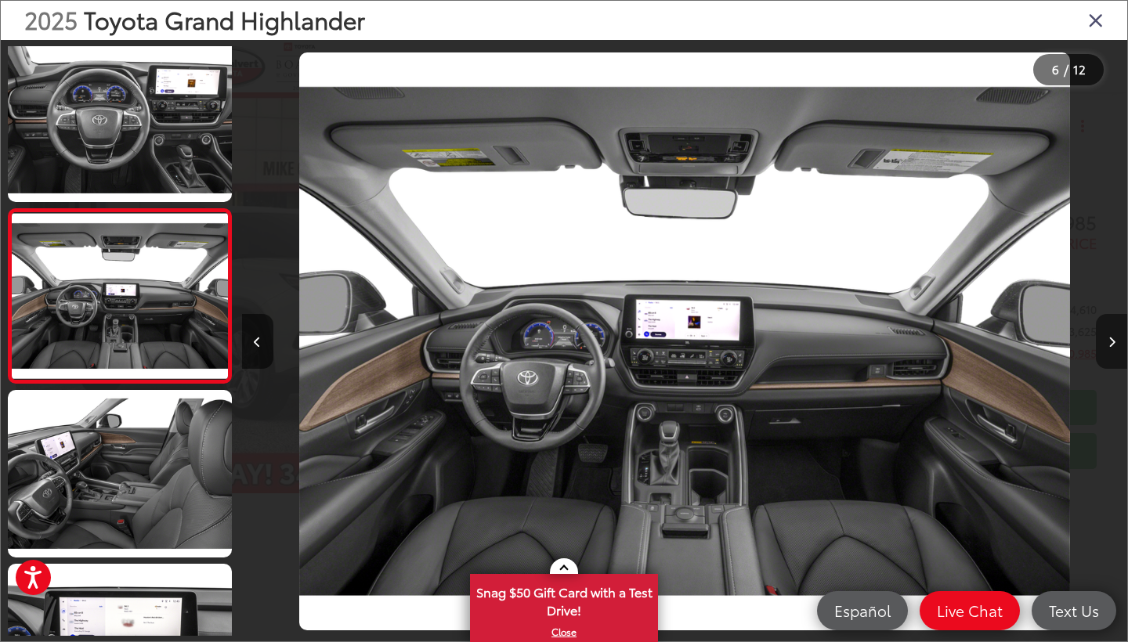
click at [1115, 345] on button "Next image" at bounding box center [1111, 341] width 31 height 55
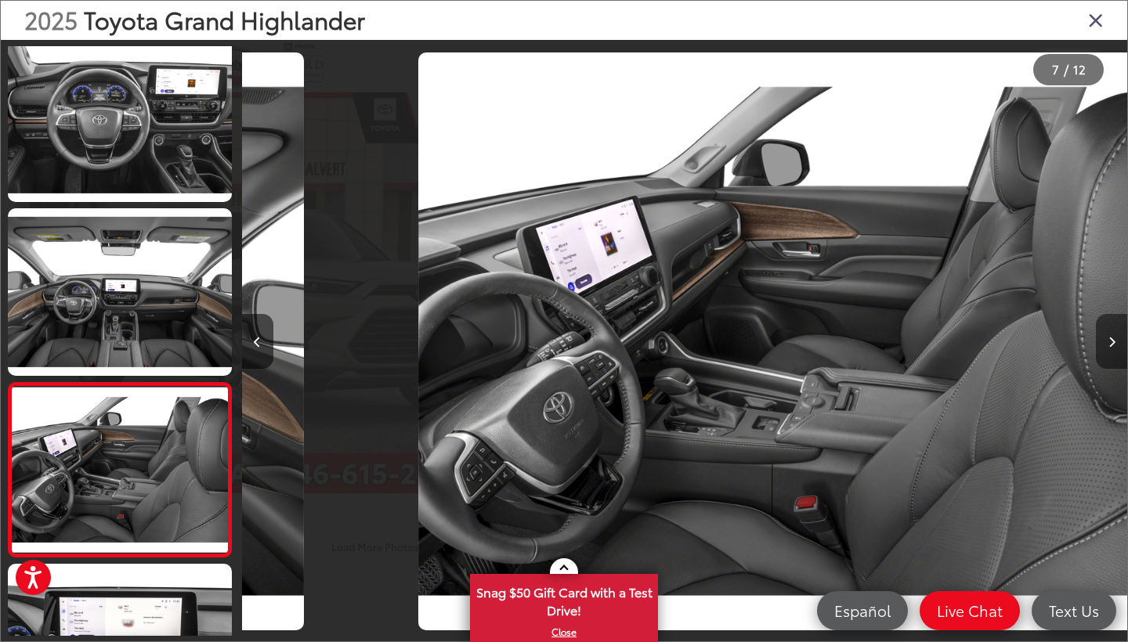
scroll to position [883, 0]
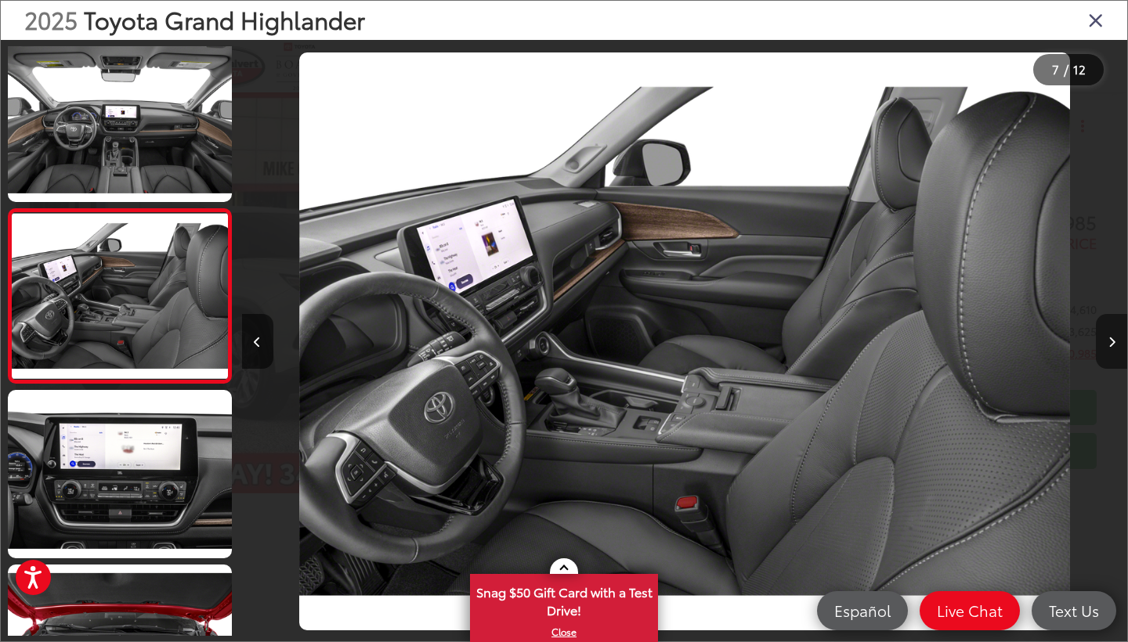
click at [1115, 345] on button "Next image" at bounding box center [1111, 341] width 31 height 55
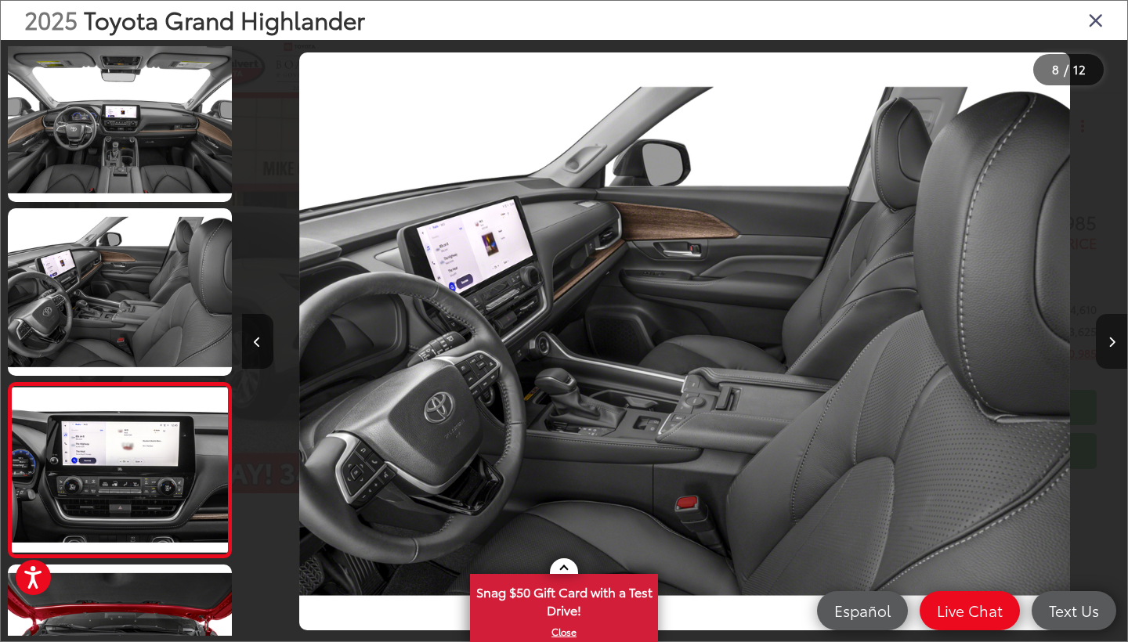
scroll to position [1057, 0]
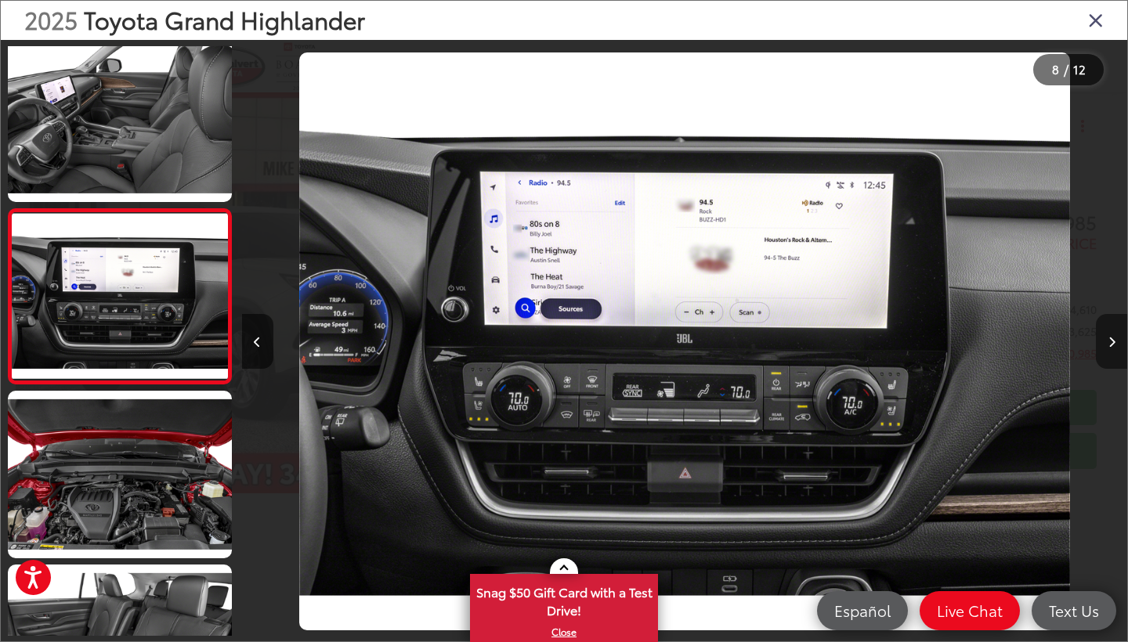
click at [1115, 345] on button "Next image" at bounding box center [1111, 341] width 31 height 55
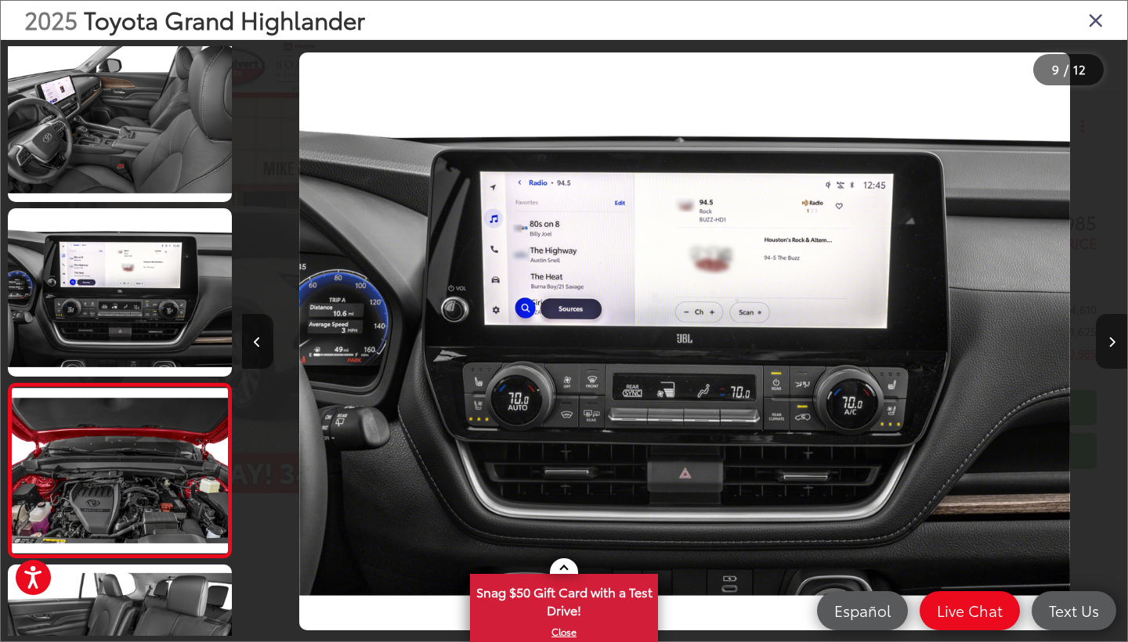
scroll to position [1231, 0]
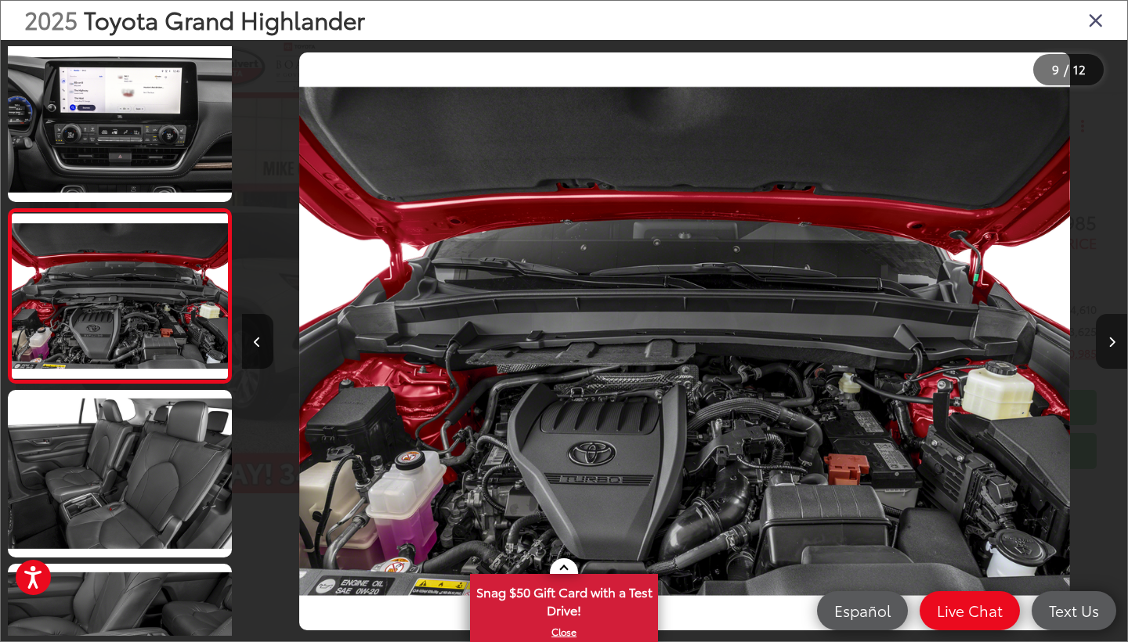
click at [1115, 345] on button "Next image" at bounding box center [1111, 341] width 31 height 55
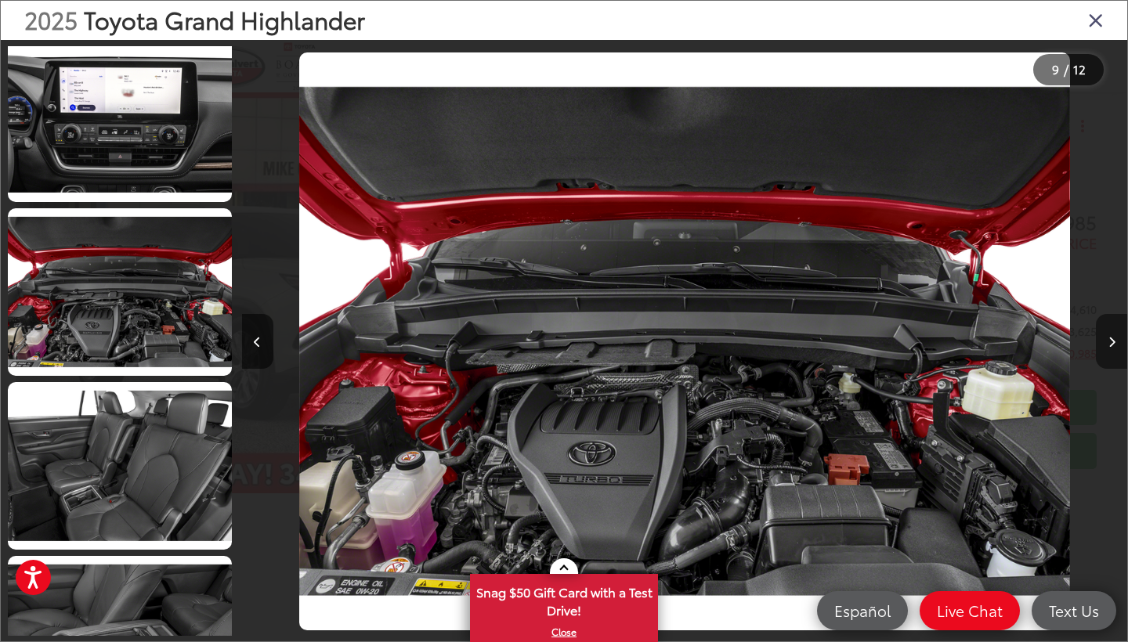
scroll to position [1405, 0]
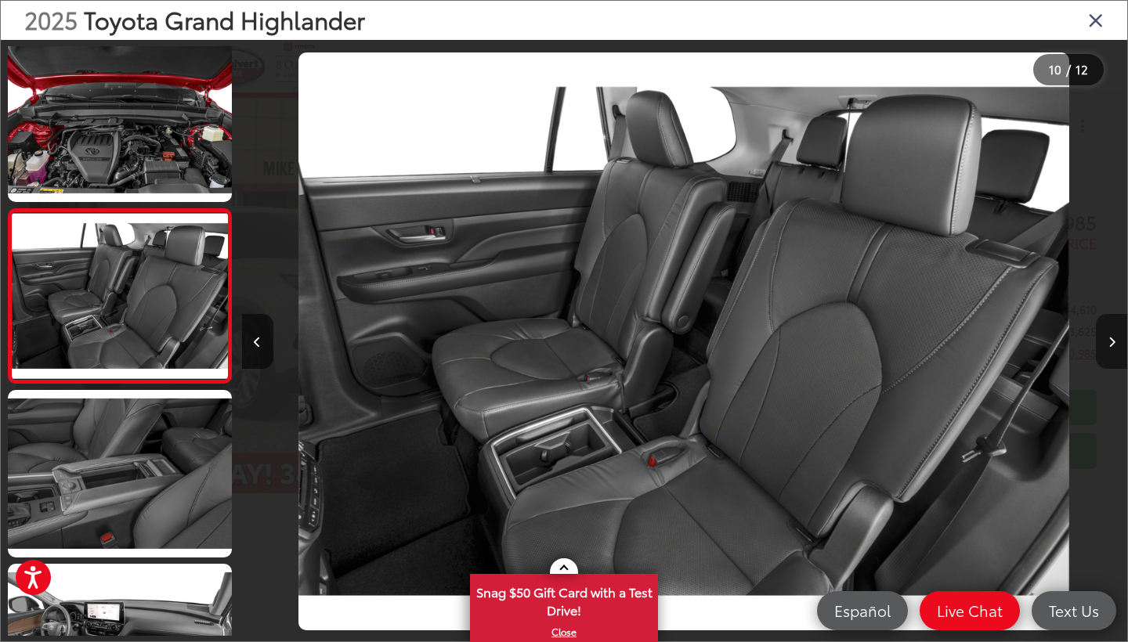
click at [1115, 345] on button "Next image" at bounding box center [1111, 341] width 31 height 55
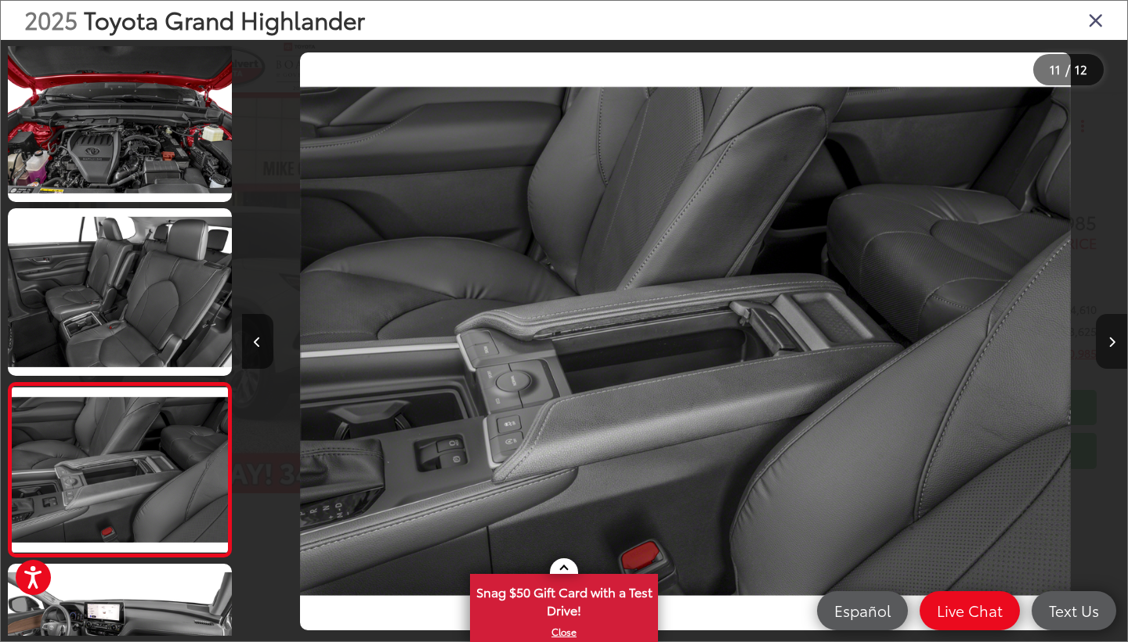
scroll to position [1501, 0]
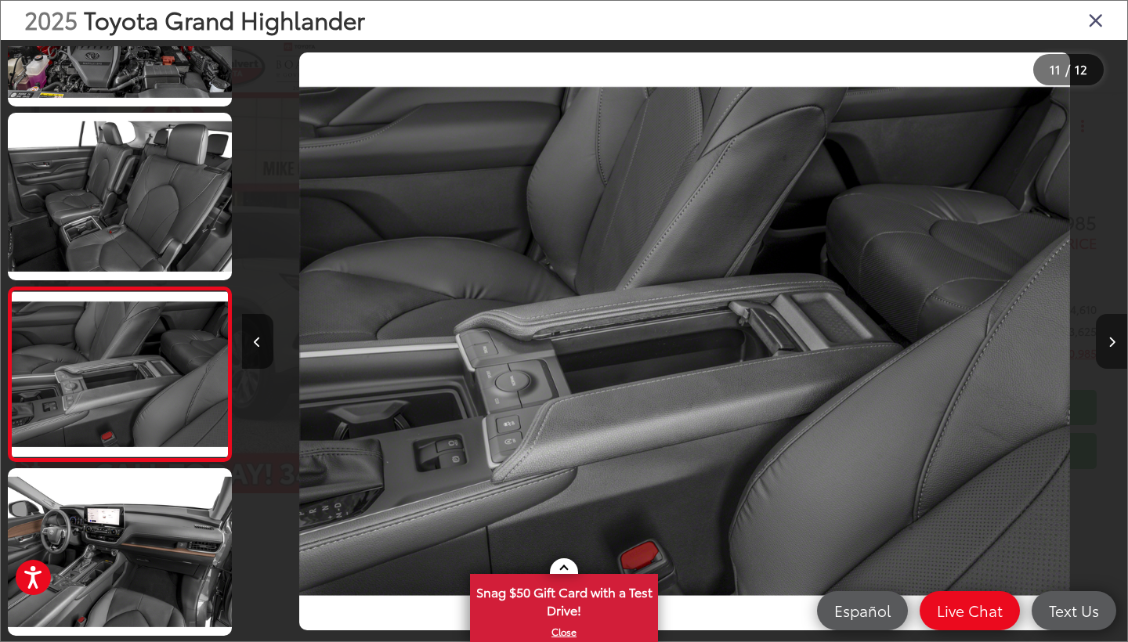
click at [1115, 345] on button "Next image" at bounding box center [1111, 341] width 31 height 55
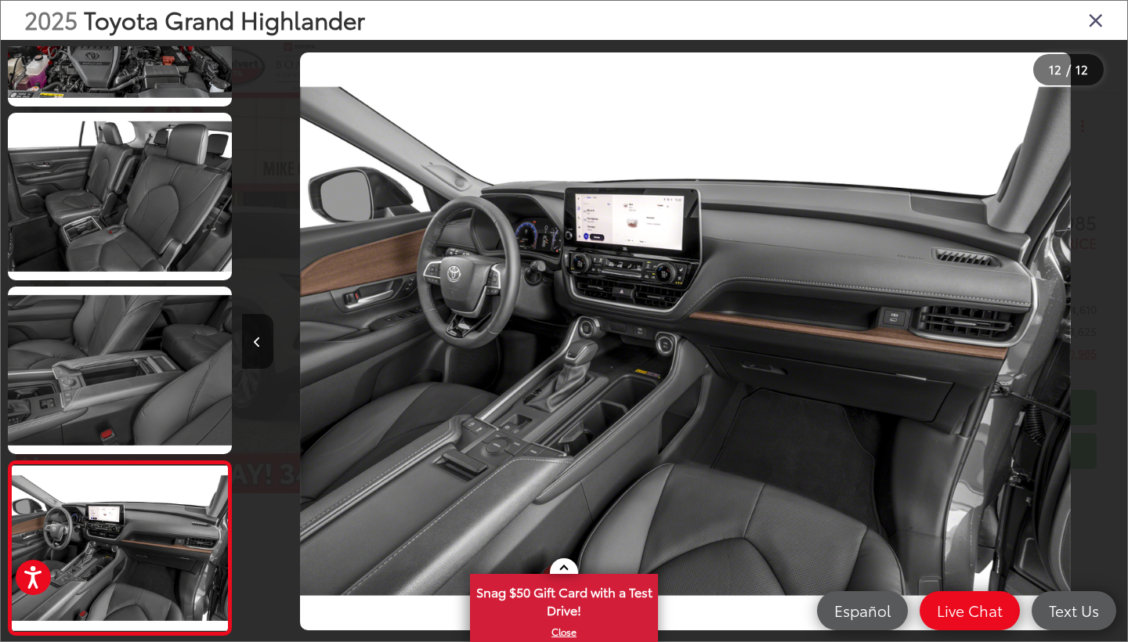
scroll to position [0, 9738]
click at [1100, 23] on icon "Close gallery" at bounding box center [1096, 19] width 16 height 20
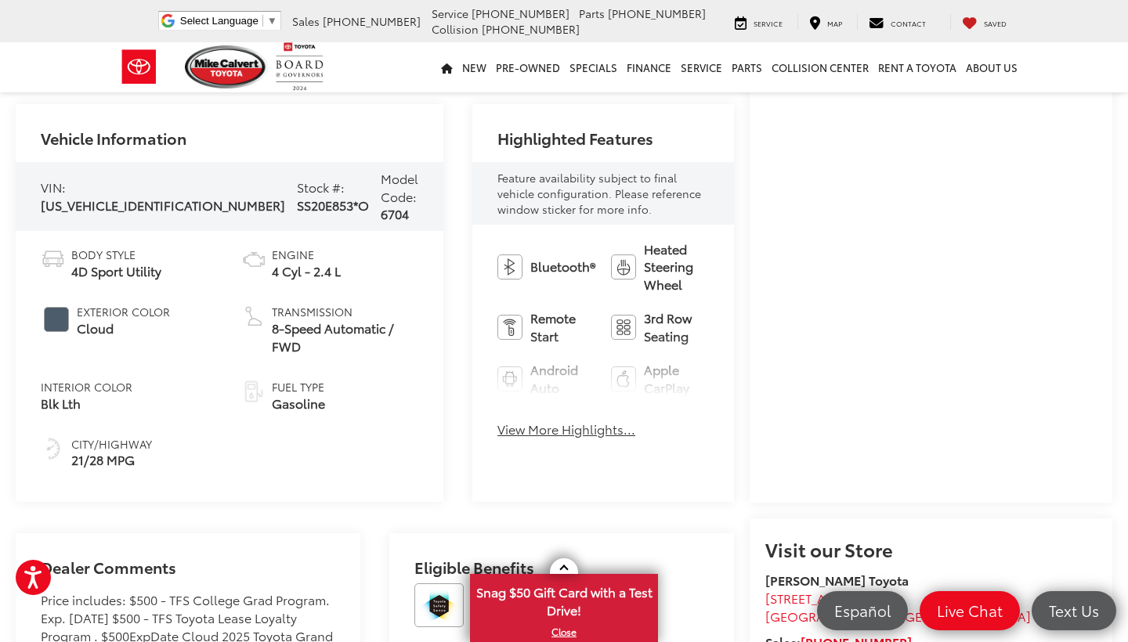
scroll to position [534, 0]
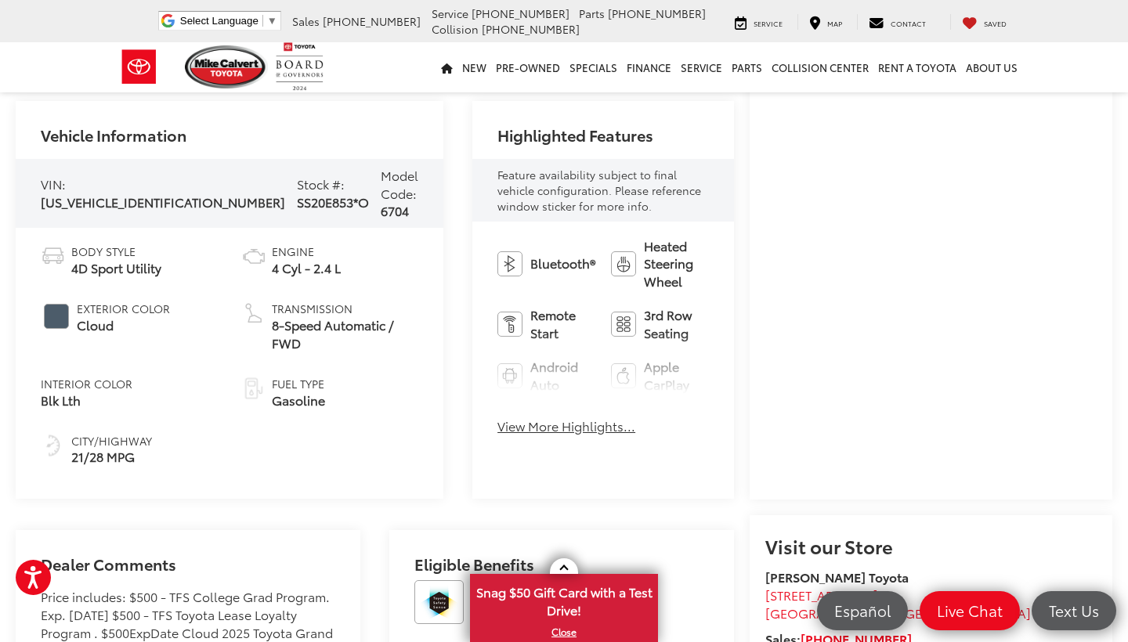
click at [500, 417] on button "View More Highlights..." at bounding box center [566, 426] width 138 height 18
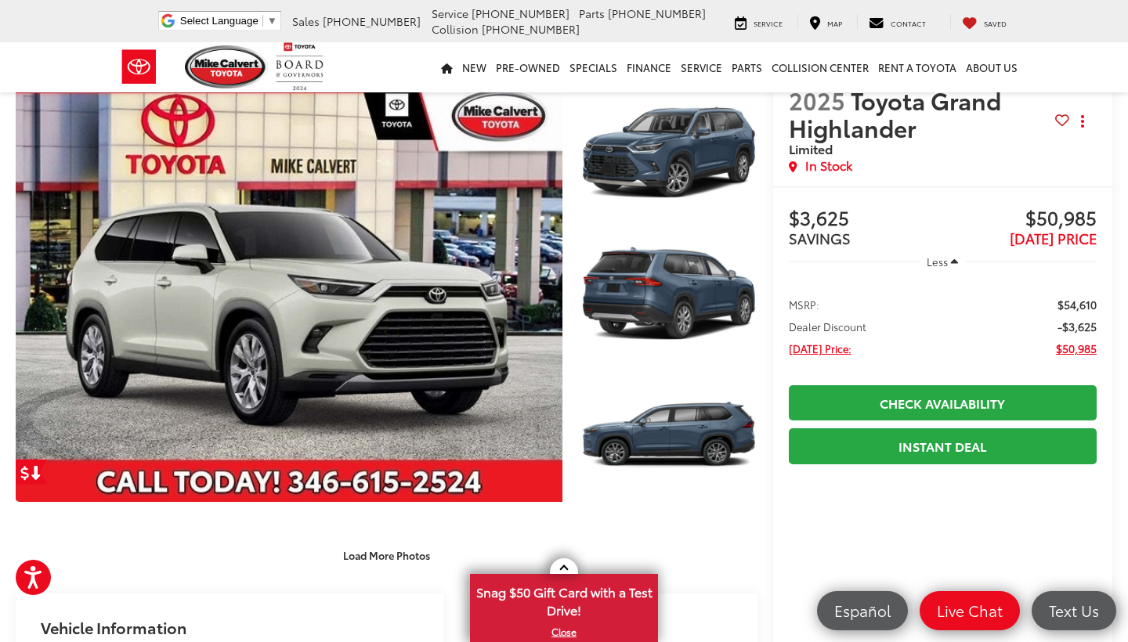
scroll to position [0, 0]
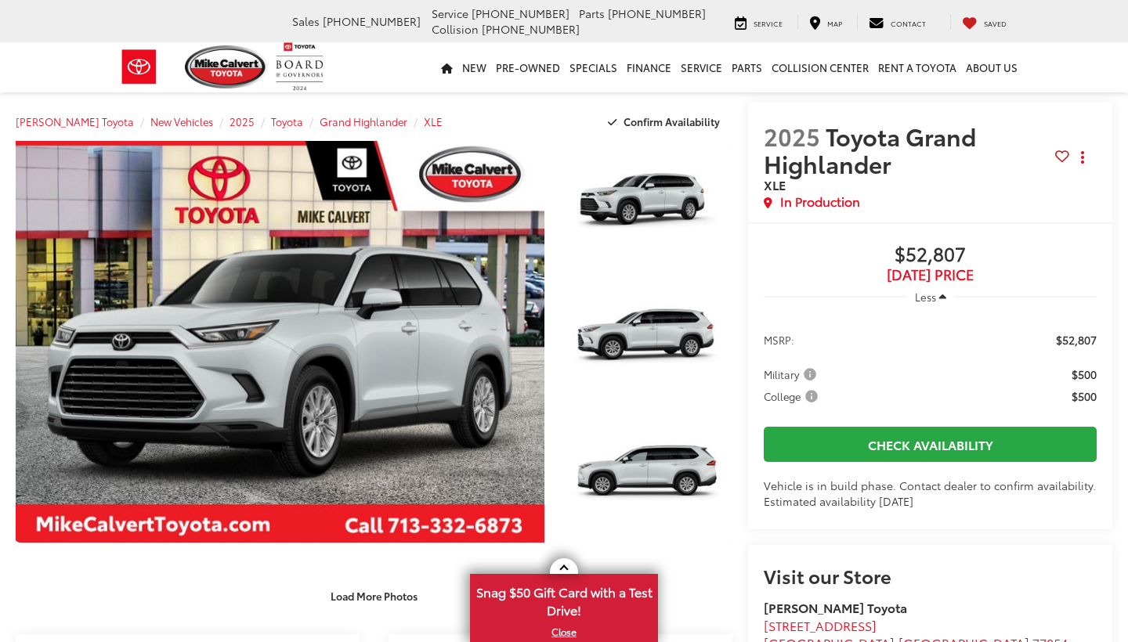
click at [630, 204] on link "Expand Photo 1" at bounding box center [647, 205] width 171 height 128
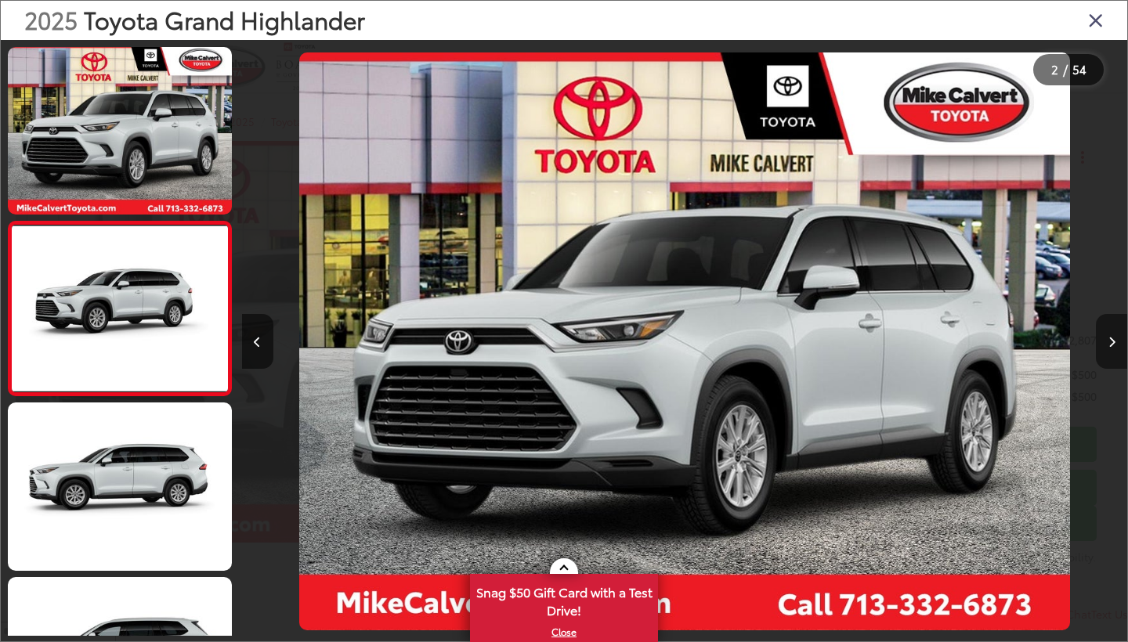
click at [1108, 344] on icon "Next image" at bounding box center [1111, 342] width 7 height 11
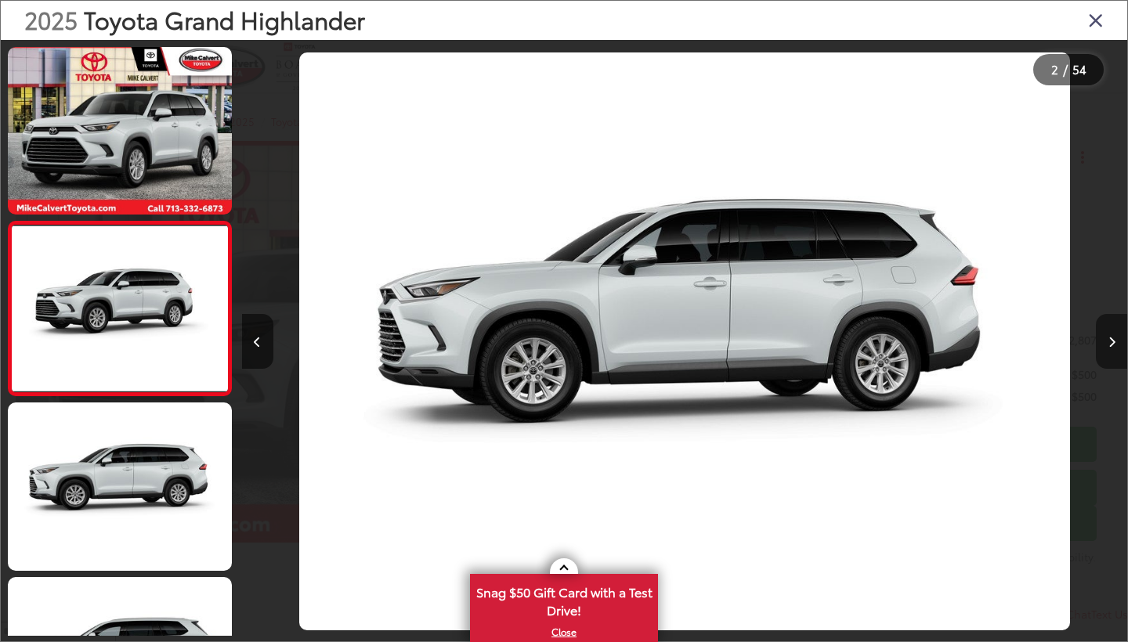
scroll to position [186, 0]
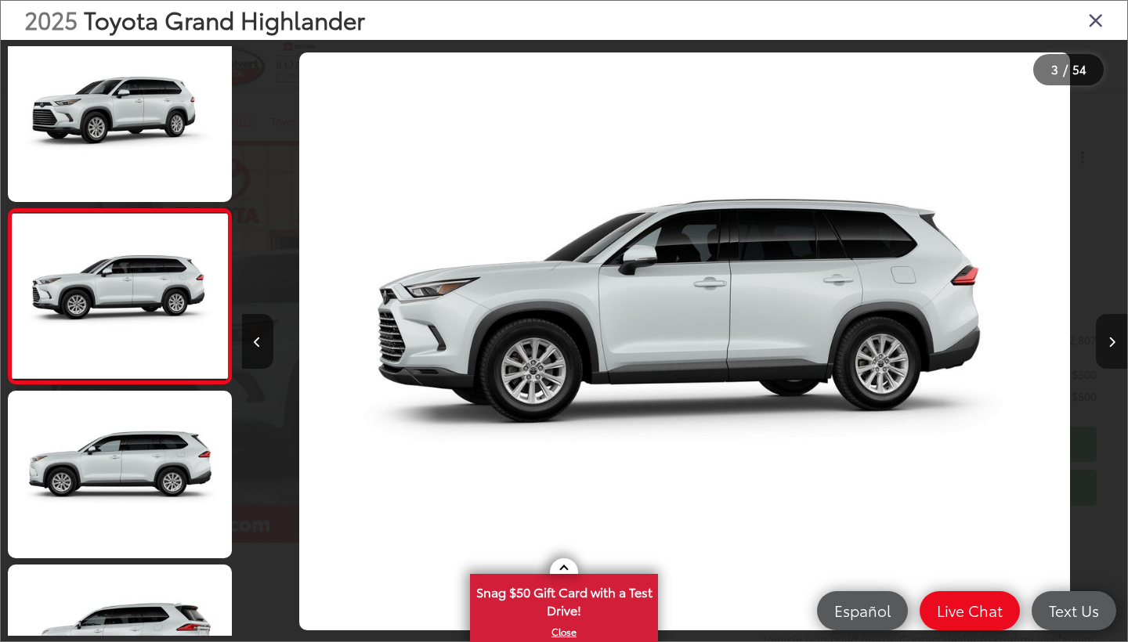
click at [1108, 344] on icon "Next image" at bounding box center [1111, 342] width 7 height 11
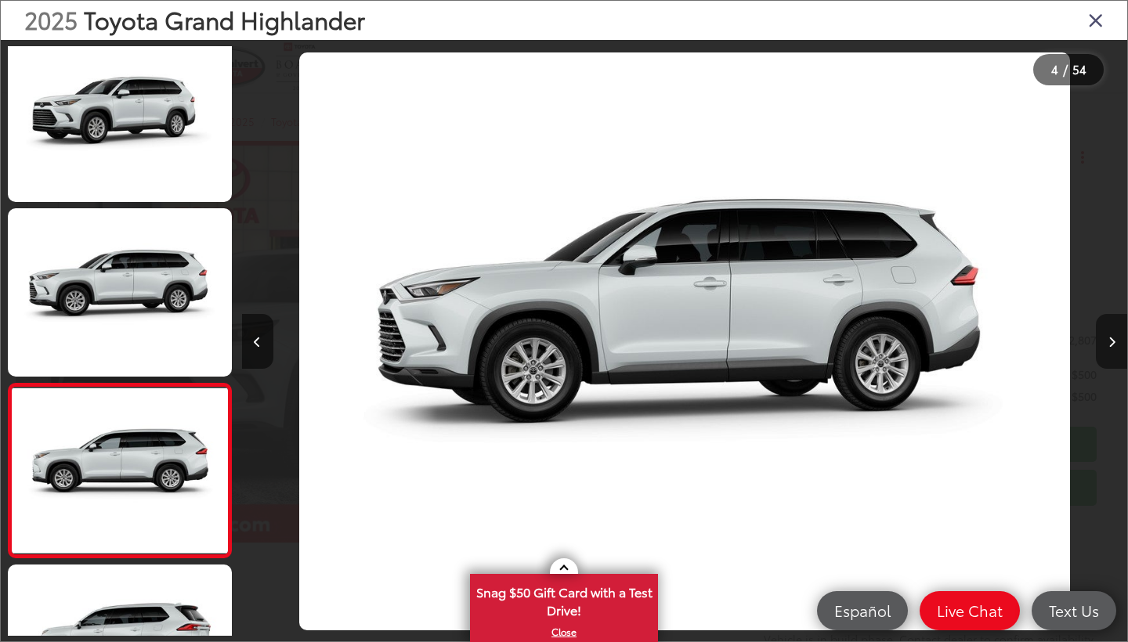
click at [1108, 344] on icon "Next image" at bounding box center [1111, 342] width 7 height 11
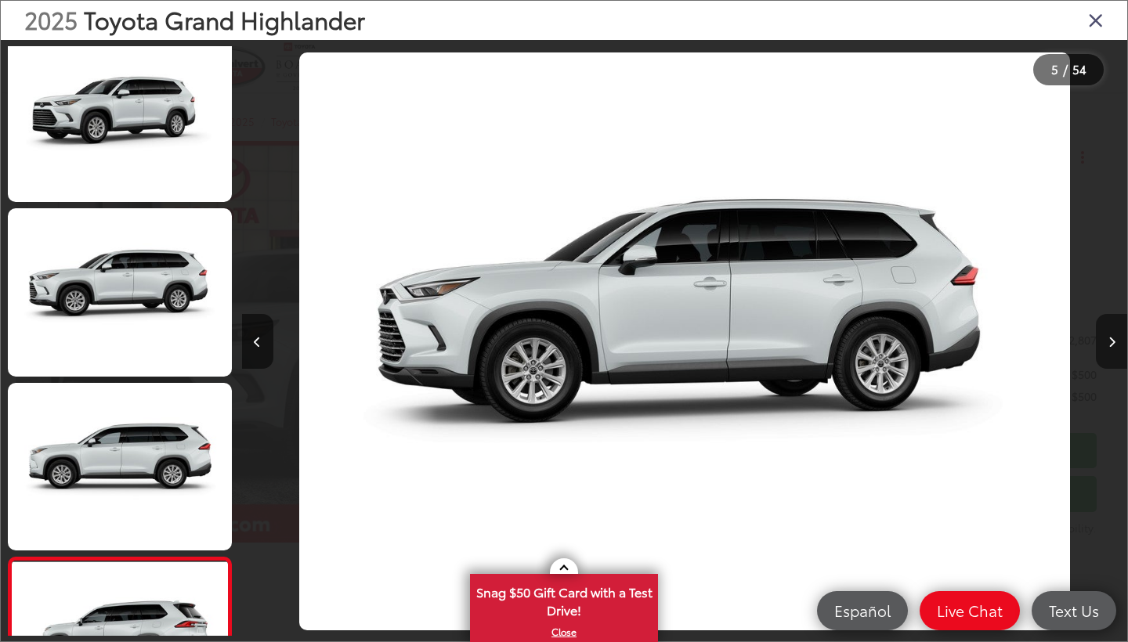
click at [1108, 344] on icon "Next image" at bounding box center [1111, 342] width 7 height 11
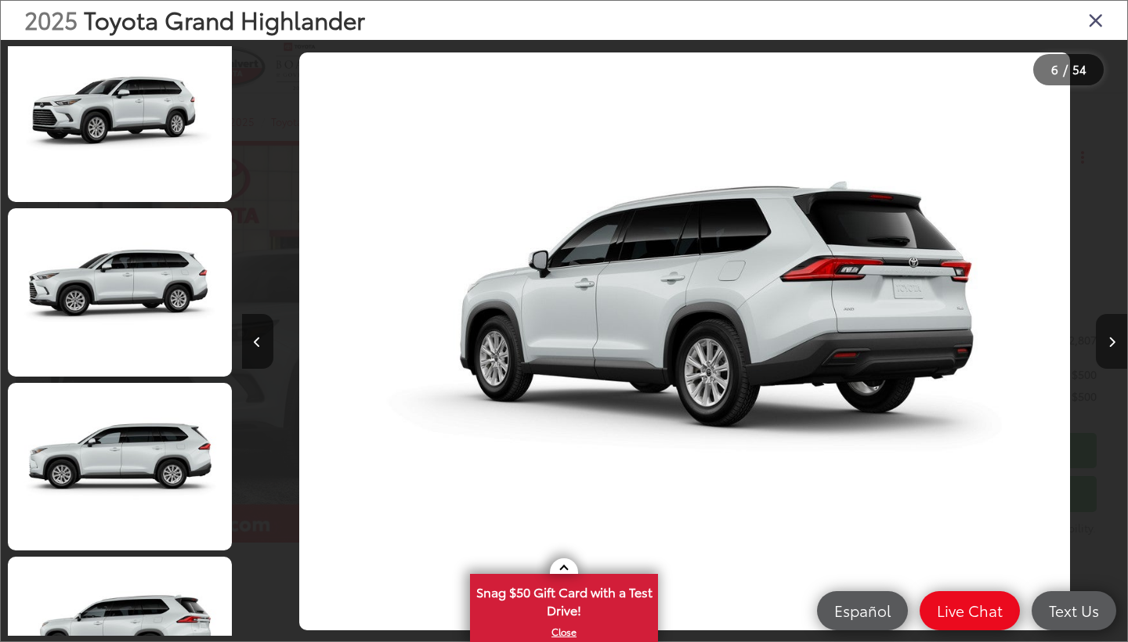
scroll to position [709, 0]
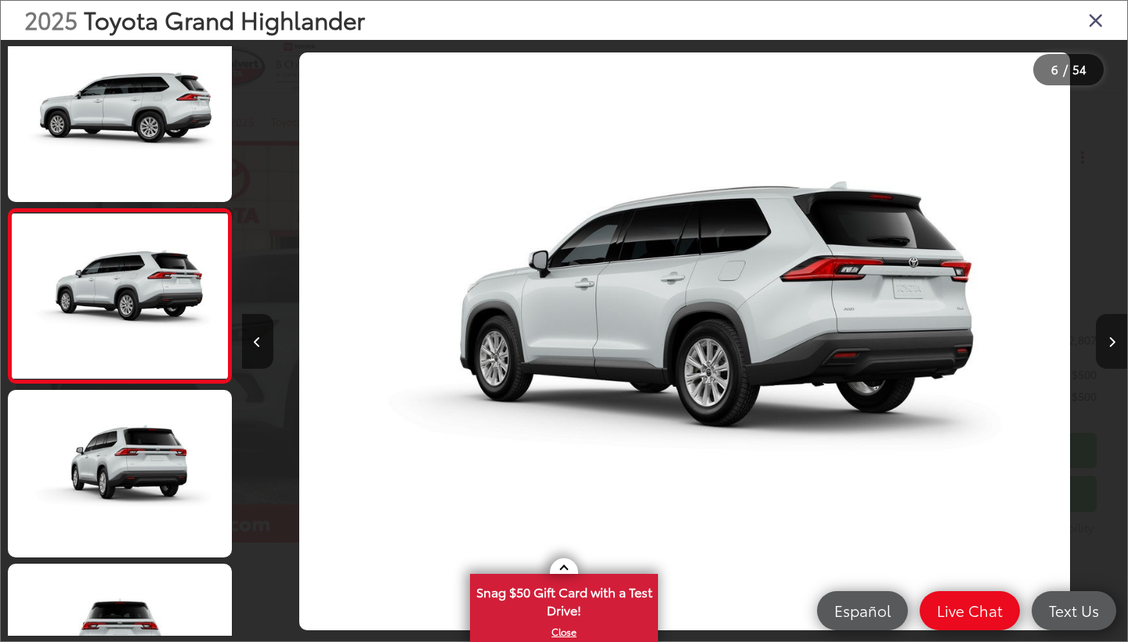
click at [1108, 344] on icon "Next image" at bounding box center [1111, 342] width 7 height 11
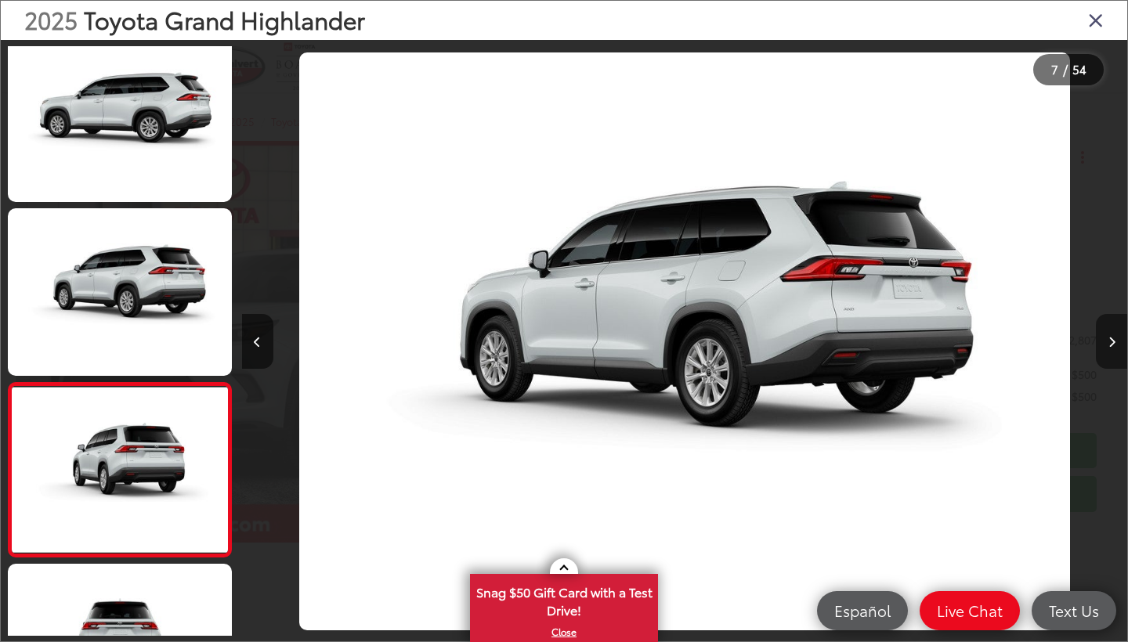
click at [1108, 344] on icon "Next image" at bounding box center [1111, 342] width 7 height 11
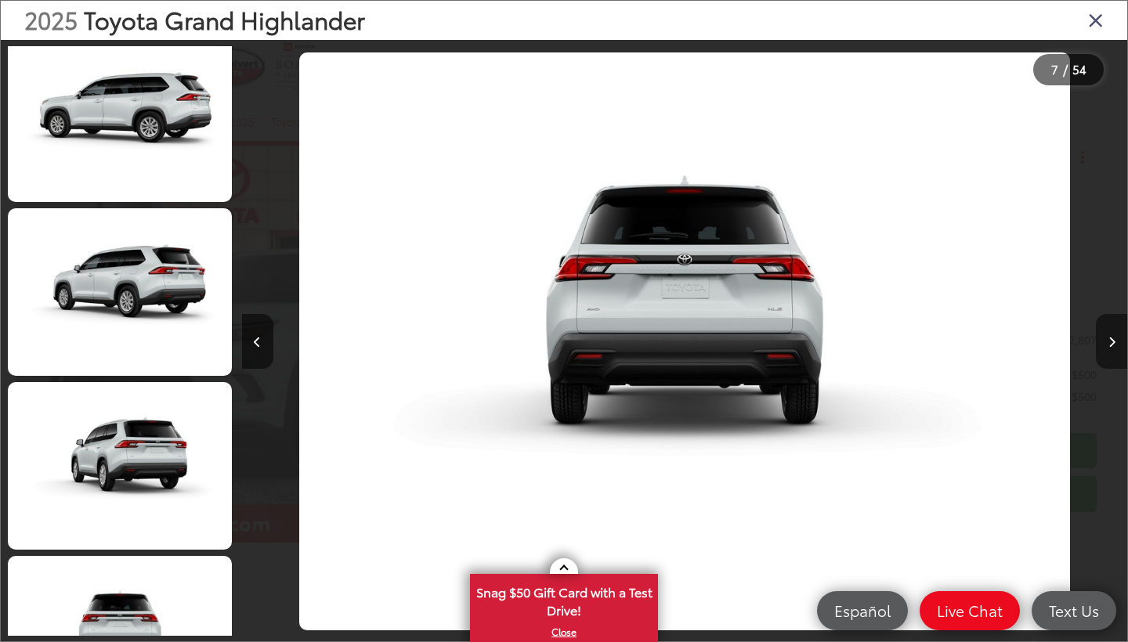
scroll to position [1057, 0]
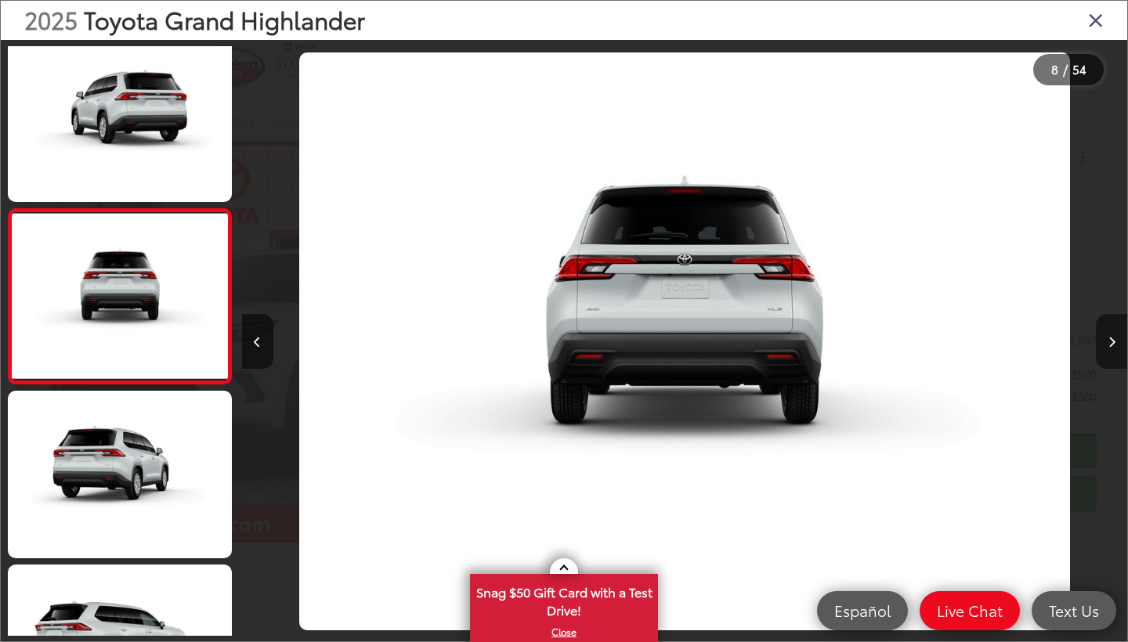
click at [1108, 344] on icon "Next image" at bounding box center [1111, 342] width 7 height 11
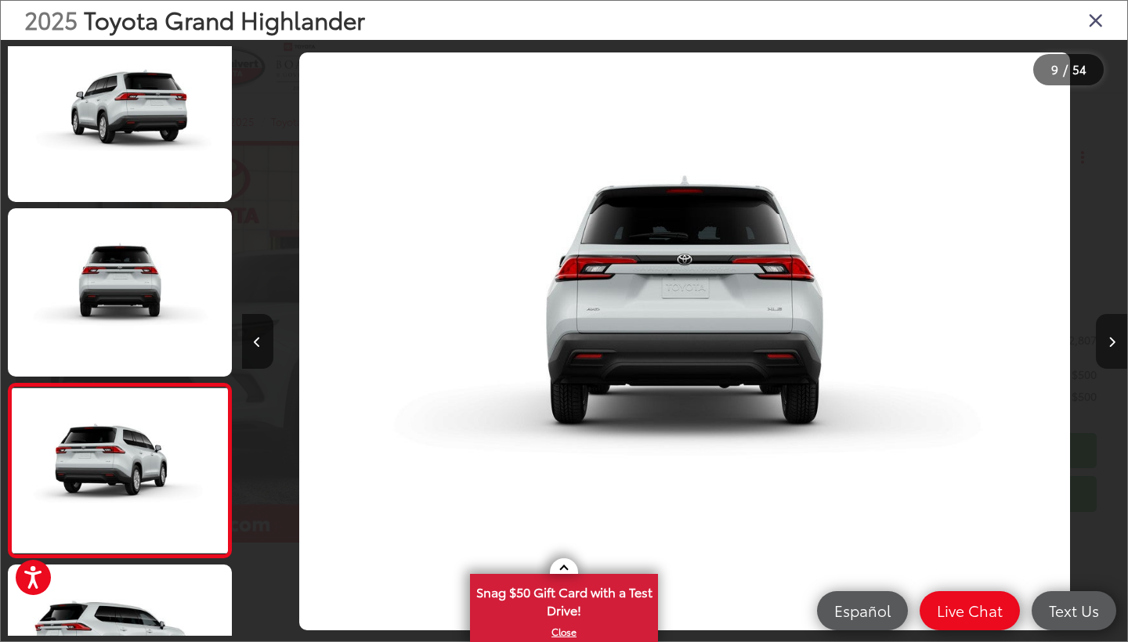
click at [1108, 344] on icon "Next image" at bounding box center [1111, 342] width 7 height 11
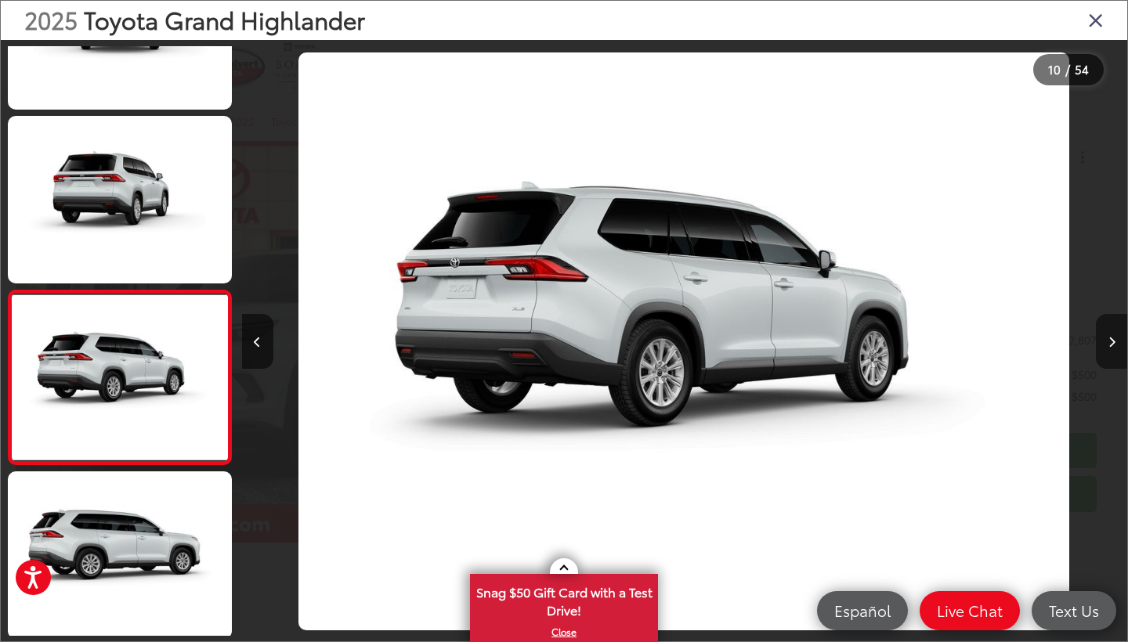
scroll to position [1405, 0]
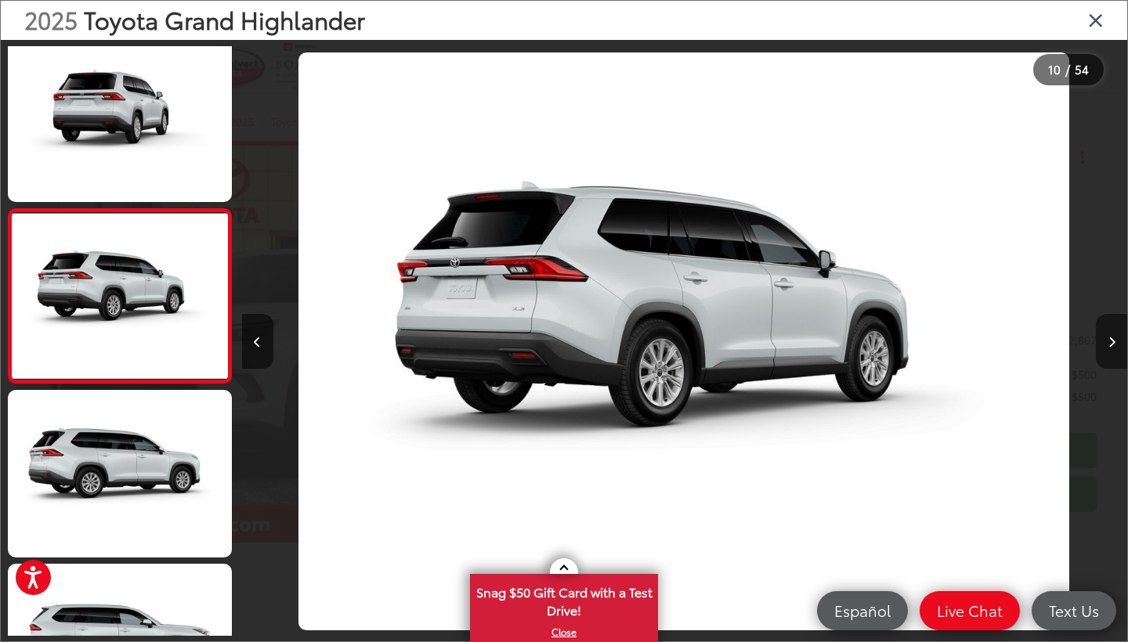
click at [1108, 344] on icon "Next image" at bounding box center [1111, 342] width 7 height 11
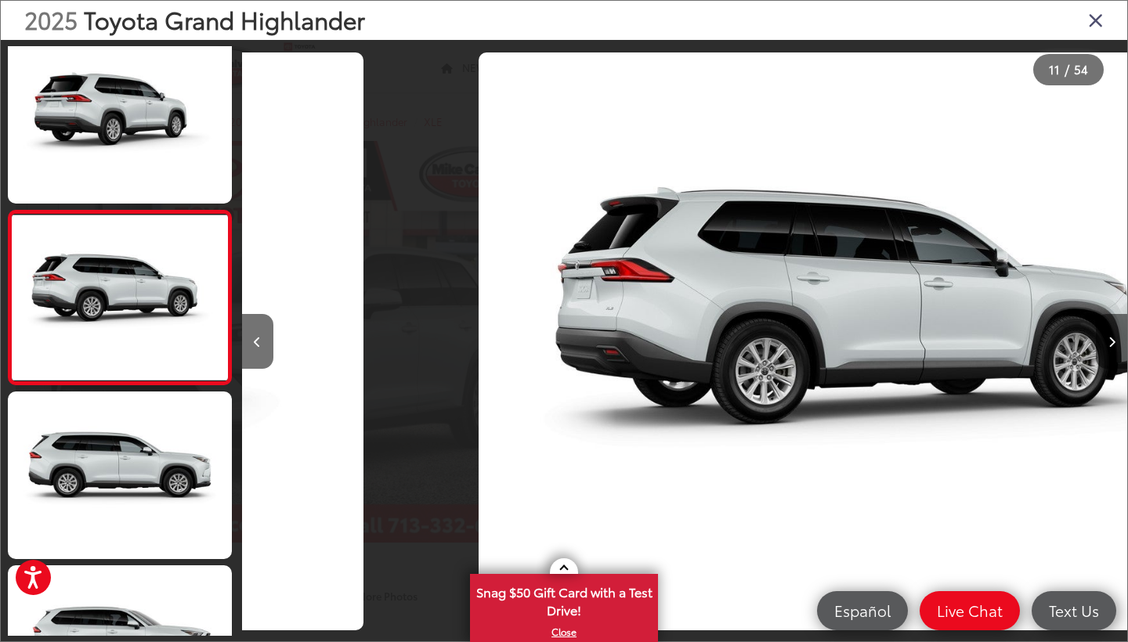
scroll to position [1579, 0]
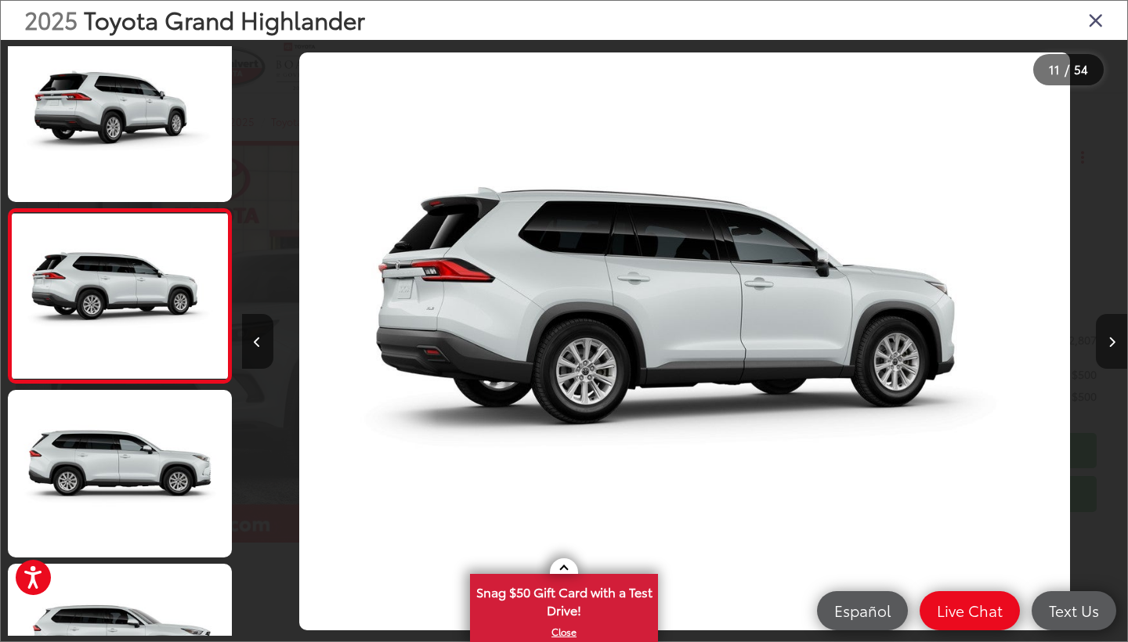
click at [1108, 344] on icon "Next image" at bounding box center [1111, 342] width 7 height 11
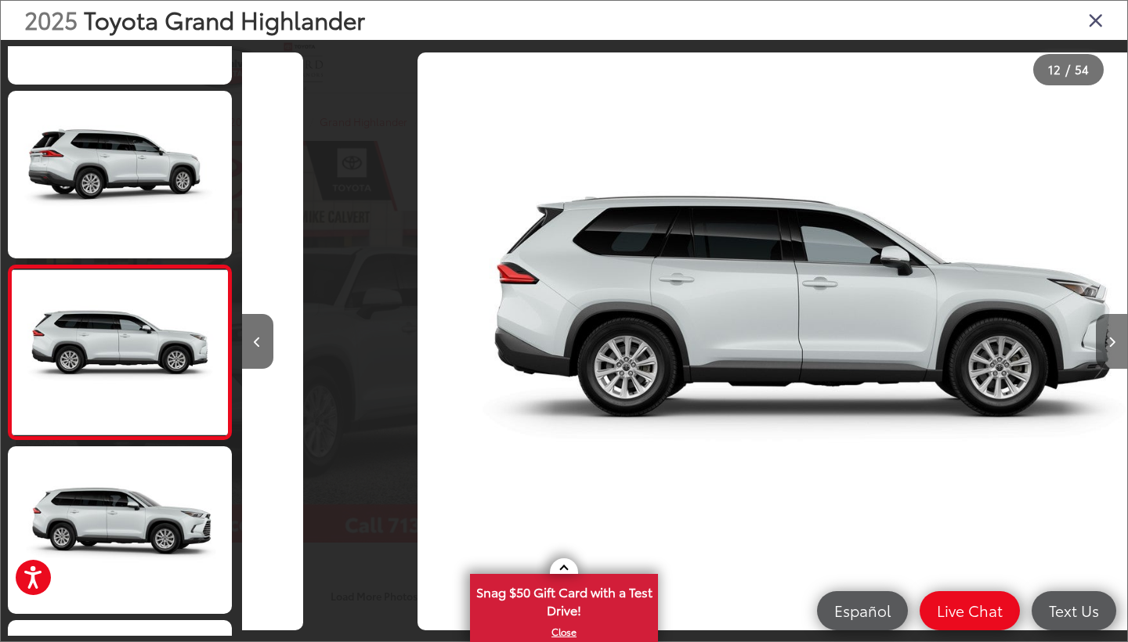
scroll to position [1753, 0]
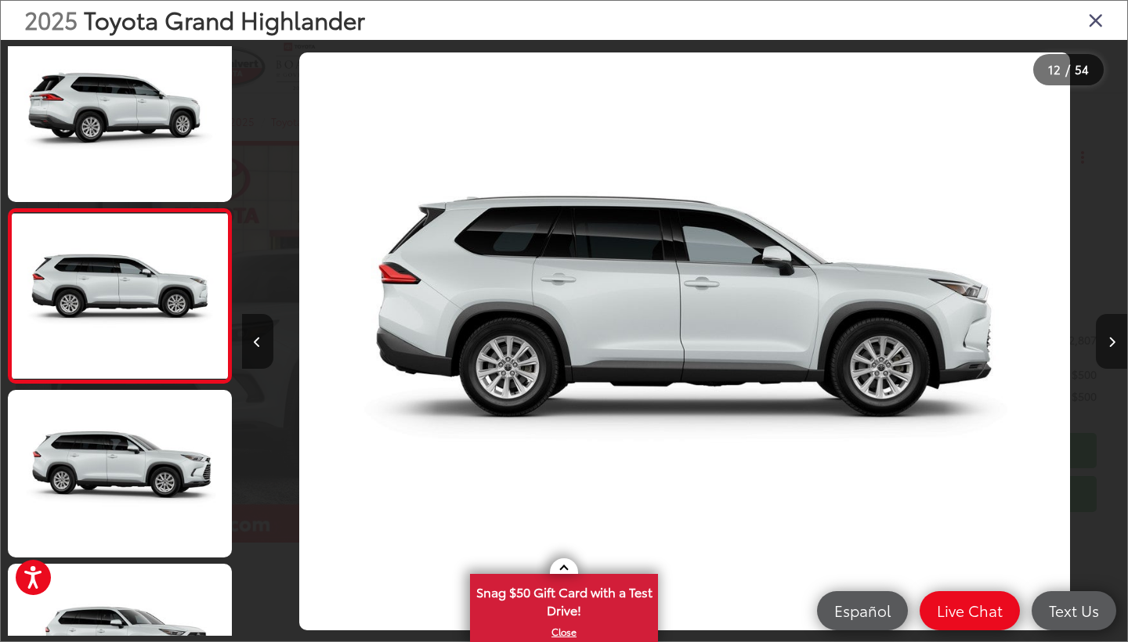
click at [1108, 344] on icon "Next image" at bounding box center [1111, 342] width 7 height 11
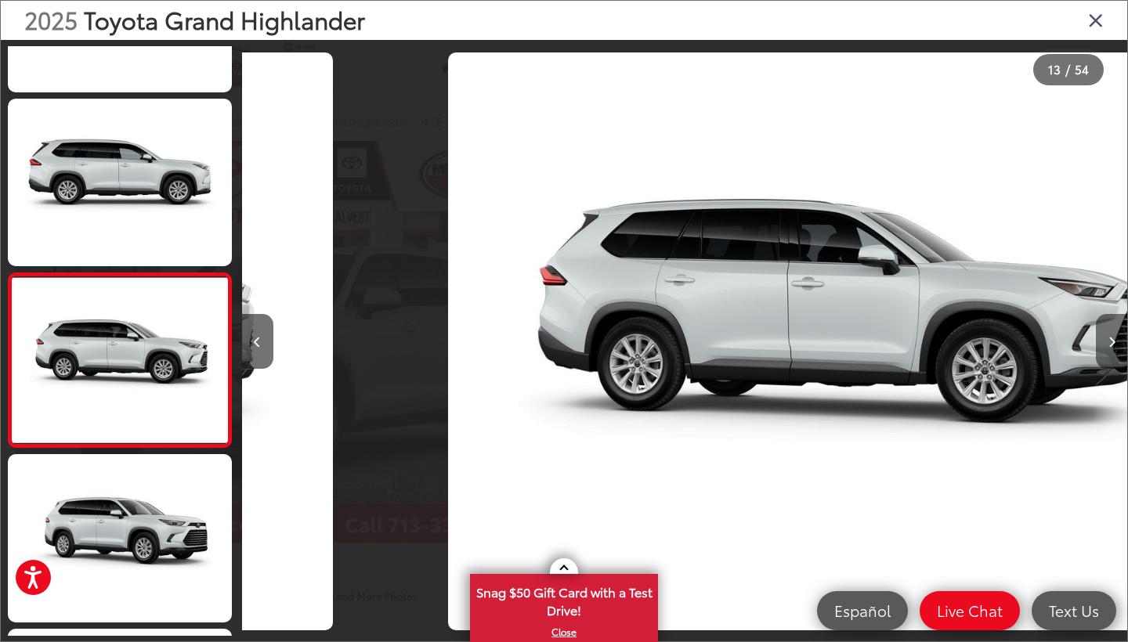
scroll to position [1927, 0]
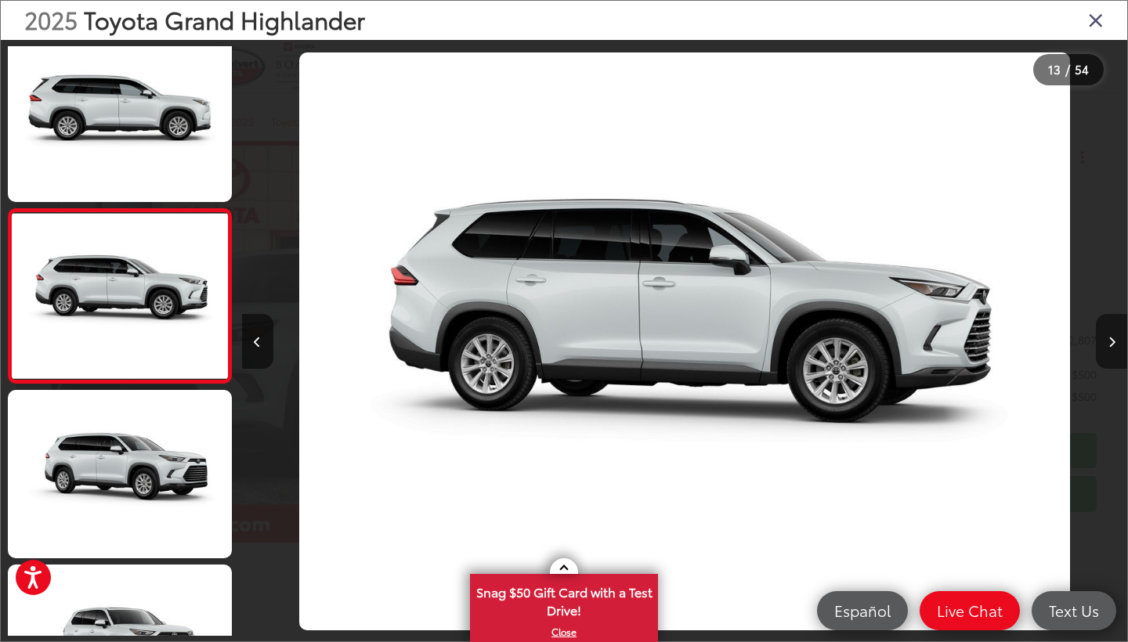
click at [1108, 344] on icon "Next image" at bounding box center [1111, 342] width 7 height 11
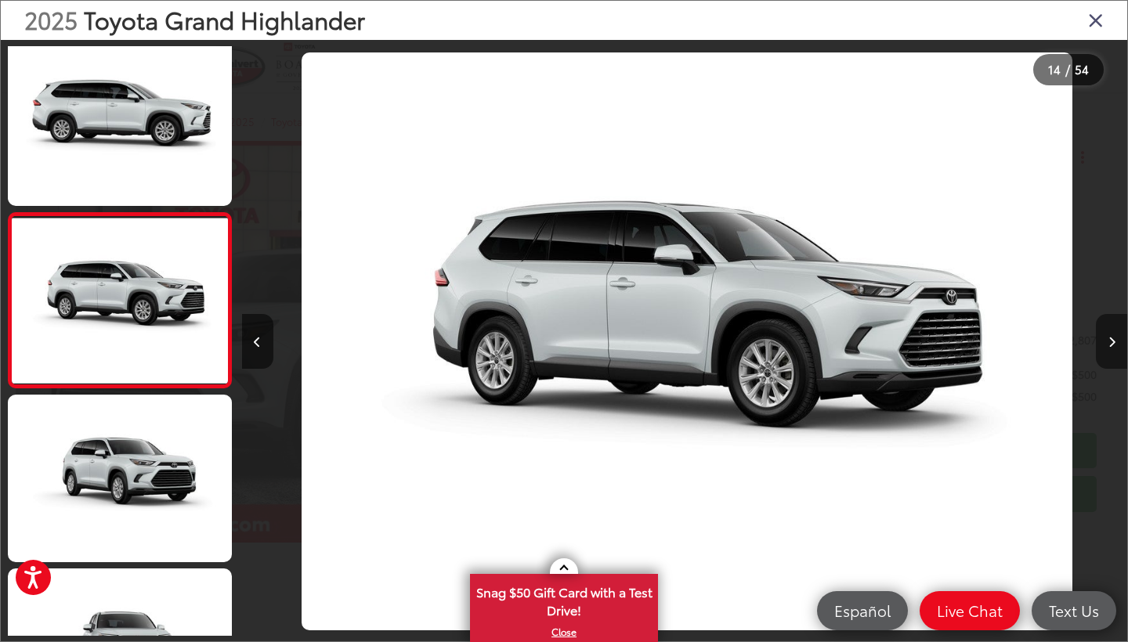
scroll to position [2101, 0]
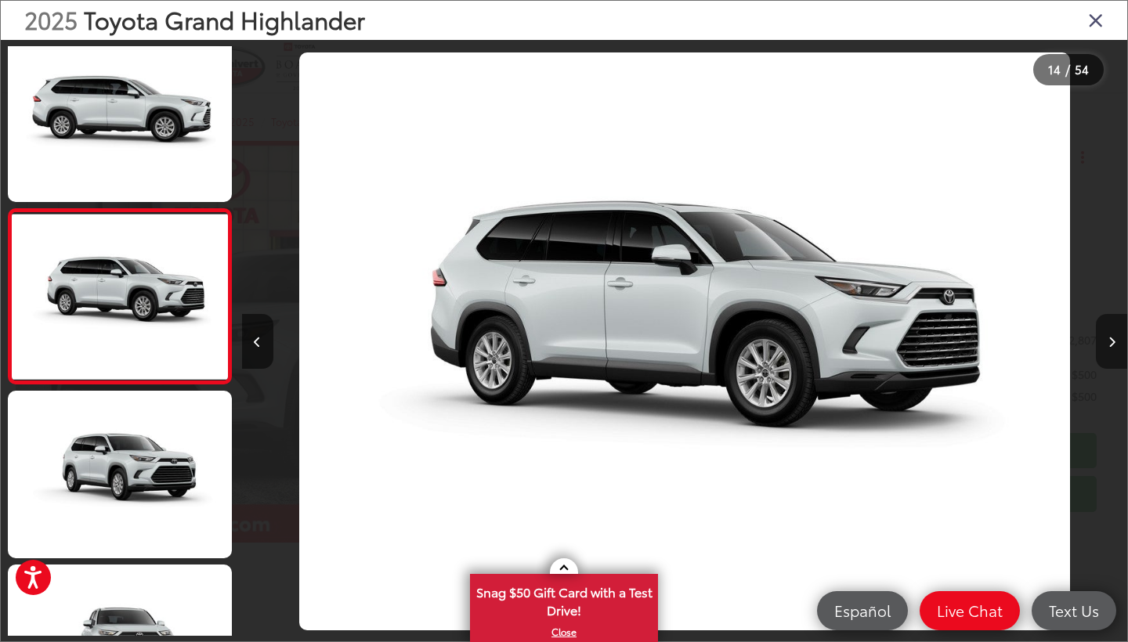
click at [1108, 344] on icon "Next image" at bounding box center [1111, 342] width 7 height 11
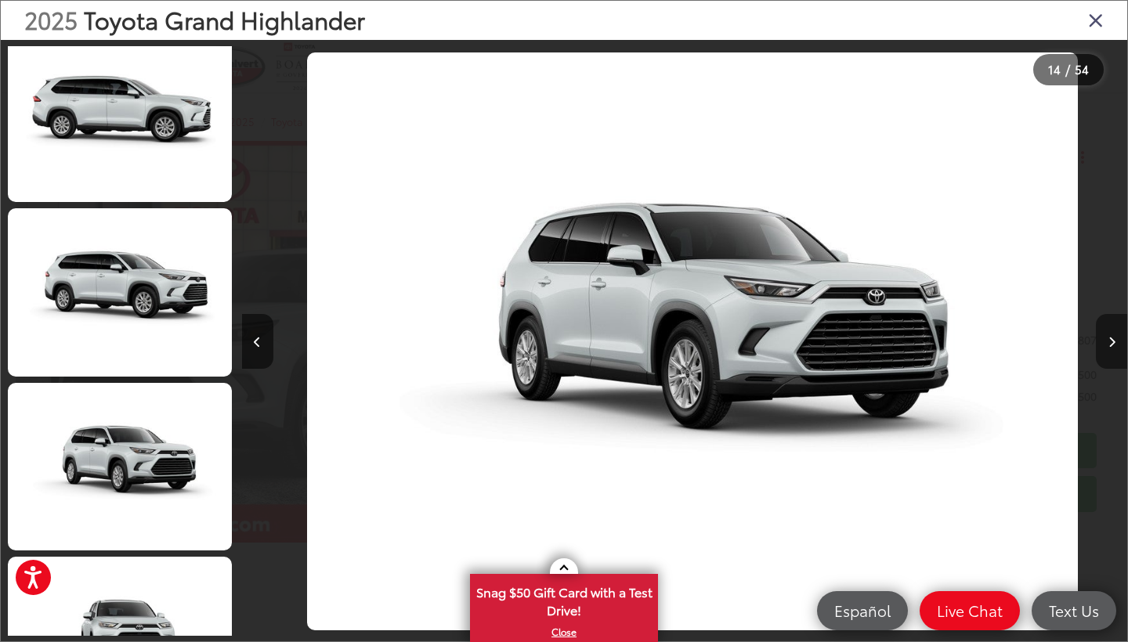
scroll to position [0, 0]
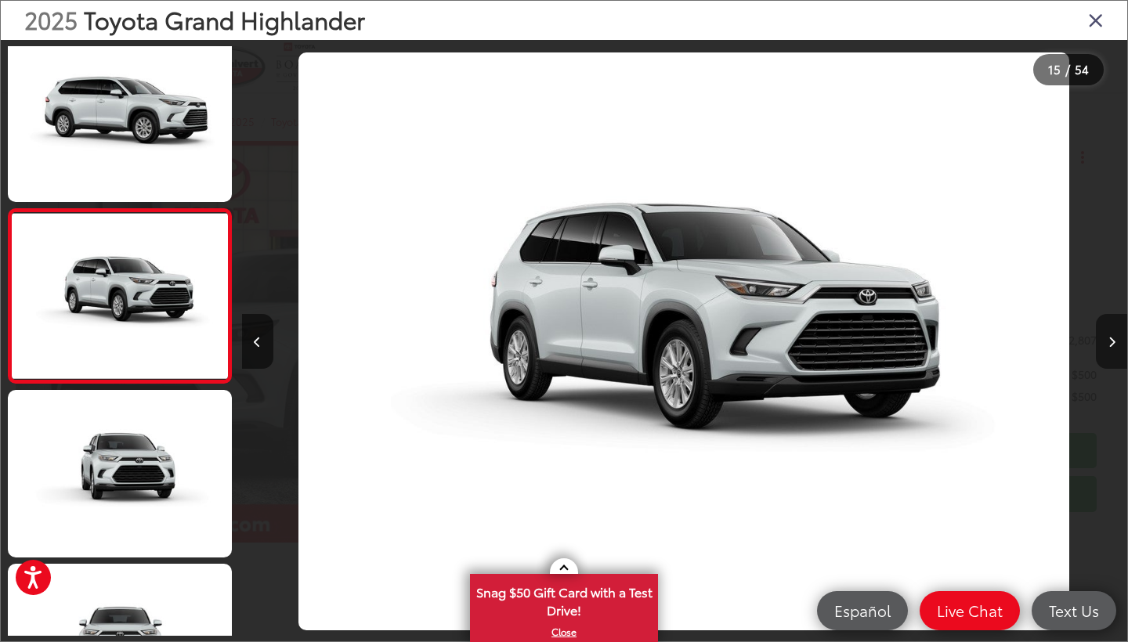
click at [1108, 344] on icon "Next image" at bounding box center [1111, 342] width 7 height 11
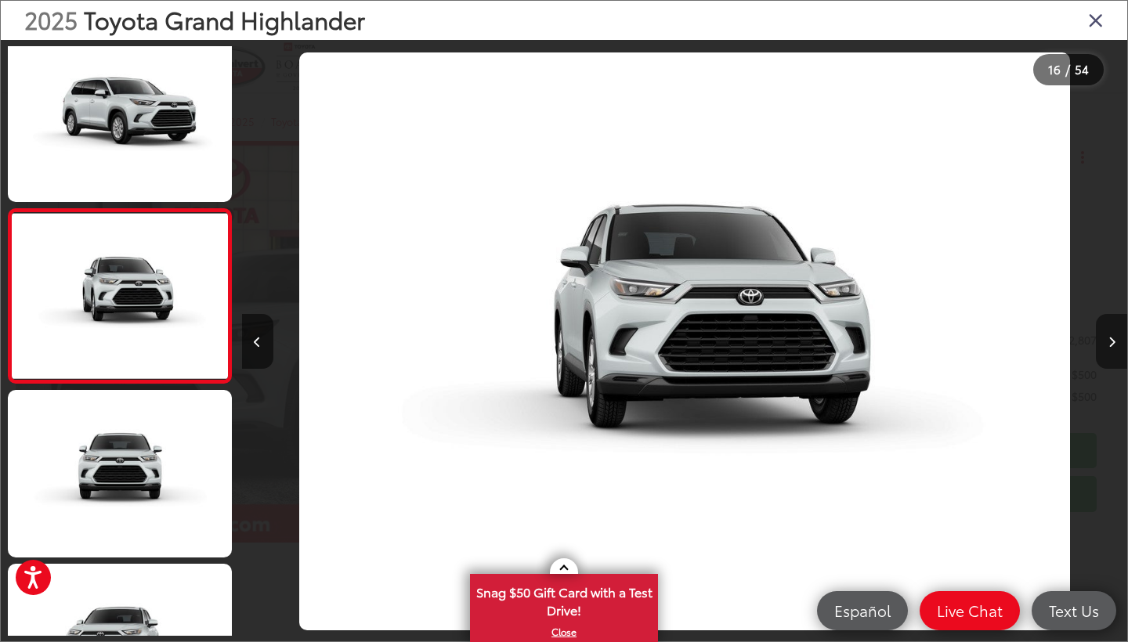
click at [1108, 344] on icon "Next image" at bounding box center [1111, 342] width 7 height 11
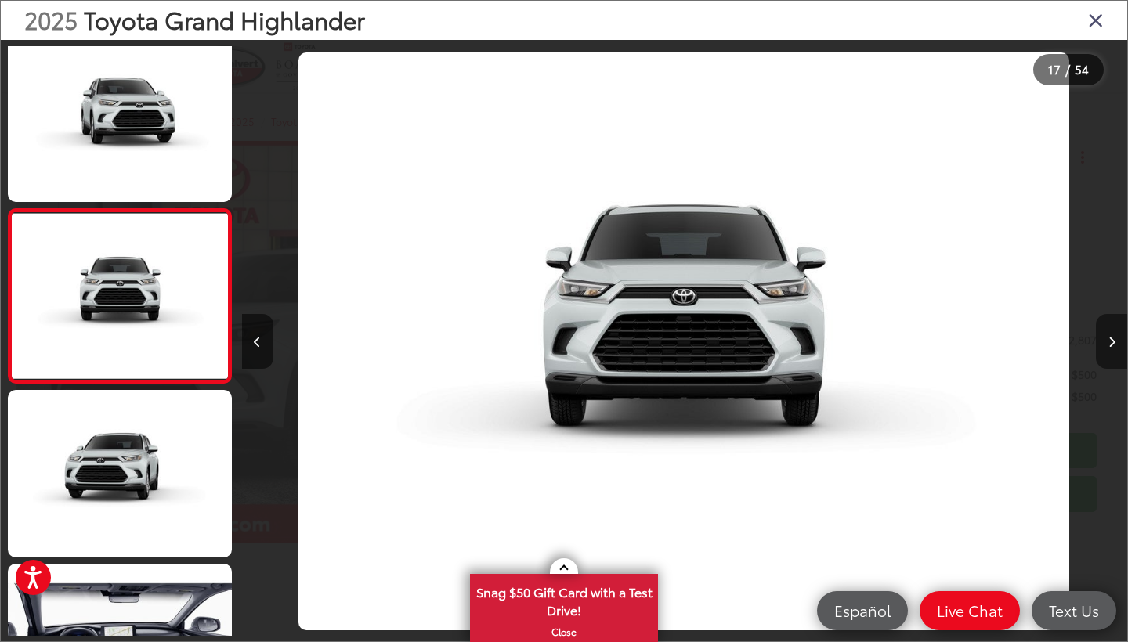
click at [1108, 344] on icon "Next image" at bounding box center [1111, 342] width 7 height 11
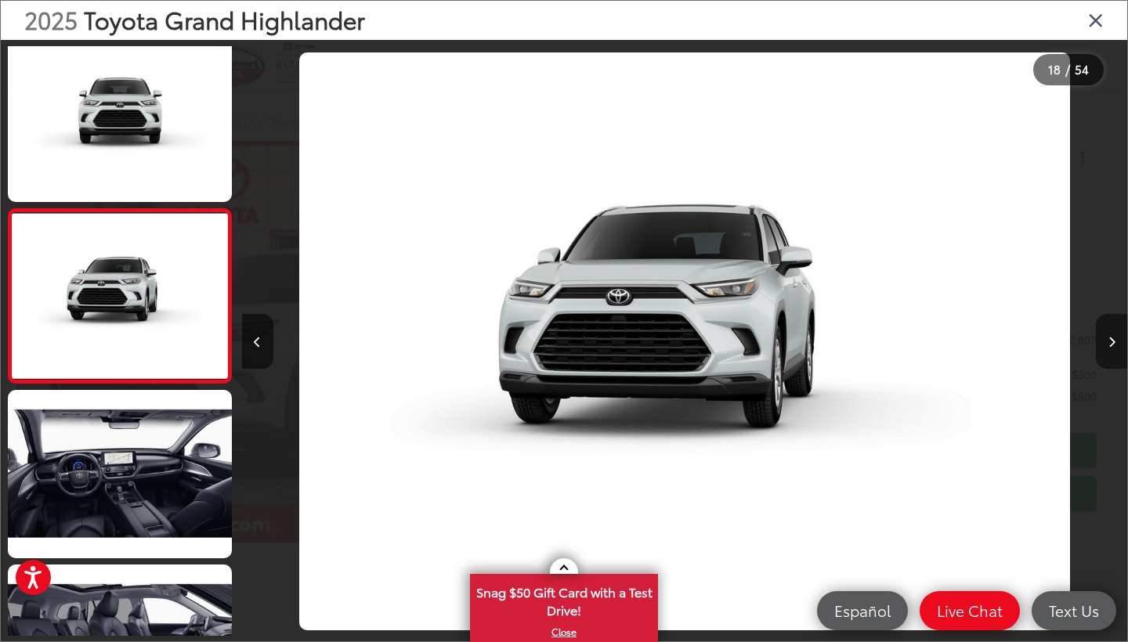
click at [1108, 344] on icon "Next image" at bounding box center [1111, 342] width 7 height 11
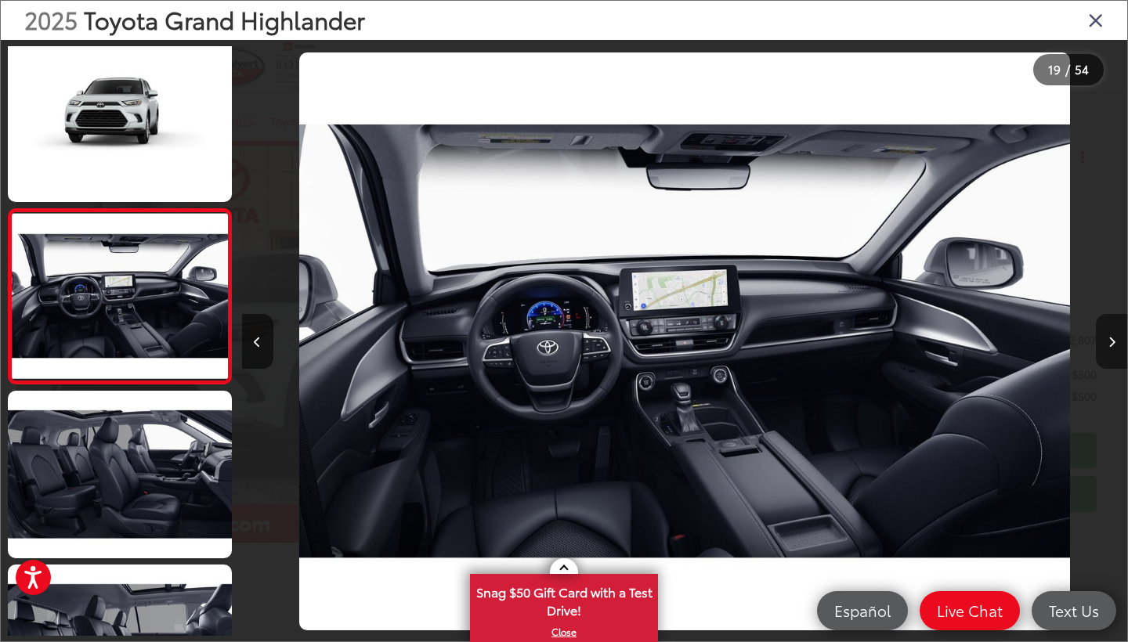
click at [1108, 344] on icon "Next image" at bounding box center [1111, 342] width 7 height 11
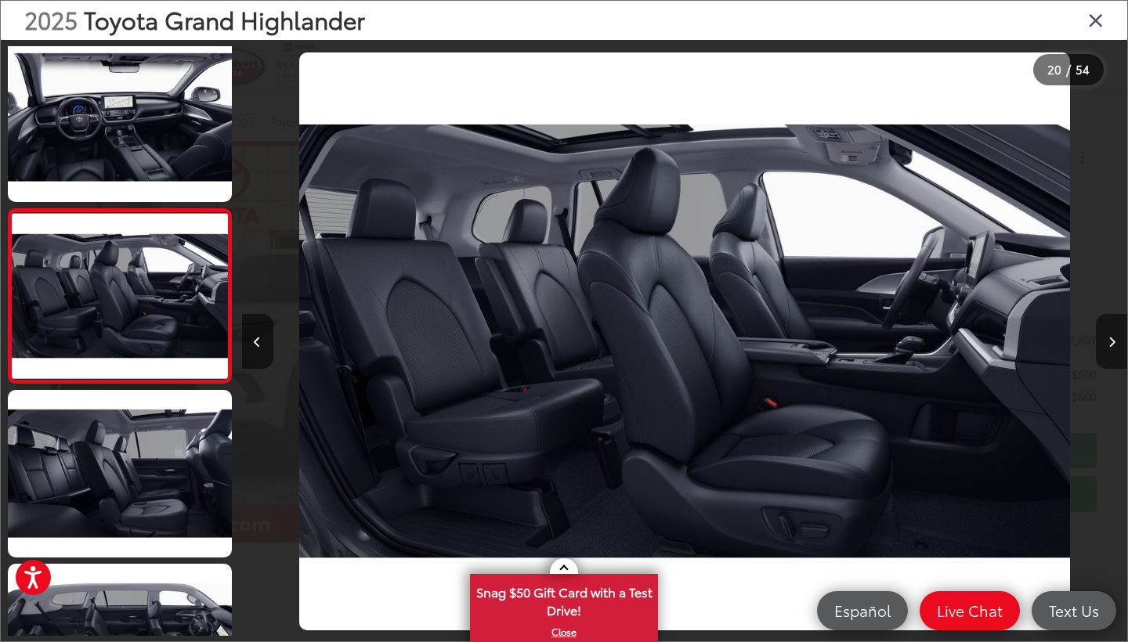
click at [1108, 344] on icon "Next image" at bounding box center [1111, 342] width 7 height 11
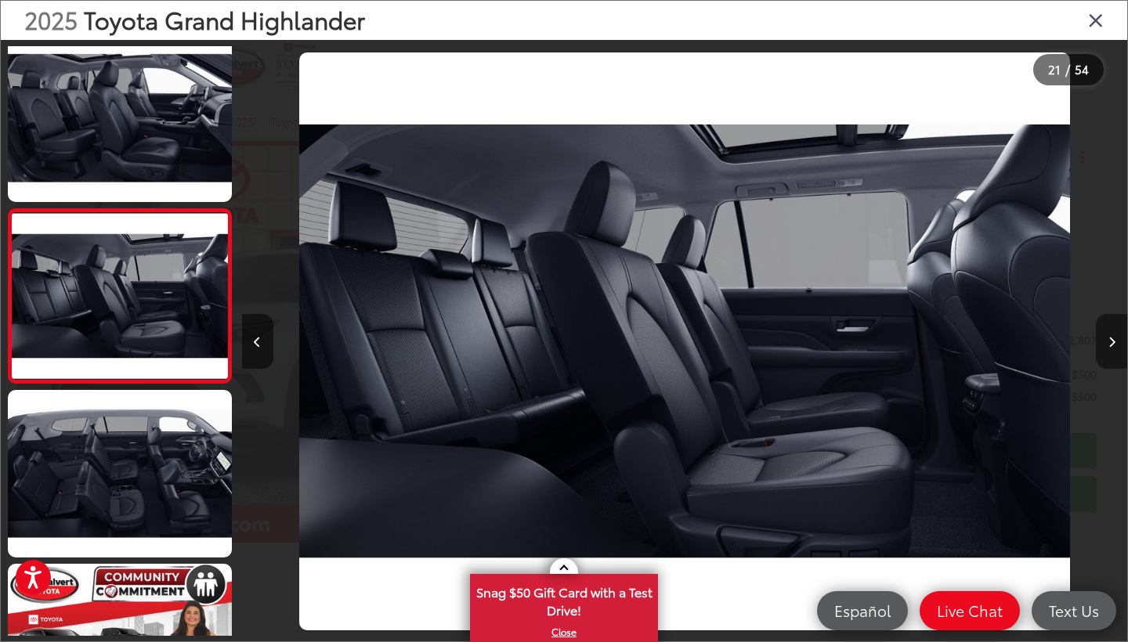
click at [1108, 344] on icon "Next image" at bounding box center [1111, 342] width 7 height 11
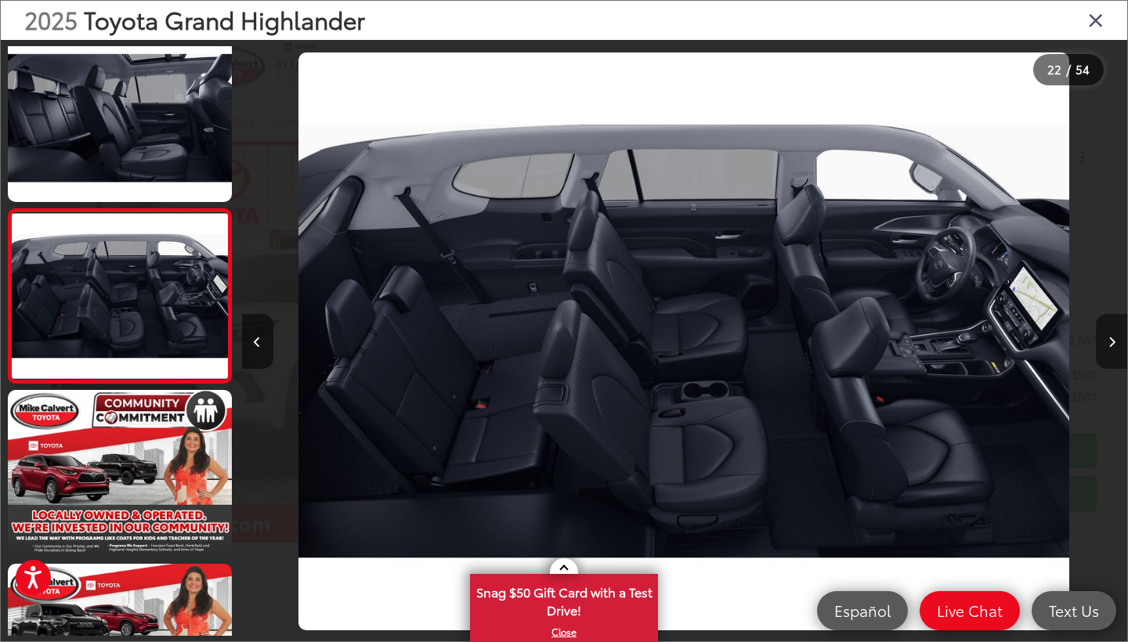
click at [1108, 344] on icon "Next image" at bounding box center [1111, 342] width 7 height 11
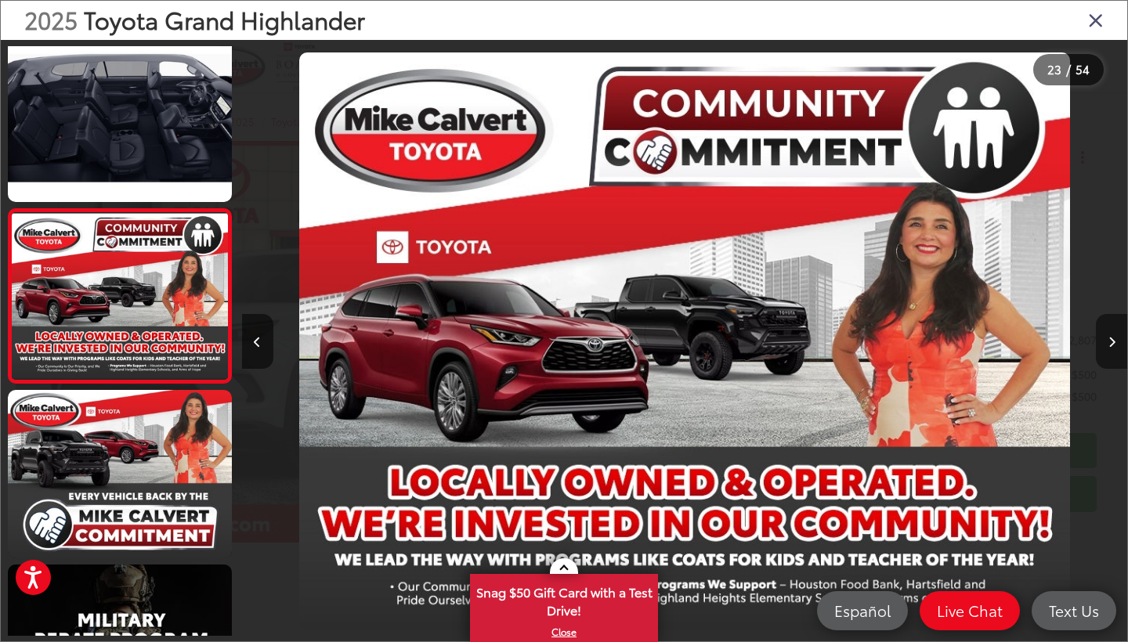
click at [1108, 344] on icon "Next image" at bounding box center [1111, 342] width 7 height 11
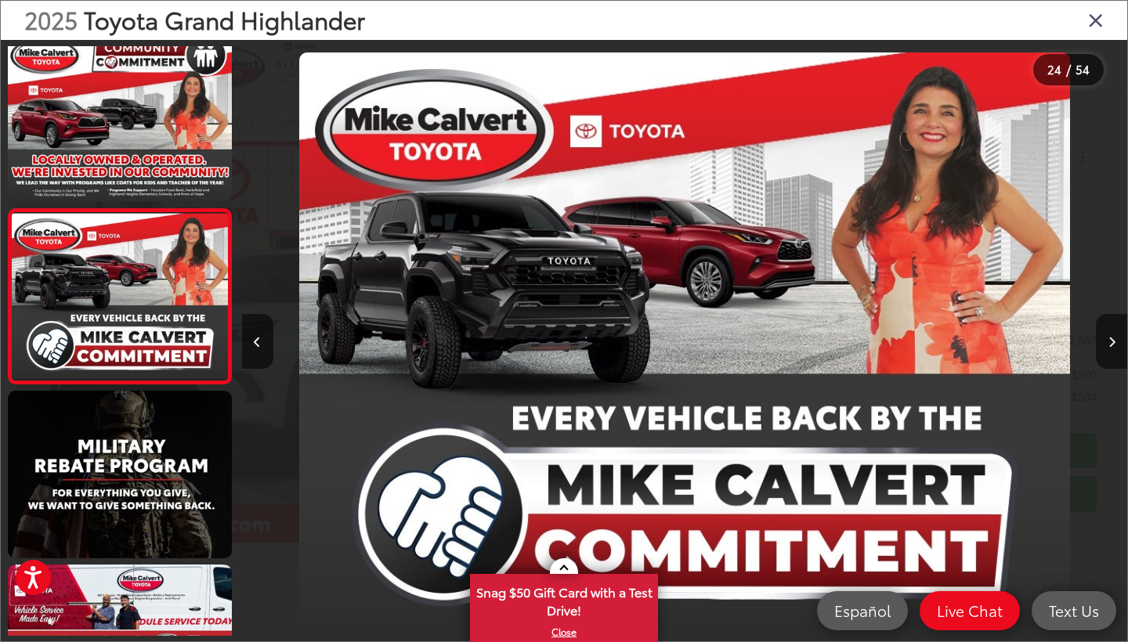
click at [1094, 22] on icon "Close gallery" at bounding box center [1096, 19] width 16 height 20
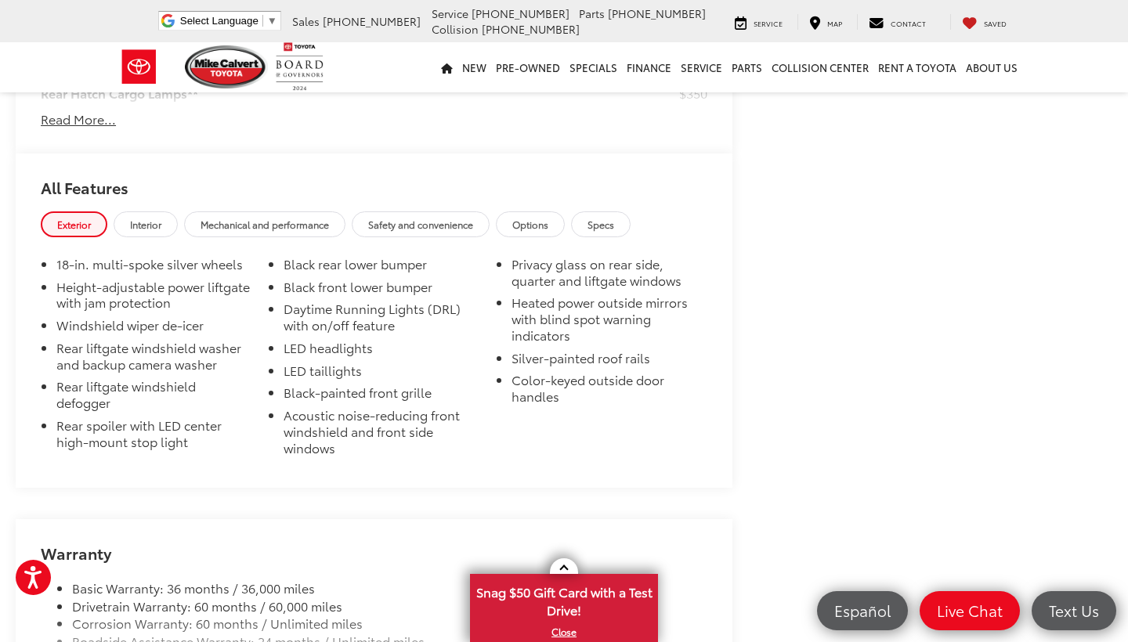
click at [329, 218] on span "Mechanical and performance" at bounding box center [264, 224] width 128 height 13
